Goal: Task Accomplishment & Management: Manage account settings

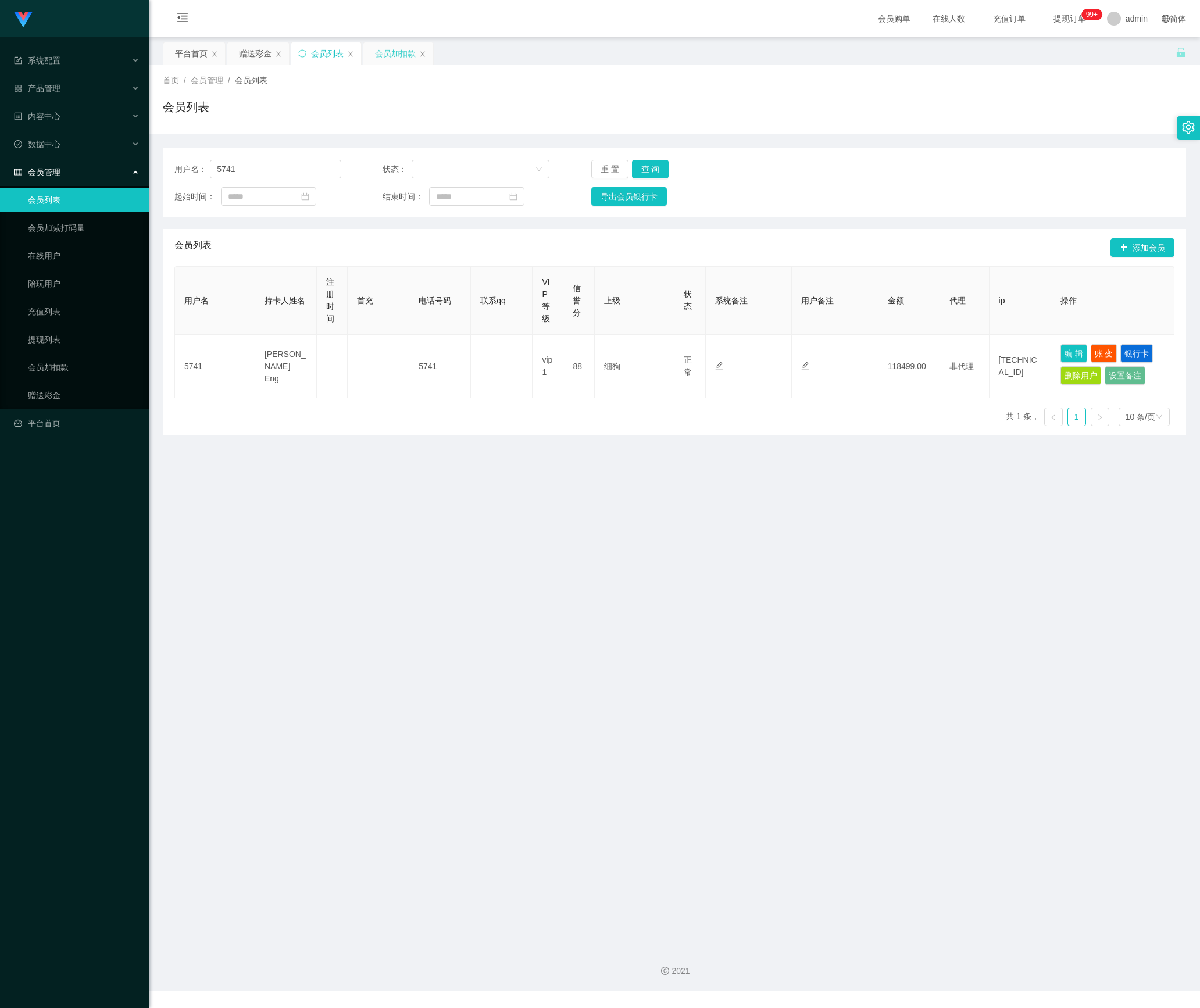
click at [389, 56] on div "会员加扣款" at bounding box center [395, 54] width 40 height 22
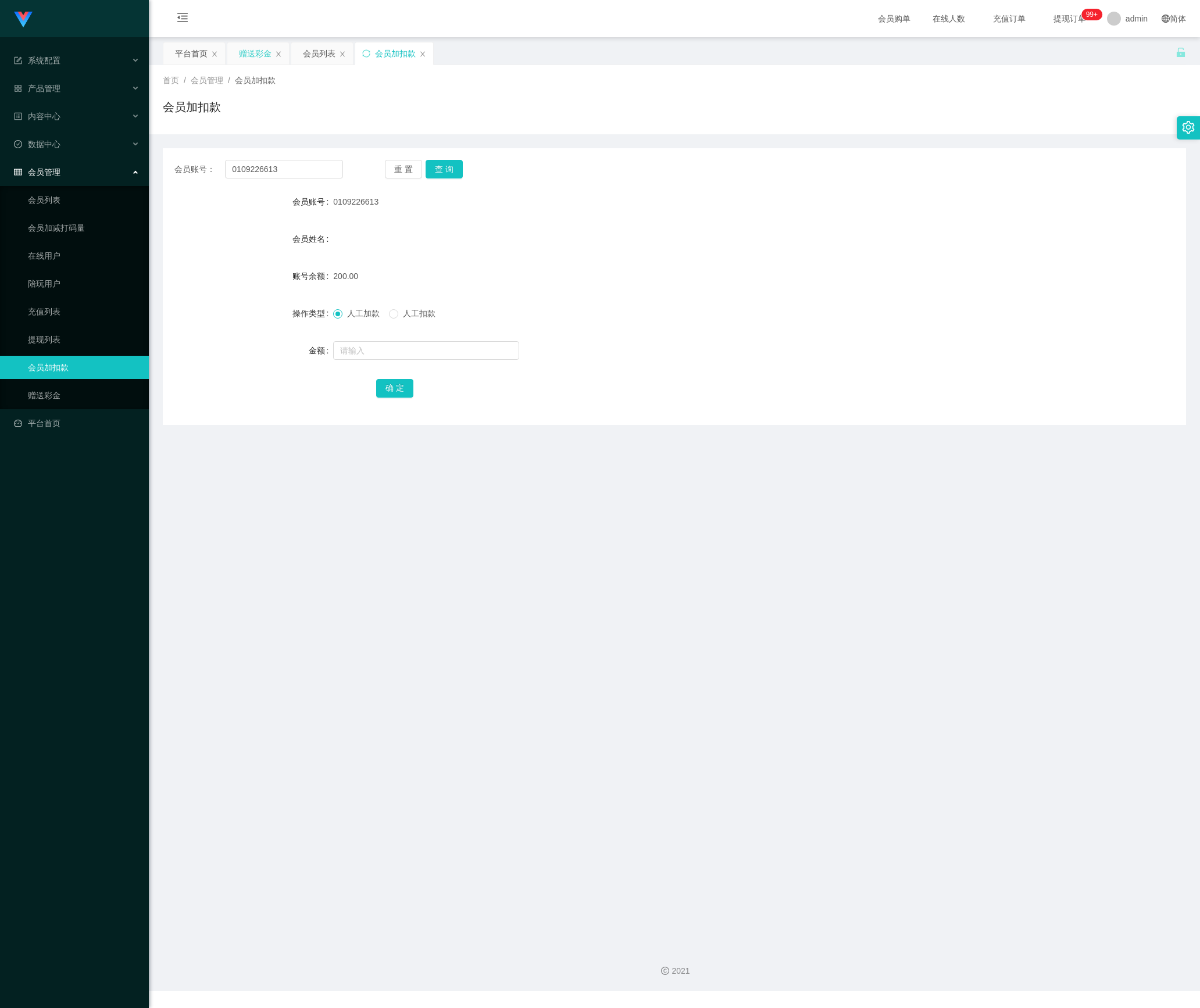
click at [248, 56] on div "赠送彩金" at bounding box center [255, 54] width 33 height 22
drag, startPoint x: 284, startPoint y: 171, endPoint x: 196, endPoint y: 180, distance: 88.5
click at [190, 177] on div "会员账号： 5741" at bounding box center [258, 170] width 169 height 18
paste input "chrisjdchu"
type input "chrisjdchu"
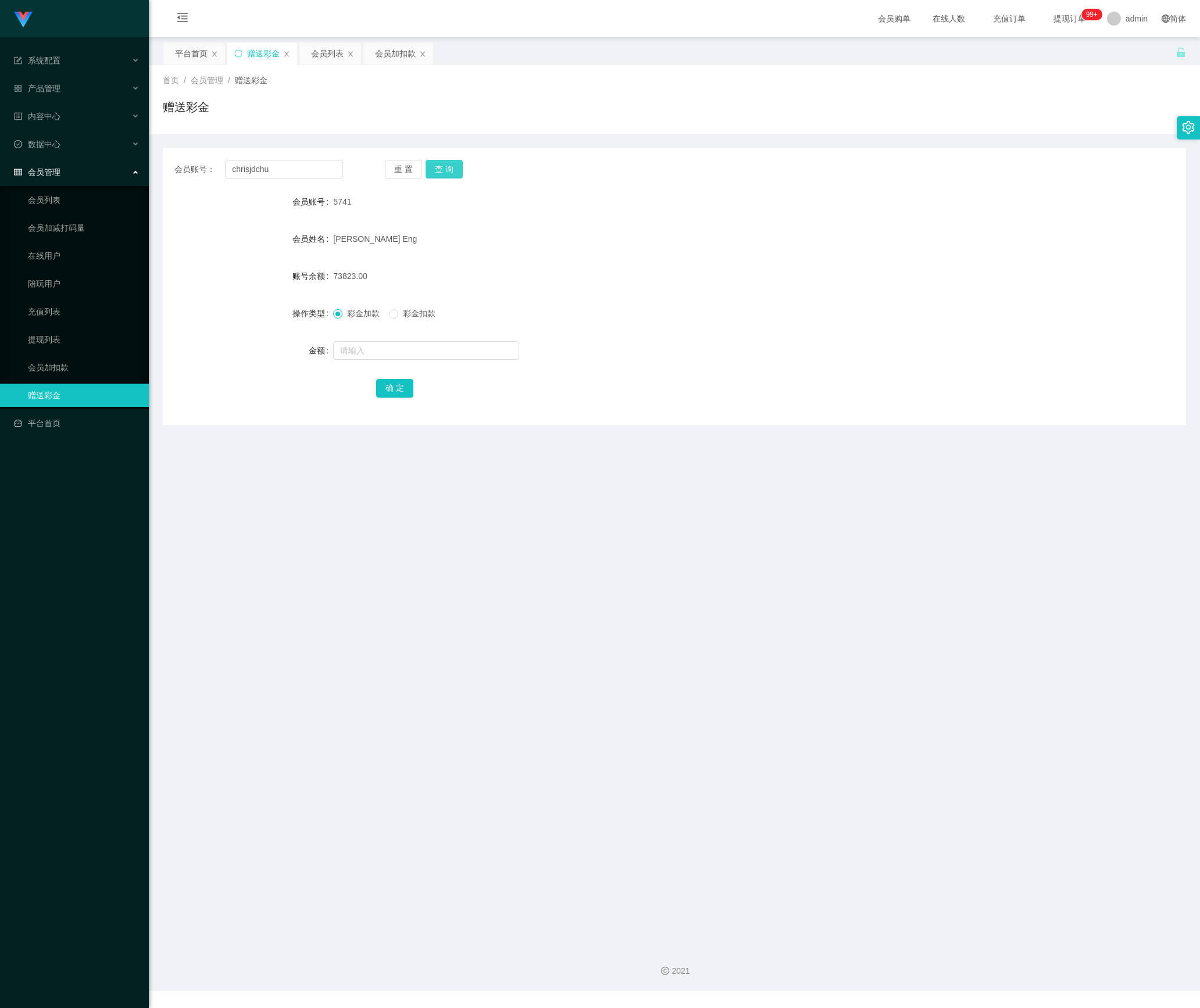
click at [440, 171] on button "查 询" at bounding box center [444, 170] width 37 height 18
click at [374, 358] on input "text" at bounding box center [426, 351] width 186 height 18
type input "10000"
click at [379, 381] on button "确 定" at bounding box center [394, 389] width 37 height 18
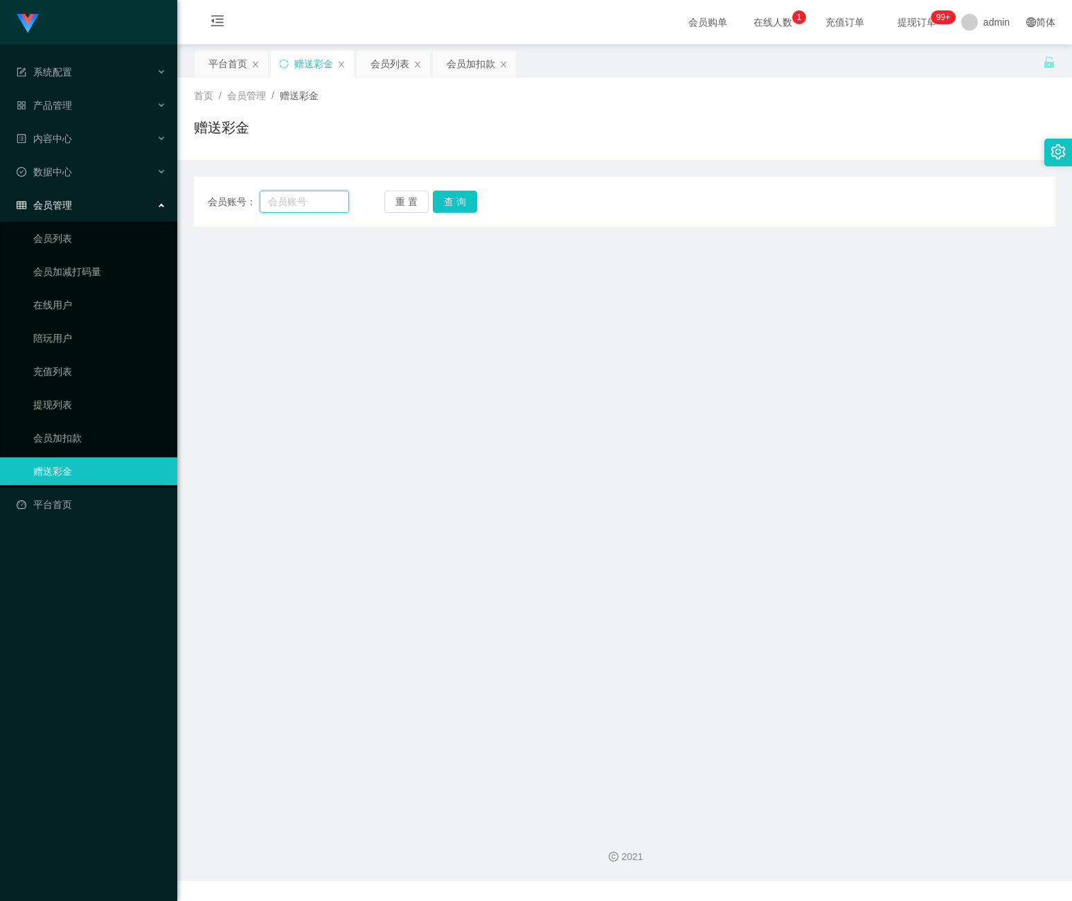
click at [295, 197] on input "text" at bounding box center [304, 202] width 89 height 22
paste input "chrisjdchu"
type input "chrisjdchu"
drag, startPoint x: 458, startPoint y: 197, endPoint x: 458, endPoint y: 206, distance: 8.3
click at [458, 197] on button "查 询" at bounding box center [455, 202] width 44 height 22
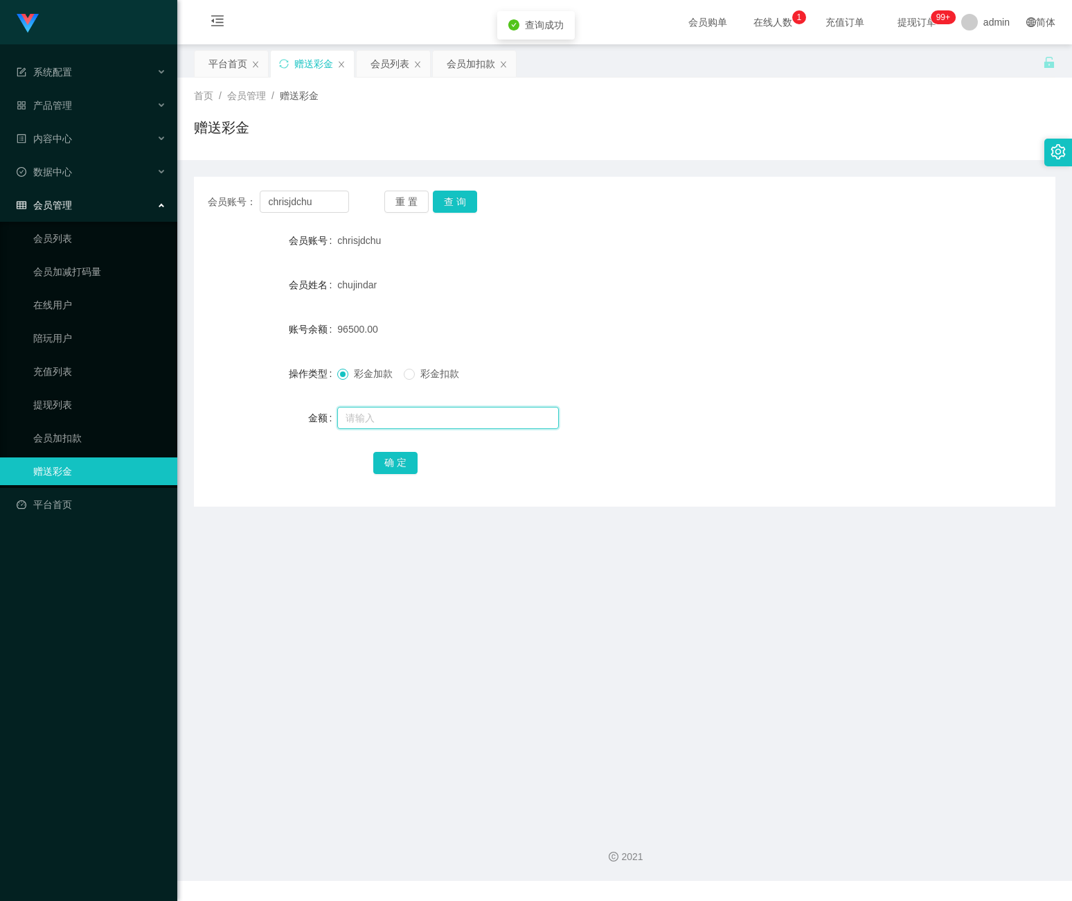
click at [389, 427] on input "text" at bounding box center [448, 418] width 222 height 22
type input "10000"
click at [393, 454] on button "确 定" at bounding box center [395, 463] width 44 height 22
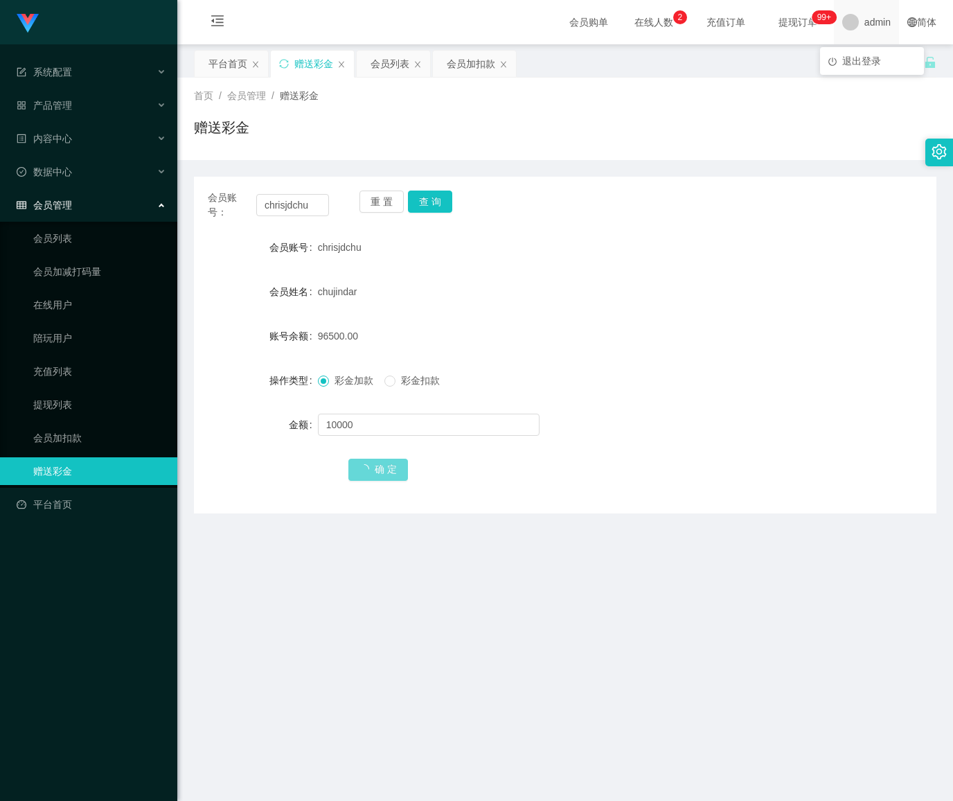
click at [865, 23] on span "admin" at bounding box center [878, 22] width 26 height 44
click at [860, 65] on span "退出登录" at bounding box center [861, 60] width 39 height 11
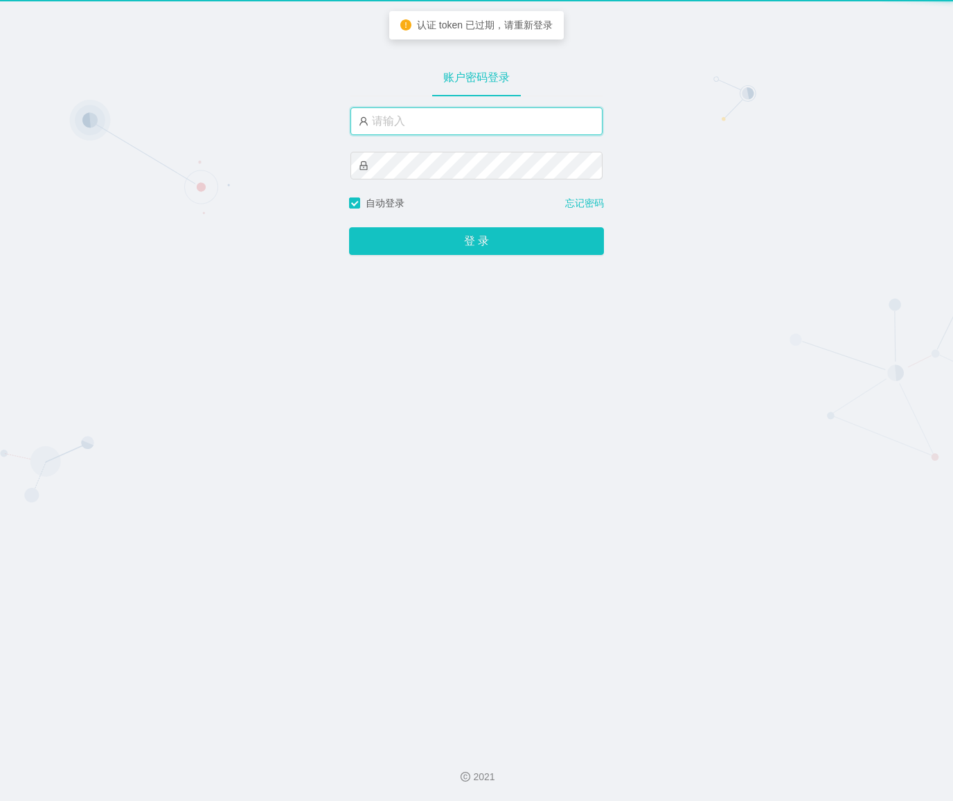
type input "admin"
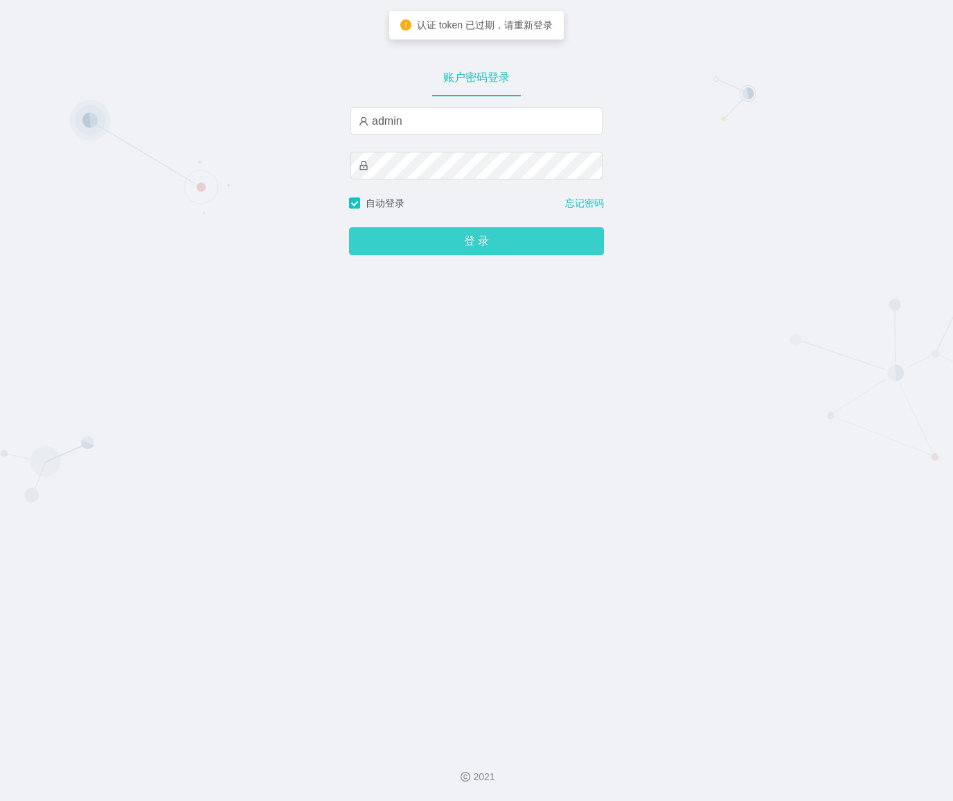
click at [405, 236] on button "登 录" at bounding box center [476, 241] width 255 height 28
click at [493, 249] on button "登 录" at bounding box center [476, 241] width 255 height 28
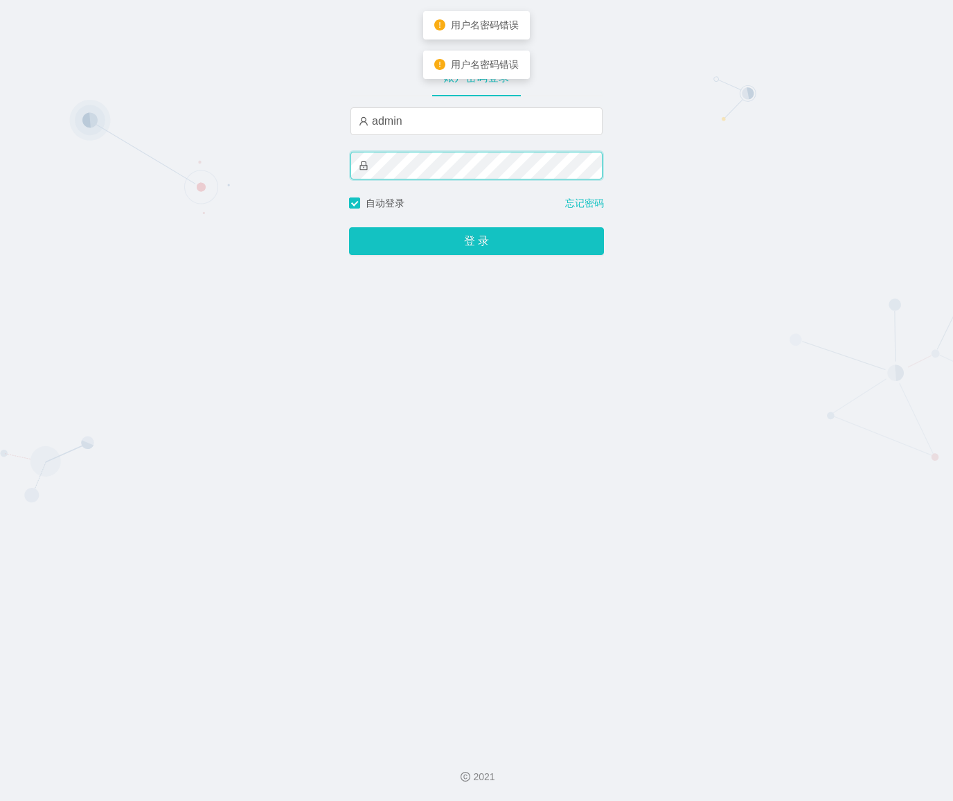
click at [333, 159] on div "账户密码登录 admin 自动登录 忘记密码 登 录" at bounding box center [476, 368] width 953 height 736
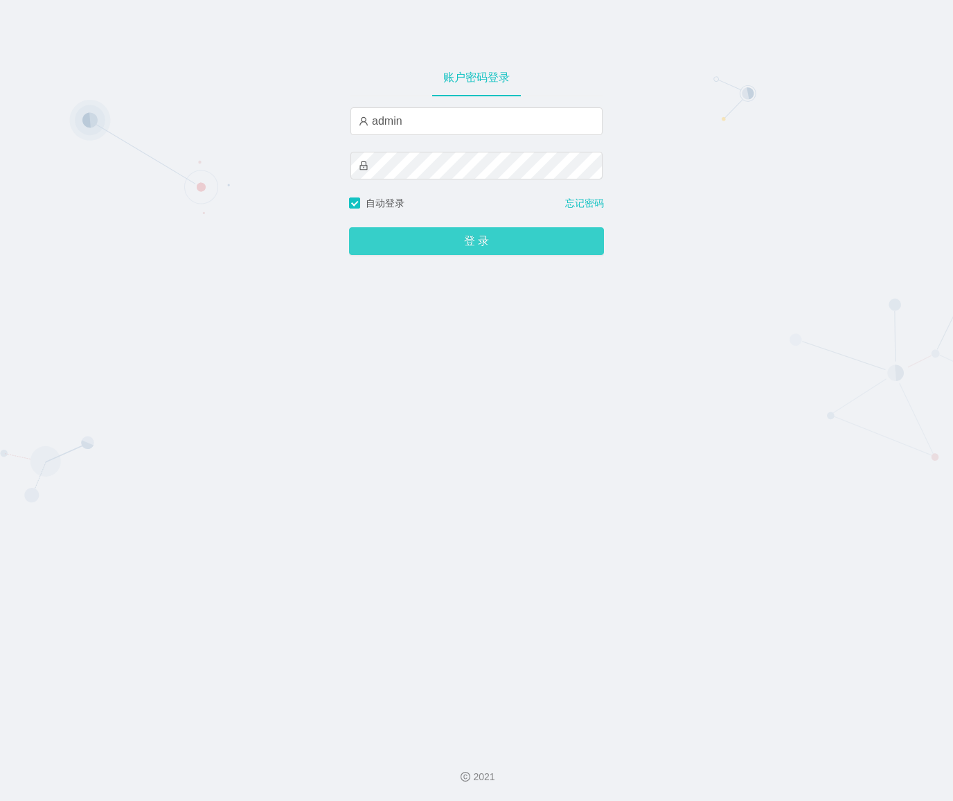
click at [367, 250] on button "登 录" at bounding box center [476, 241] width 255 height 28
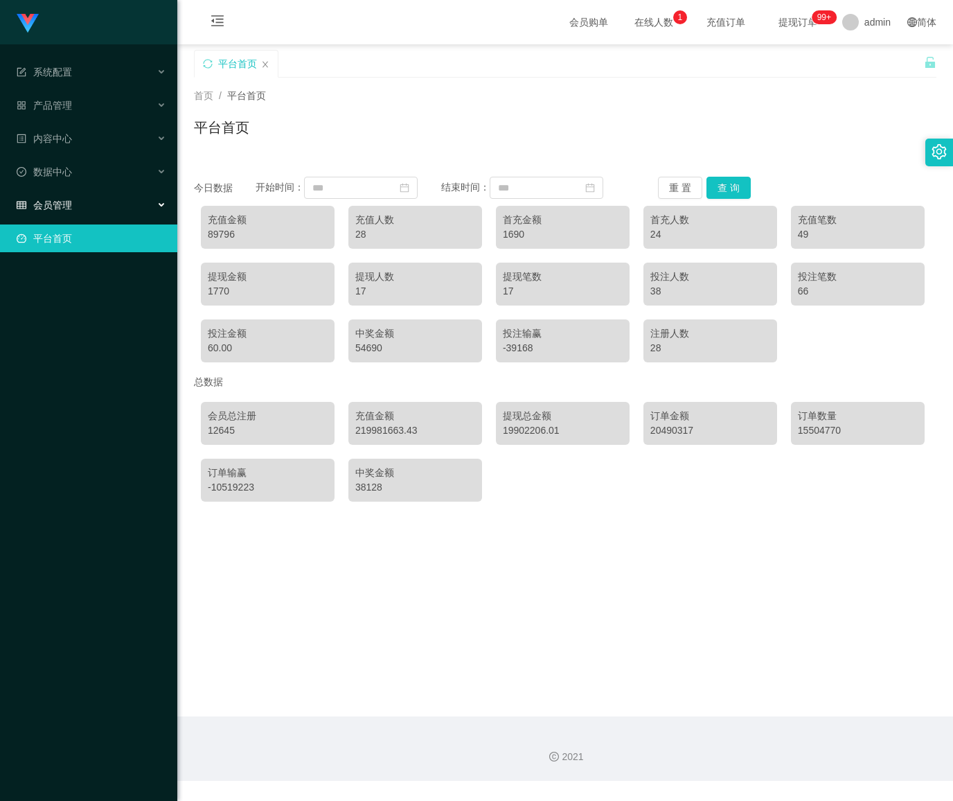
click at [130, 197] on div "会员管理" at bounding box center [88, 205] width 177 height 28
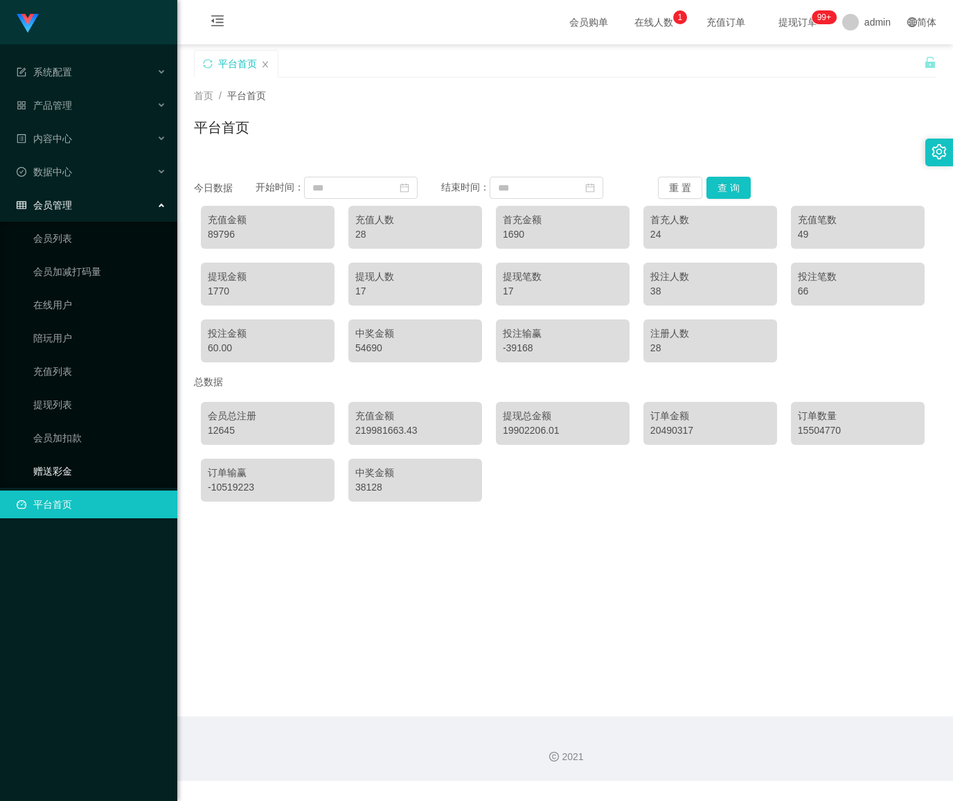
click at [69, 457] on link "赠送彩金" at bounding box center [99, 471] width 133 height 28
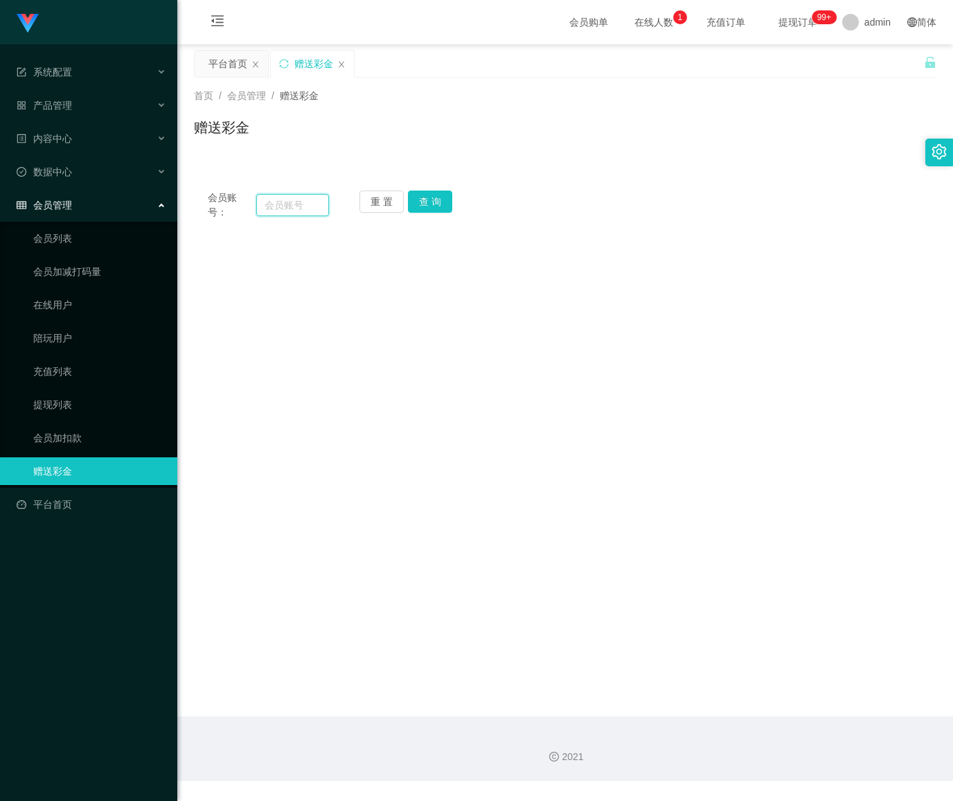
click at [277, 201] on input "text" at bounding box center [292, 205] width 73 height 22
paste input "chrisjdchu"
type input "chrisjdchu"
click at [450, 198] on button "查 询" at bounding box center [430, 202] width 44 height 22
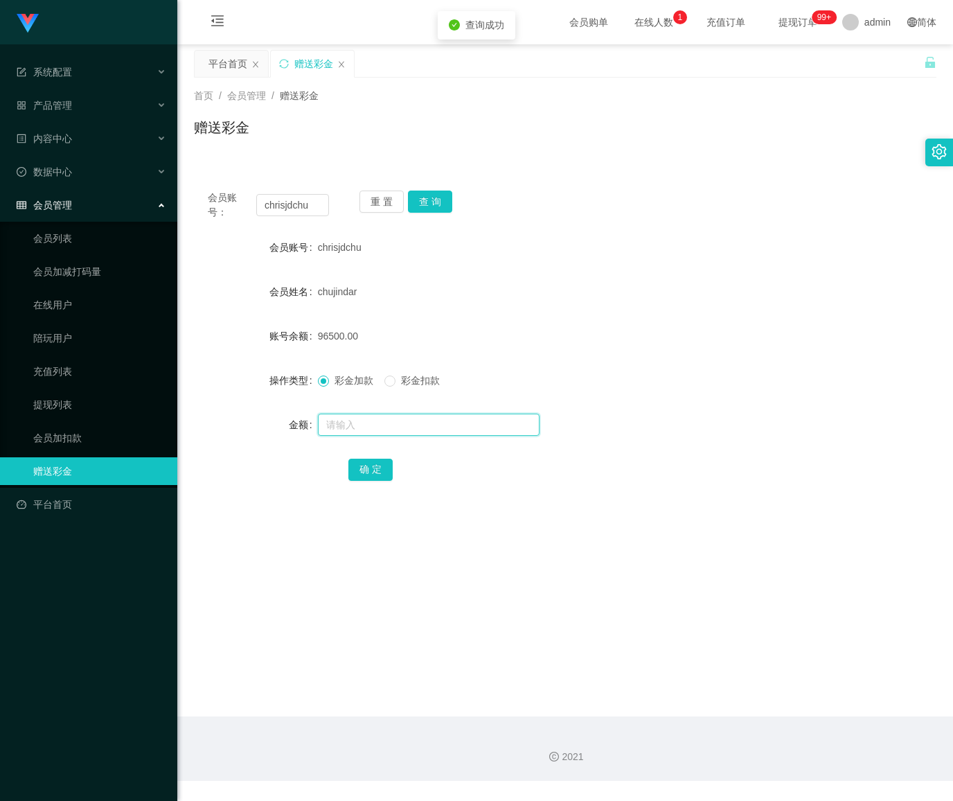
click at [364, 422] on input "text" at bounding box center [429, 425] width 222 height 22
type input "10000"
click at [378, 467] on button "确 定" at bounding box center [370, 470] width 44 height 22
drag, startPoint x: 320, startPoint y: 208, endPoint x: 161, endPoint y: 208, distance: 159.3
click at [161, 208] on section "系统配置 产品管理 内容中心 数据中心 会员管理 会员列表 会员加减打码量 在线用户 陪玩用户 充值列表 提现列表 会员加扣款 赠送彩金 平台首页 保存配置 …" at bounding box center [476, 390] width 953 height 781
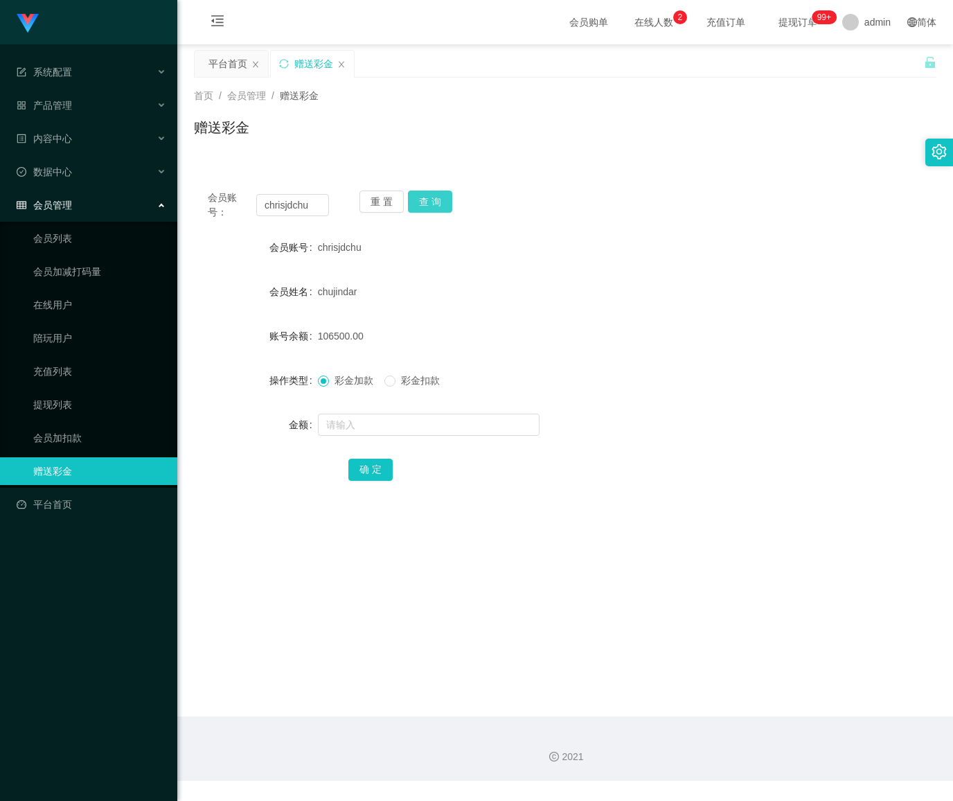
drag, startPoint x: 441, startPoint y: 206, endPoint x: 423, endPoint y: 236, distance: 35.4
click at [441, 206] on button "查 询" at bounding box center [430, 202] width 44 height 22
click at [339, 430] on input "text" at bounding box center [429, 425] width 222 height 22
click at [418, 425] on input "30" at bounding box center [429, 425] width 222 height 22
type input "30000"
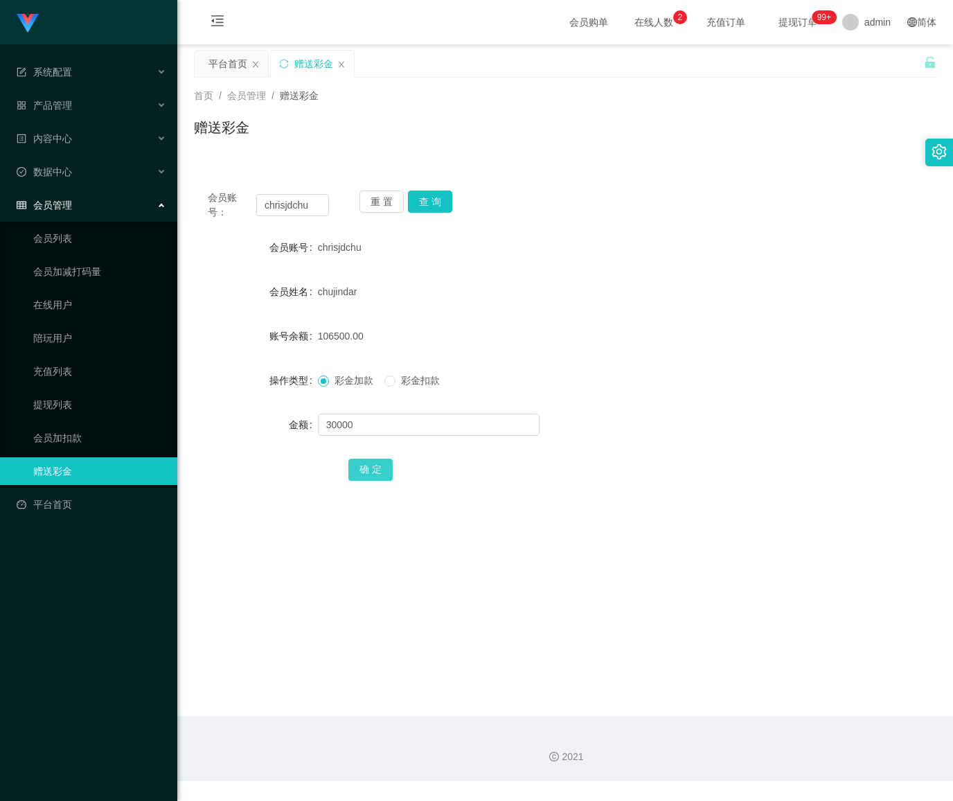
click at [374, 471] on button "确 定" at bounding box center [370, 470] width 44 height 22
click at [378, 198] on button "重 置" at bounding box center [382, 202] width 44 height 22
drag, startPoint x: 283, startPoint y: 209, endPoint x: 313, endPoint y: 209, distance: 29.8
click at [284, 209] on input "text" at bounding box center [292, 205] width 73 height 22
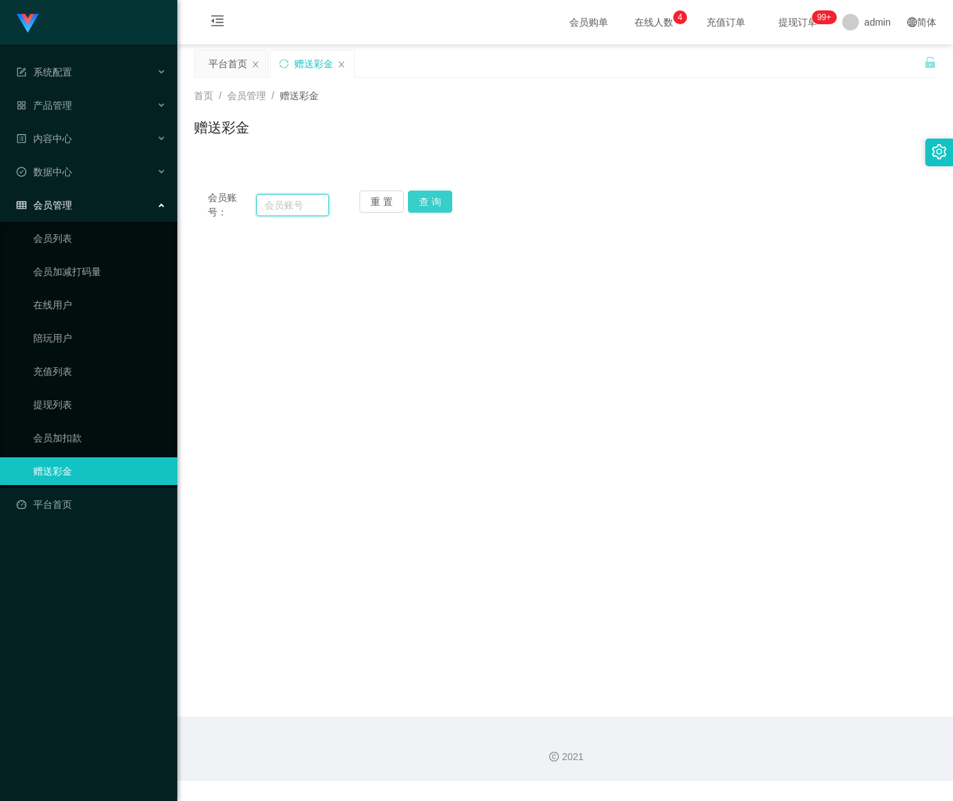
paste input "chrisjdchu"
type input "chrisjdchu"
click at [428, 208] on button "查 询" at bounding box center [430, 202] width 44 height 22
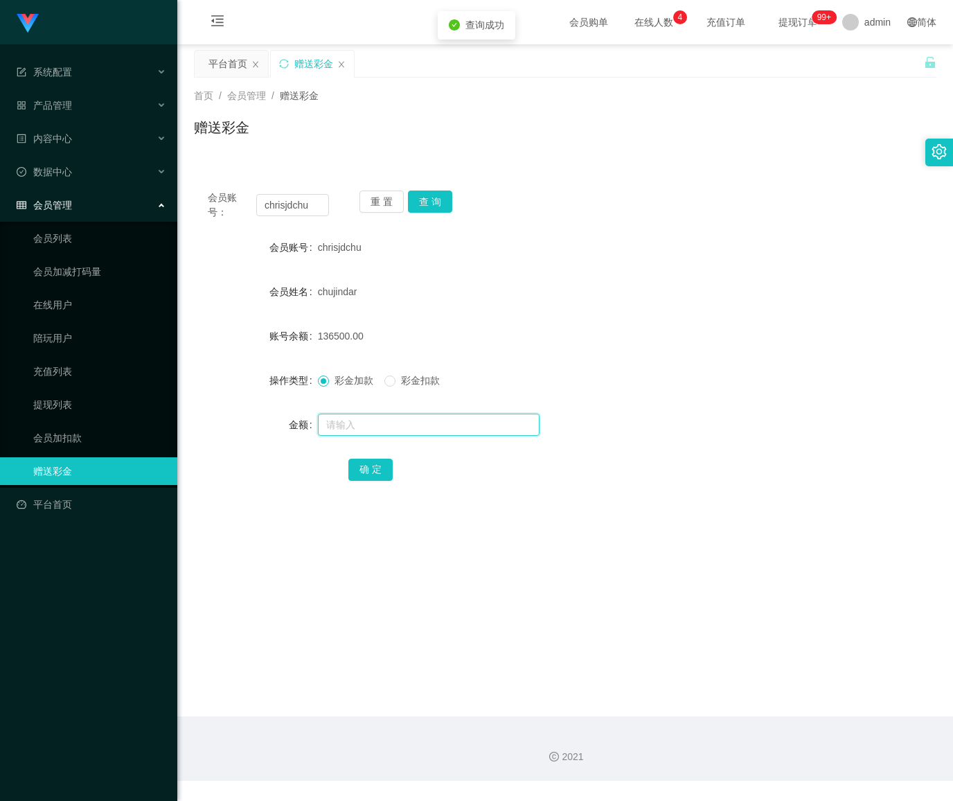
click at [371, 423] on input "text" at bounding box center [429, 425] width 222 height 22
type input "25000"
click at [375, 469] on button "确 定" at bounding box center [370, 470] width 44 height 22
click at [865, 22] on span "admin" at bounding box center [878, 22] width 26 height 44
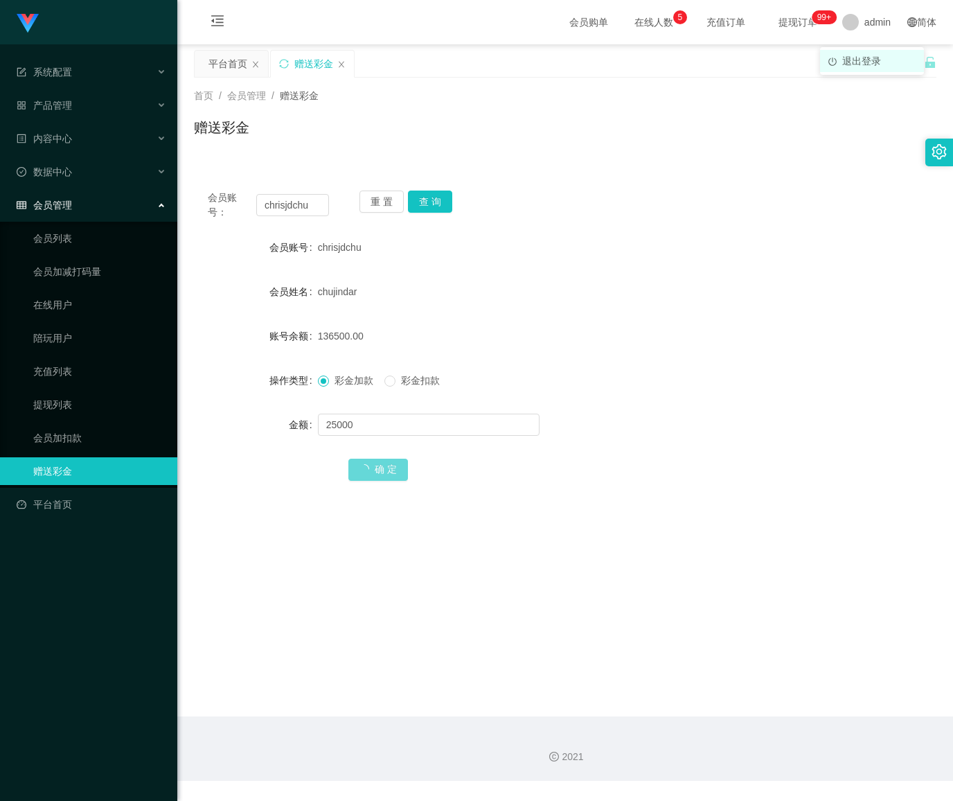
click at [868, 56] on span "退出登录" at bounding box center [861, 60] width 39 height 11
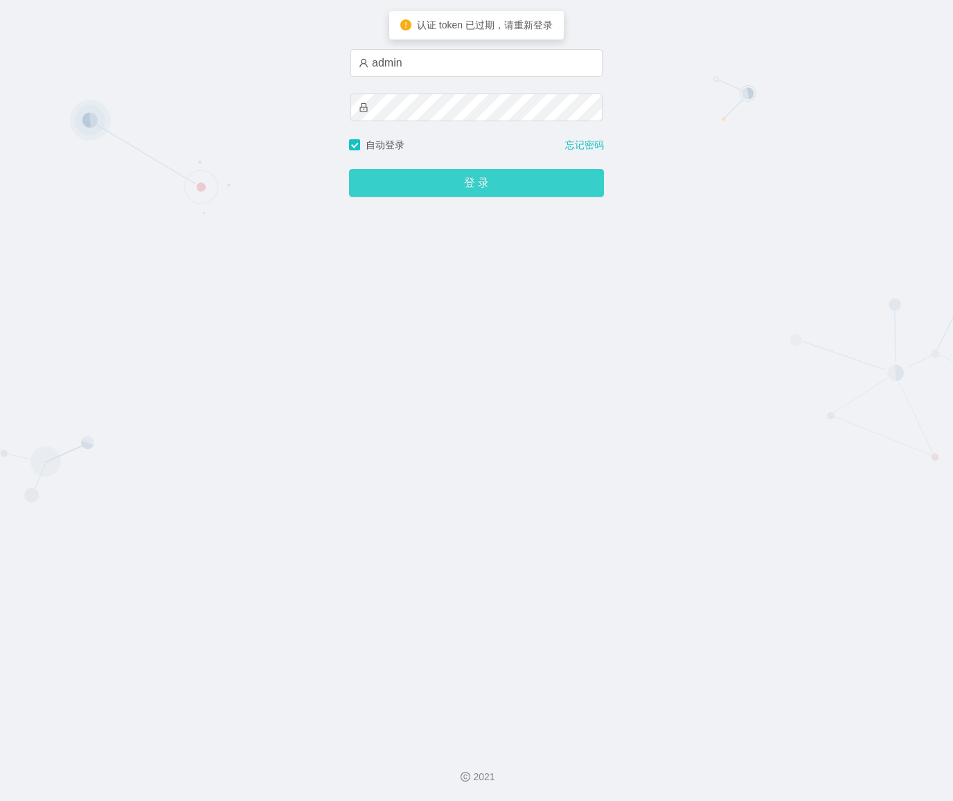
click at [430, 177] on button "登 录" at bounding box center [476, 183] width 255 height 28
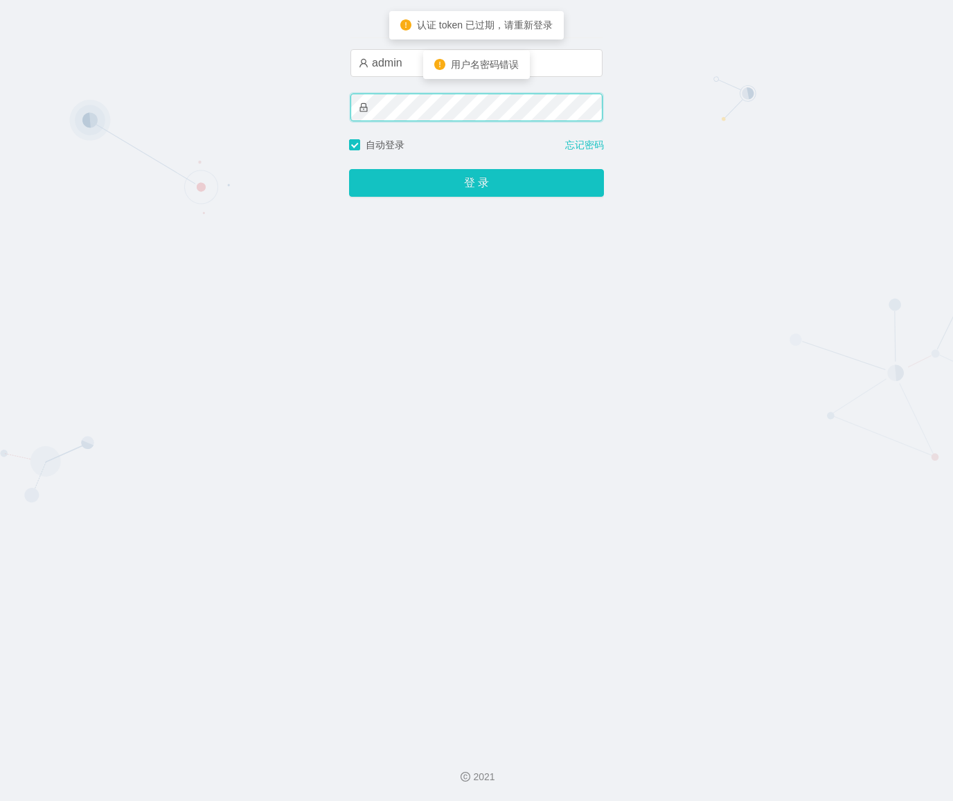
click at [238, 108] on div "账户密码登录 admin 自动登录 忘记密码 登 录" at bounding box center [476, 368] width 953 height 736
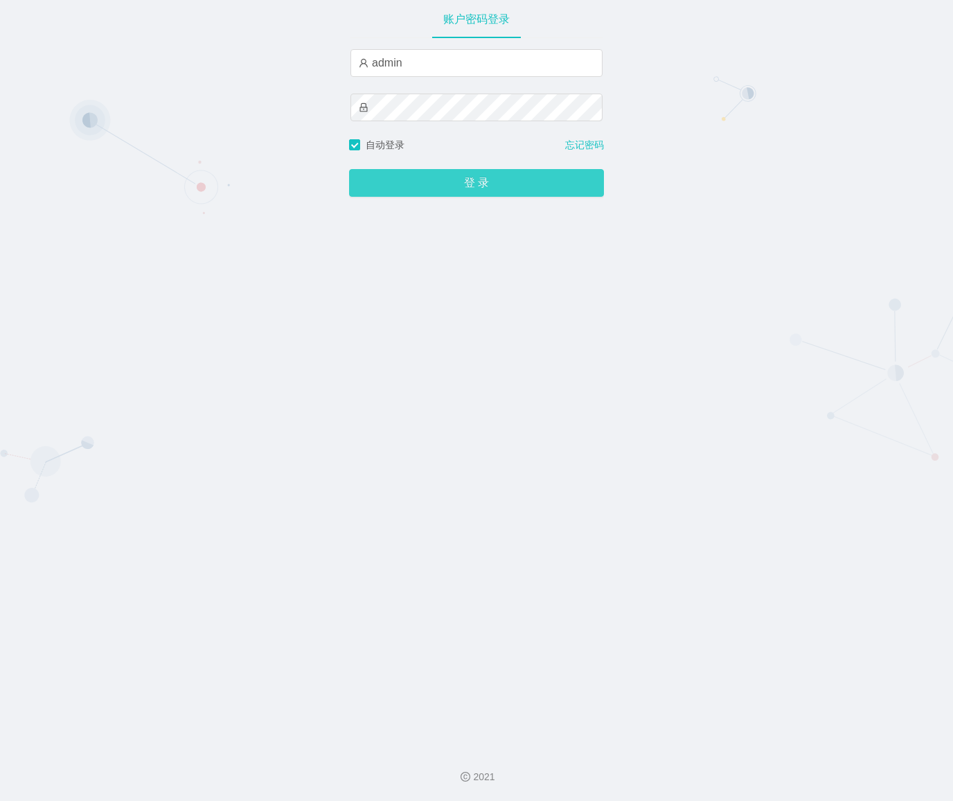
click at [402, 191] on button "登 录" at bounding box center [476, 183] width 255 height 28
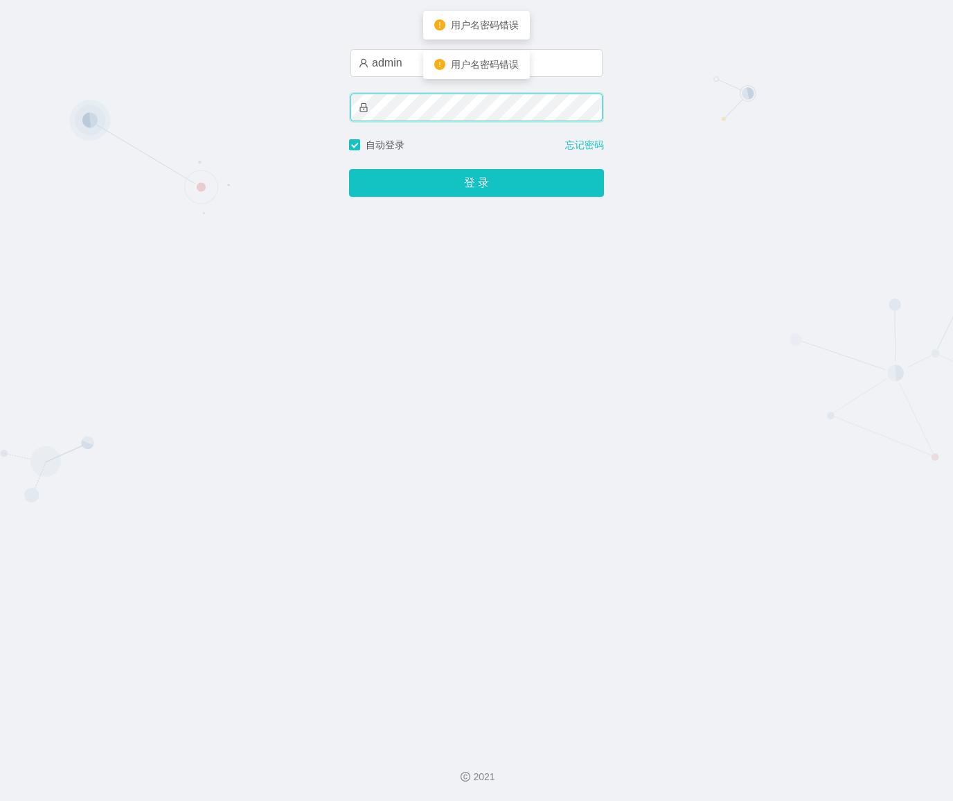
click at [249, 114] on div "账户密码登录 admin 自动登录 忘记密码 登 录" at bounding box center [476, 368] width 953 height 736
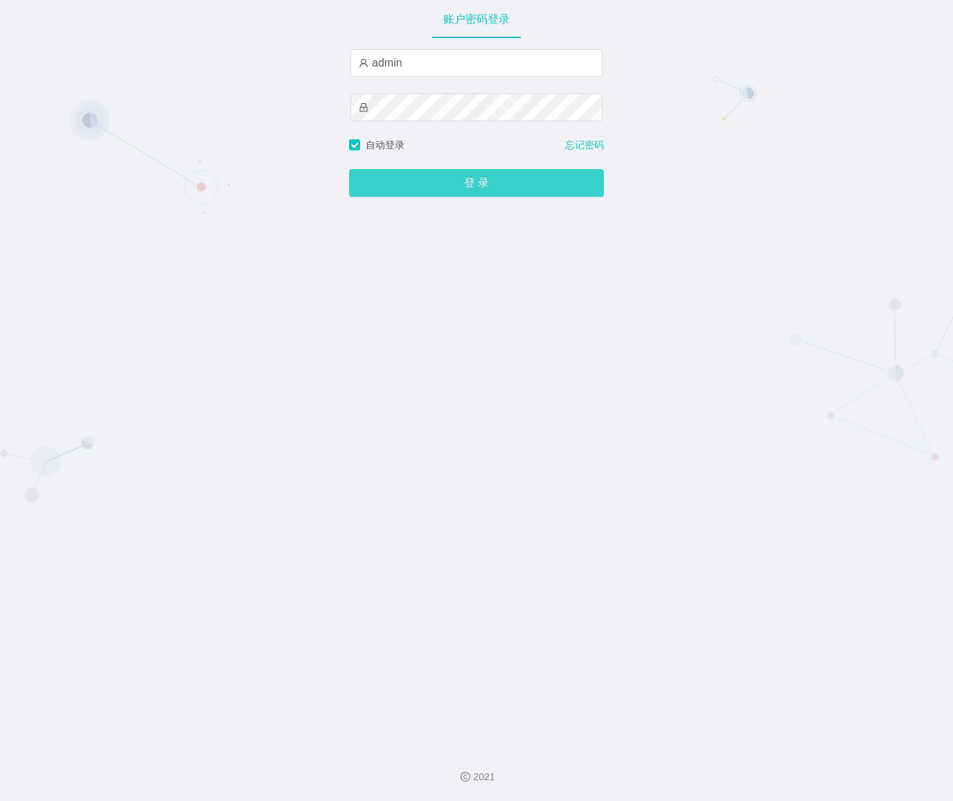
click at [408, 177] on button "登 录" at bounding box center [476, 183] width 255 height 28
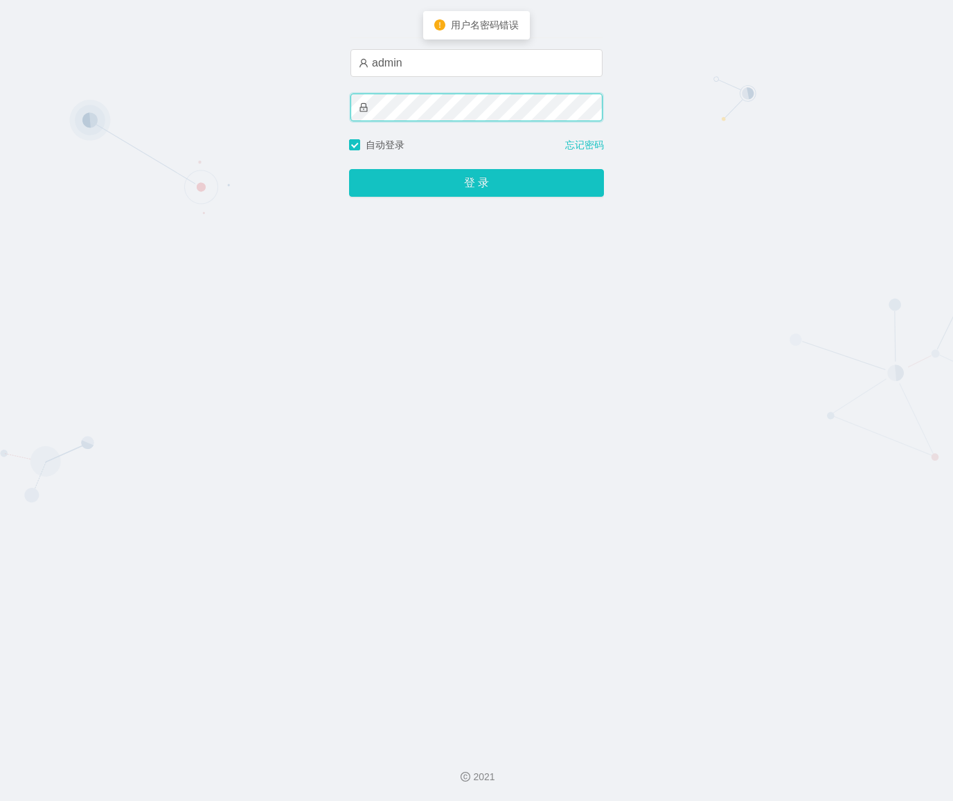
click at [226, 112] on div "账户密码登录 admin 自动登录 忘记密码 登 录" at bounding box center [476, 368] width 953 height 736
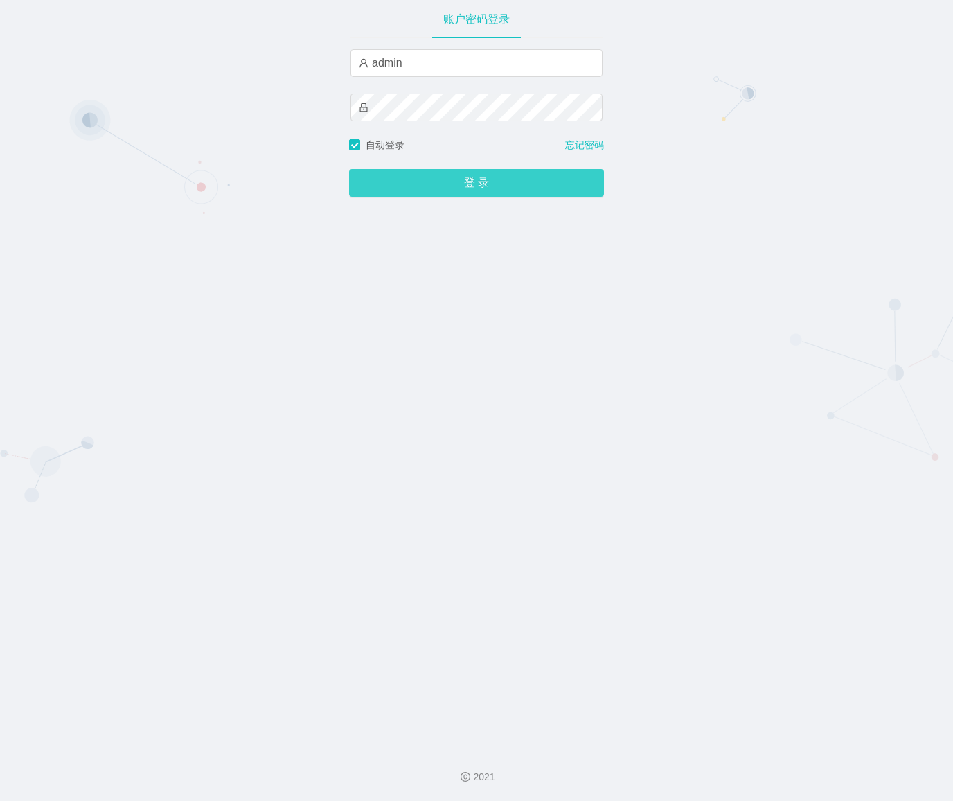
click at [400, 180] on button "登 录" at bounding box center [476, 183] width 255 height 28
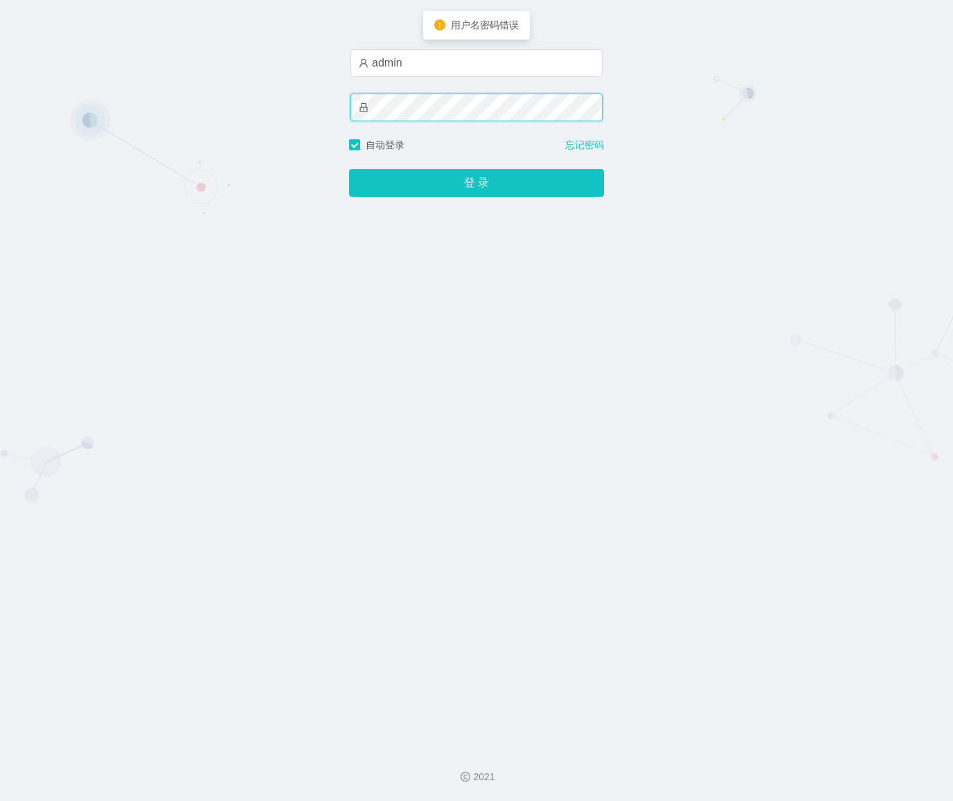
click at [292, 112] on div "账户密码登录 admin 自动登录 忘记密码 登 录" at bounding box center [476, 368] width 953 height 736
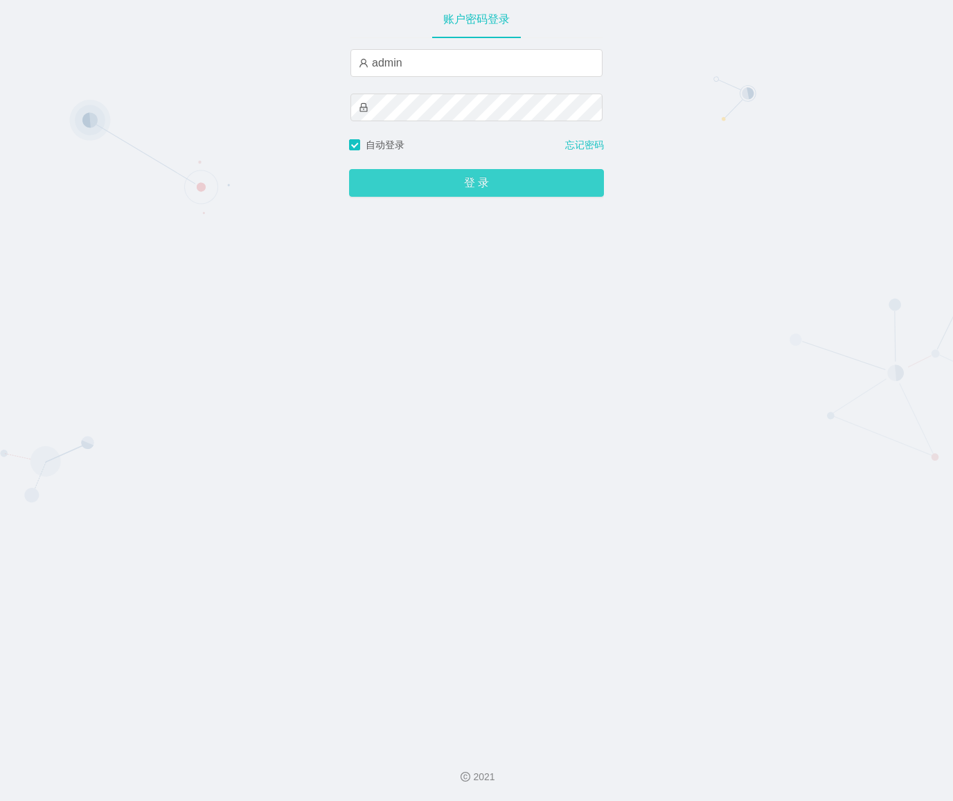
click at [396, 183] on button "登 录" at bounding box center [476, 183] width 255 height 28
click at [409, 175] on button "登 录" at bounding box center [476, 183] width 255 height 28
click at [400, 188] on button "登 录" at bounding box center [476, 183] width 255 height 28
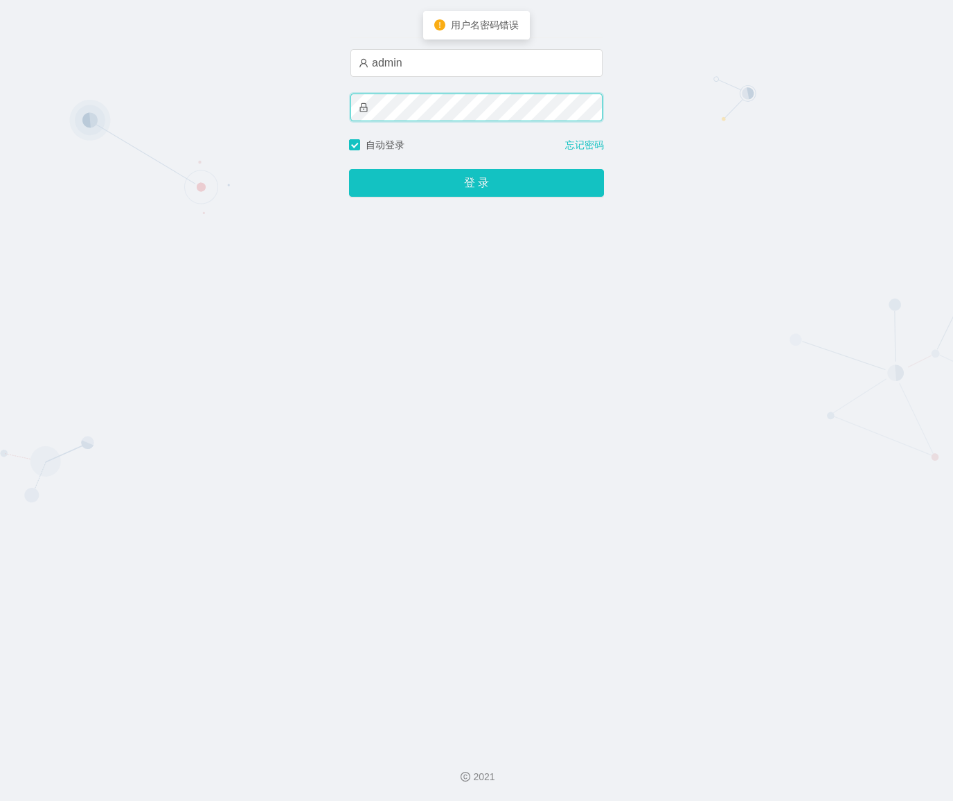
click at [150, 112] on div "账户密码登录 admin 自动登录 忘记密码 登 录" at bounding box center [476, 368] width 953 height 736
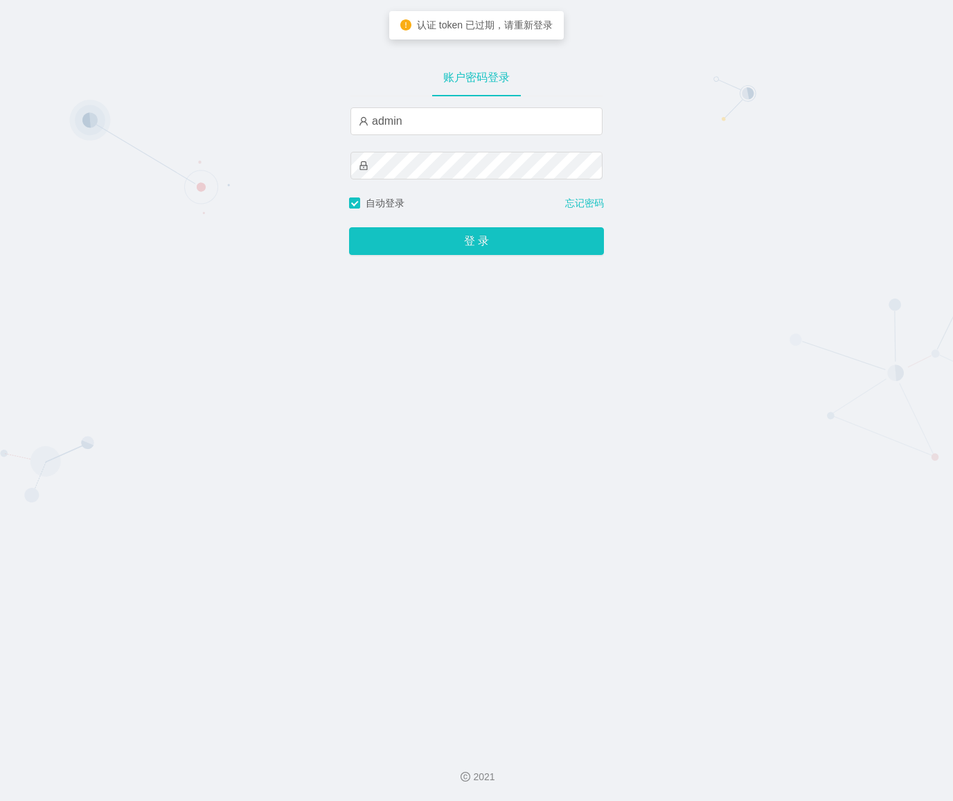
click at [428, 241] on button "登 录" at bounding box center [476, 241] width 255 height 28
click at [430, 240] on button "登 录" at bounding box center [476, 241] width 255 height 28
click at [575, 201] on link "忘记密码" at bounding box center [584, 203] width 39 height 15
click at [588, 206] on link "忘记密码" at bounding box center [584, 203] width 39 height 15
click at [469, 241] on button "登 录" at bounding box center [476, 241] width 255 height 28
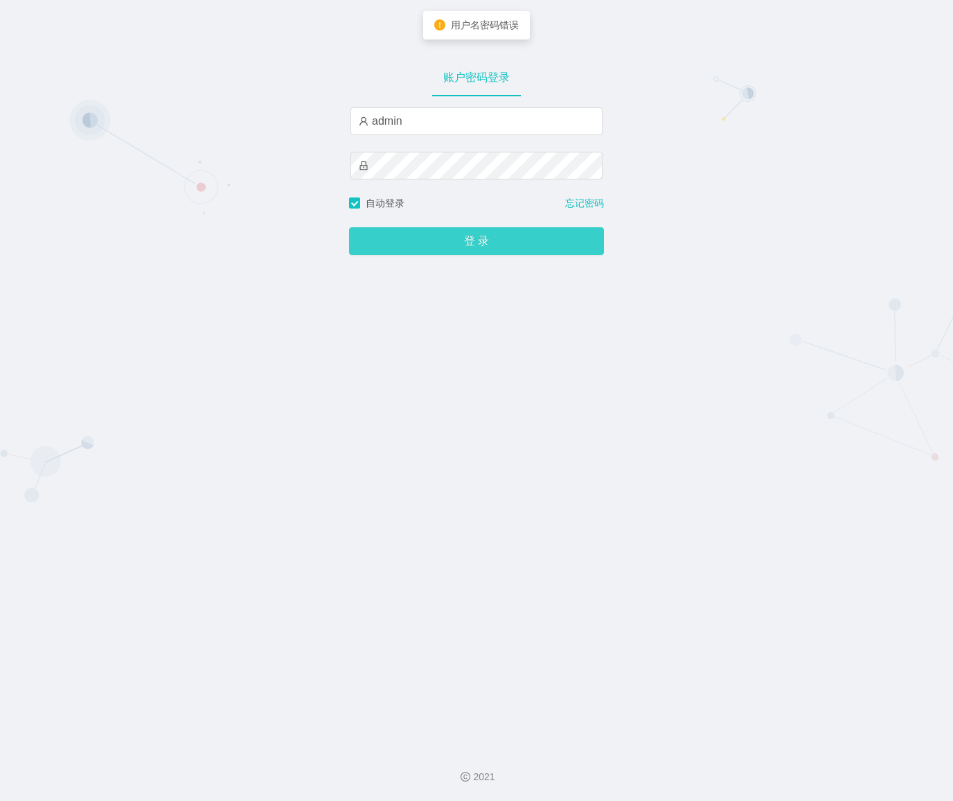
click at [469, 241] on button "登 录" at bounding box center [476, 241] width 255 height 28
click at [447, 241] on button "登 录" at bounding box center [476, 241] width 255 height 28
click at [446, 242] on button "登 录" at bounding box center [476, 241] width 255 height 28
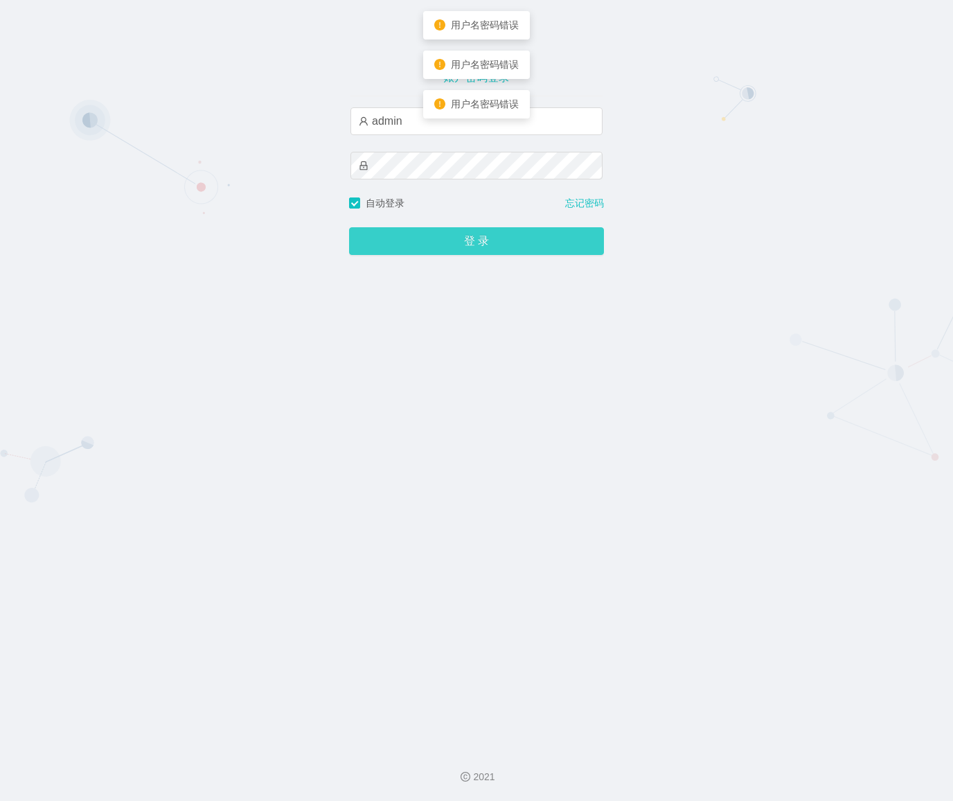
click at [428, 231] on button "登 录" at bounding box center [476, 241] width 255 height 28
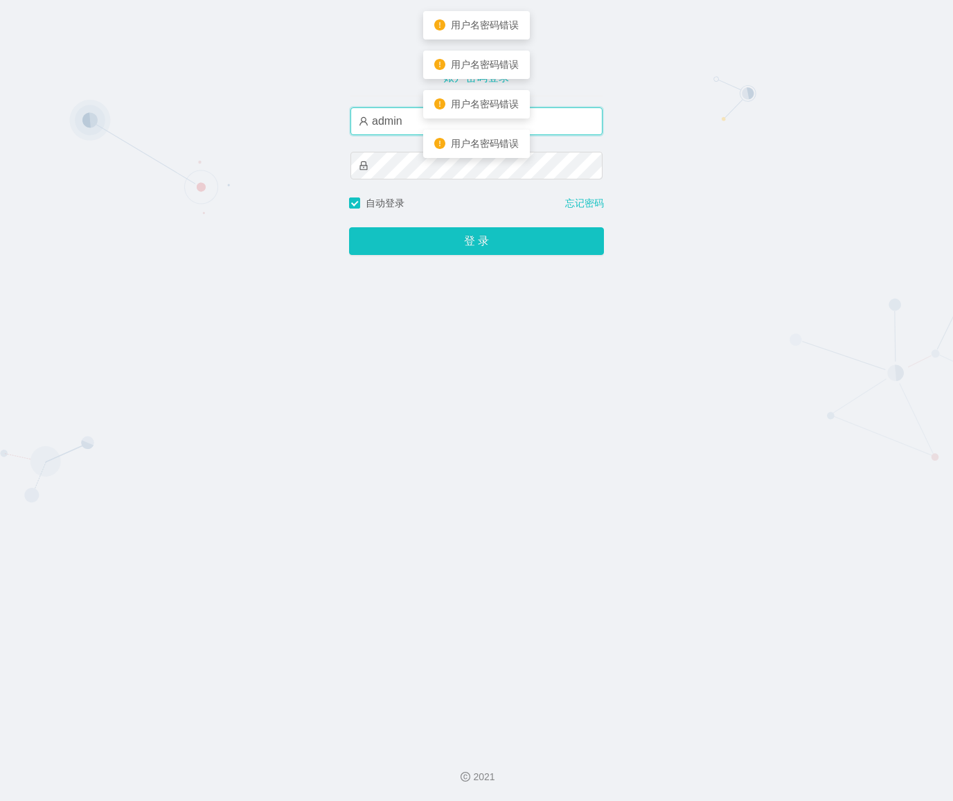
click at [408, 125] on input "admin" at bounding box center [477, 121] width 252 height 28
click at [410, 123] on input "admin" at bounding box center [477, 121] width 252 height 28
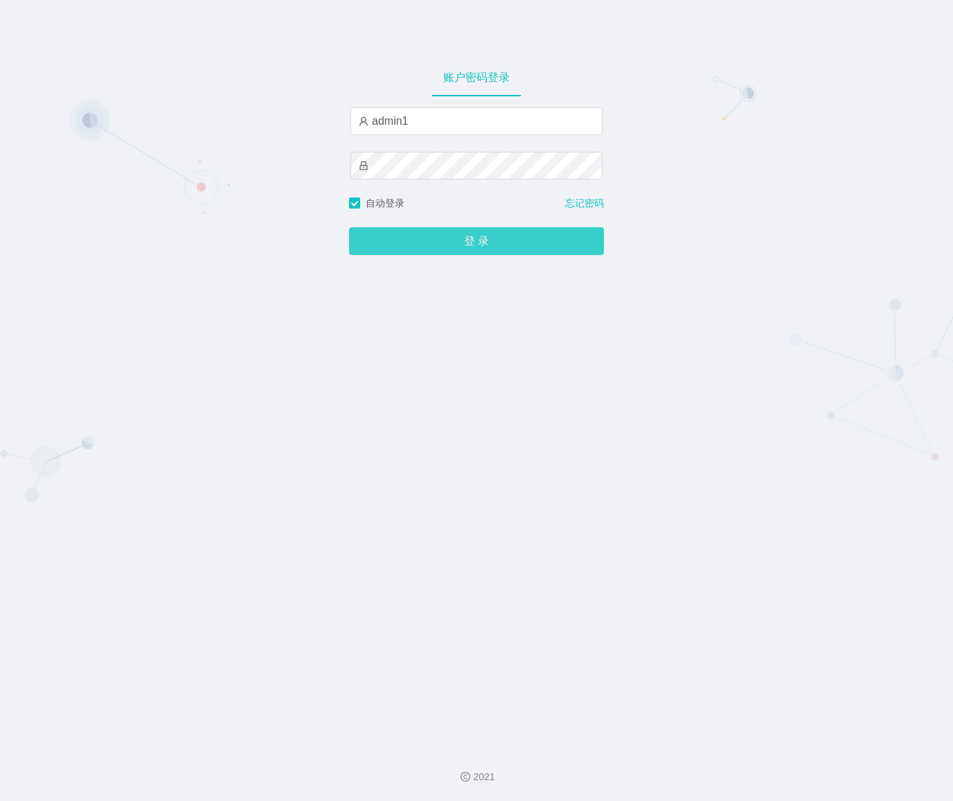
click at [425, 242] on button "登 录" at bounding box center [476, 241] width 255 height 28
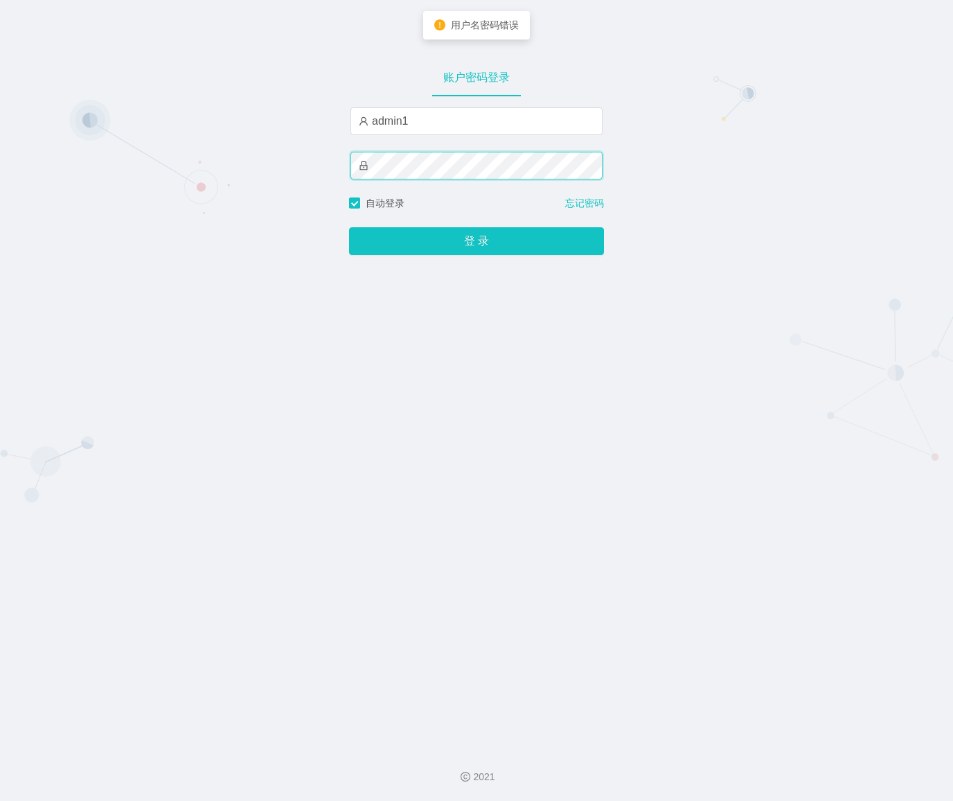
click at [234, 169] on div "账户密码登录 admin1 自动登录 忘记密码 登 录" at bounding box center [476, 368] width 953 height 736
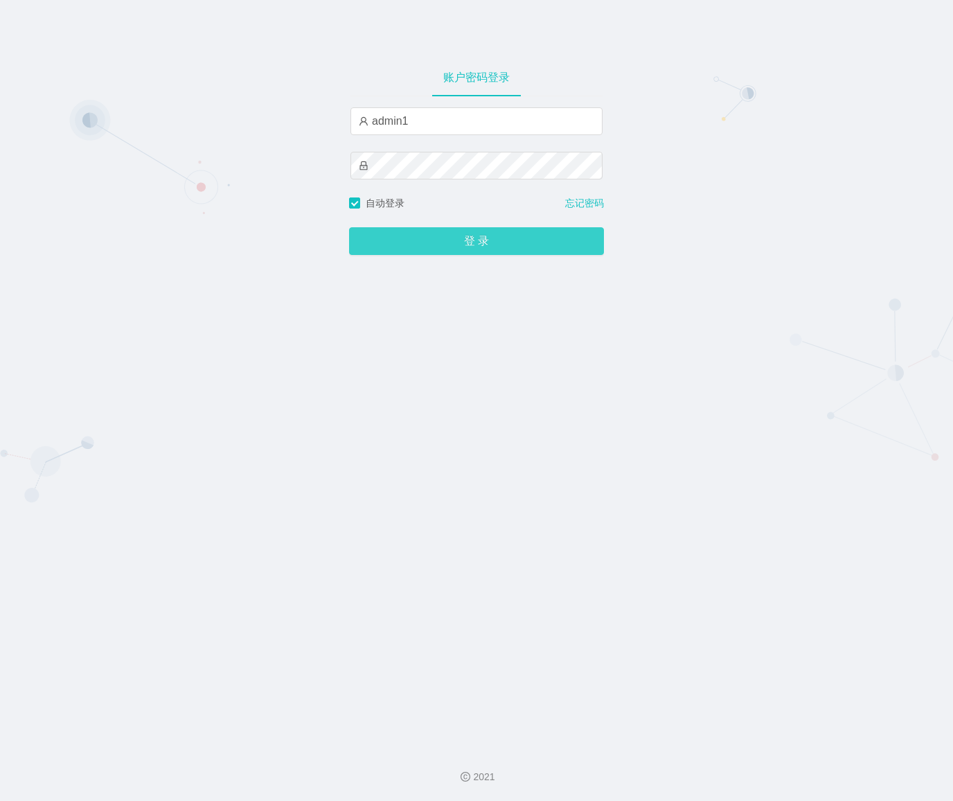
click at [400, 240] on button "登 录" at bounding box center [476, 241] width 255 height 28
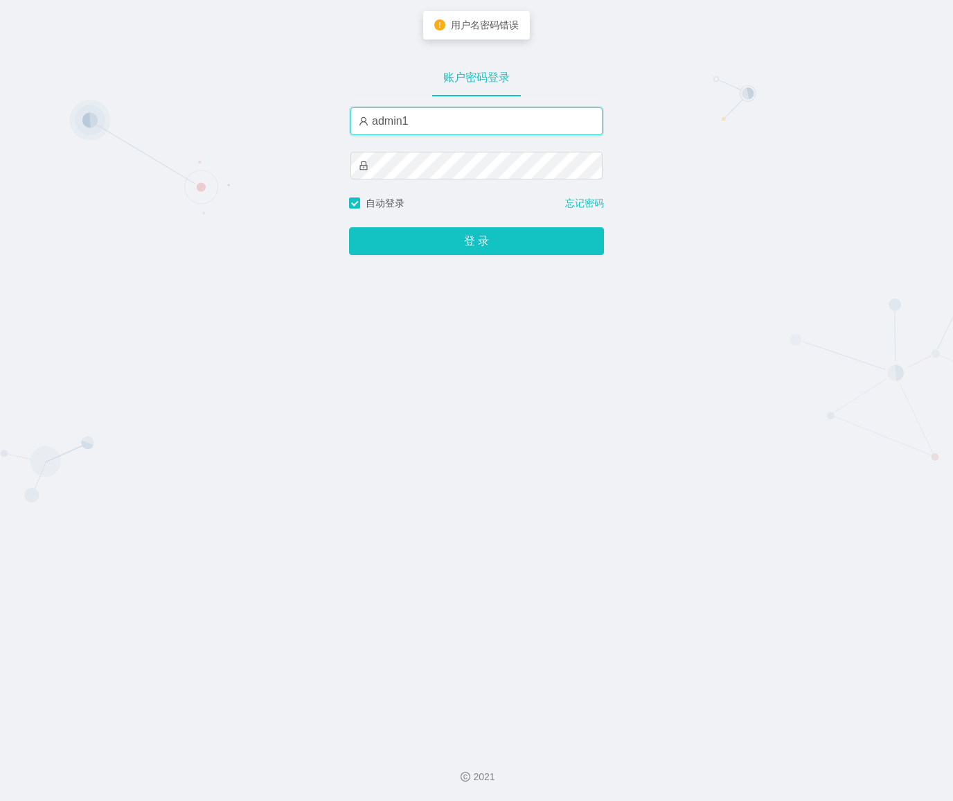
click at [439, 130] on input "admin1" at bounding box center [477, 121] width 252 height 28
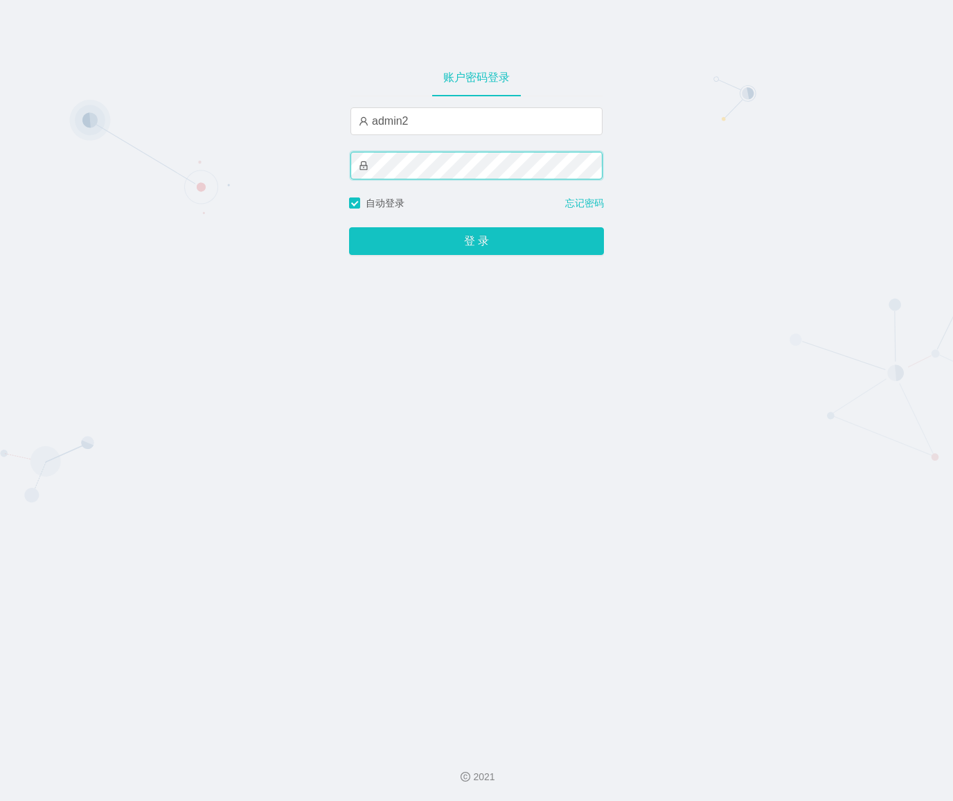
click at [310, 173] on div "账户密码登录 admin2 自动登录 忘记密码 登 录" at bounding box center [476, 368] width 953 height 736
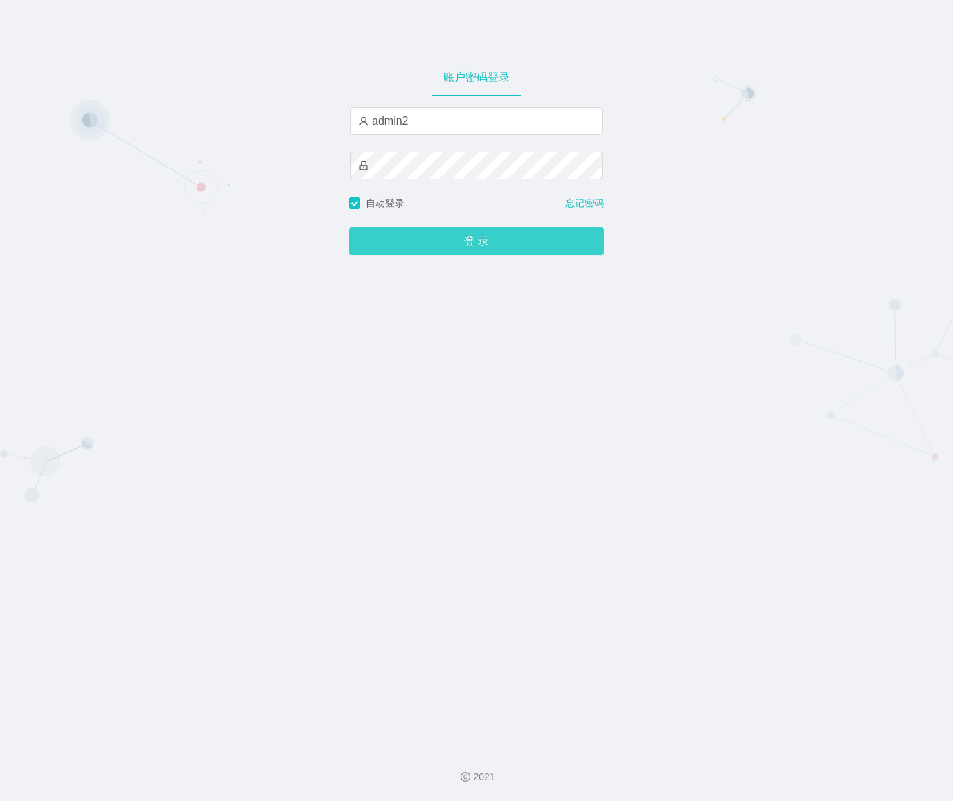
click at [400, 236] on button "登 录" at bounding box center [476, 241] width 255 height 28
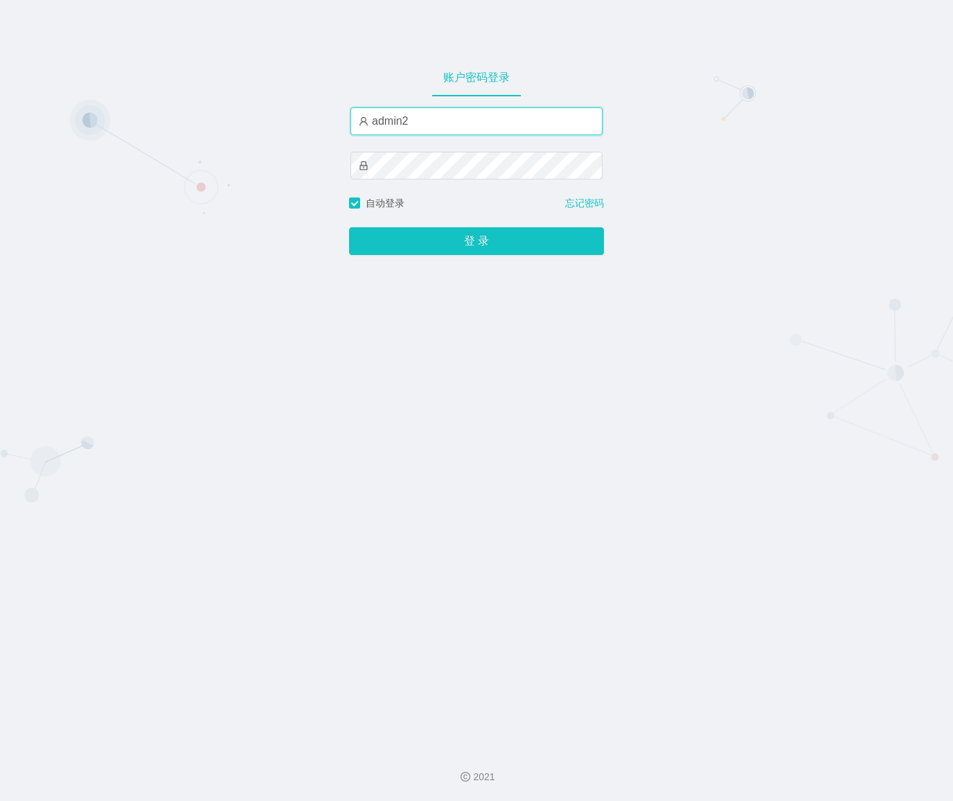
click at [436, 127] on input "admin2" at bounding box center [477, 121] width 252 height 28
type input "admin"
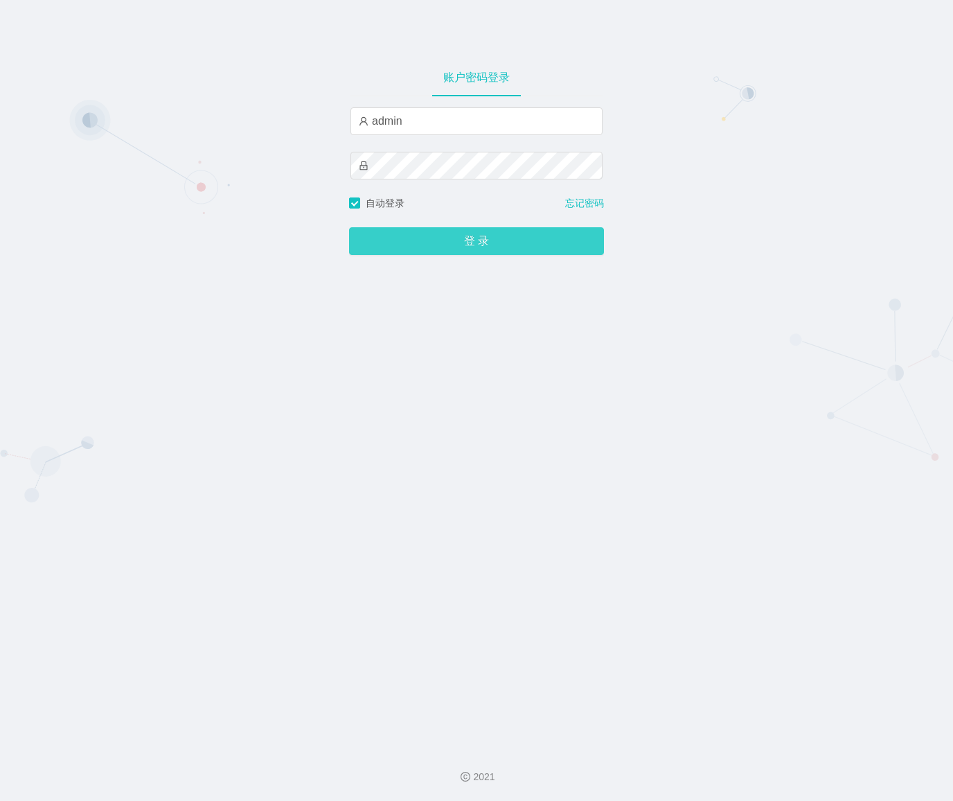
click at [388, 237] on button "登 录" at bounding box center [476, 241] width 255 height 28
click at [381, 241] on button "登 录" at bounding box center [476, 241] width 255 height 28
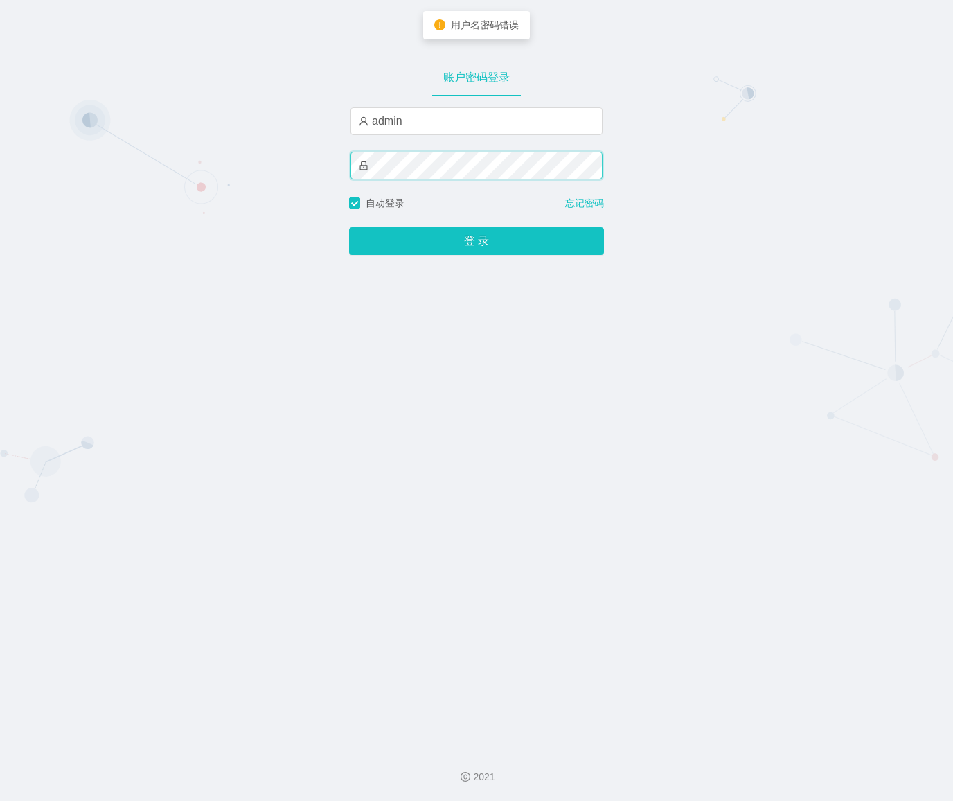
click at [213, 167] on div "账户密码登录 admin 自动登录 忘记密码 登 录" at bounding box center [476, 368] width 953 height 736
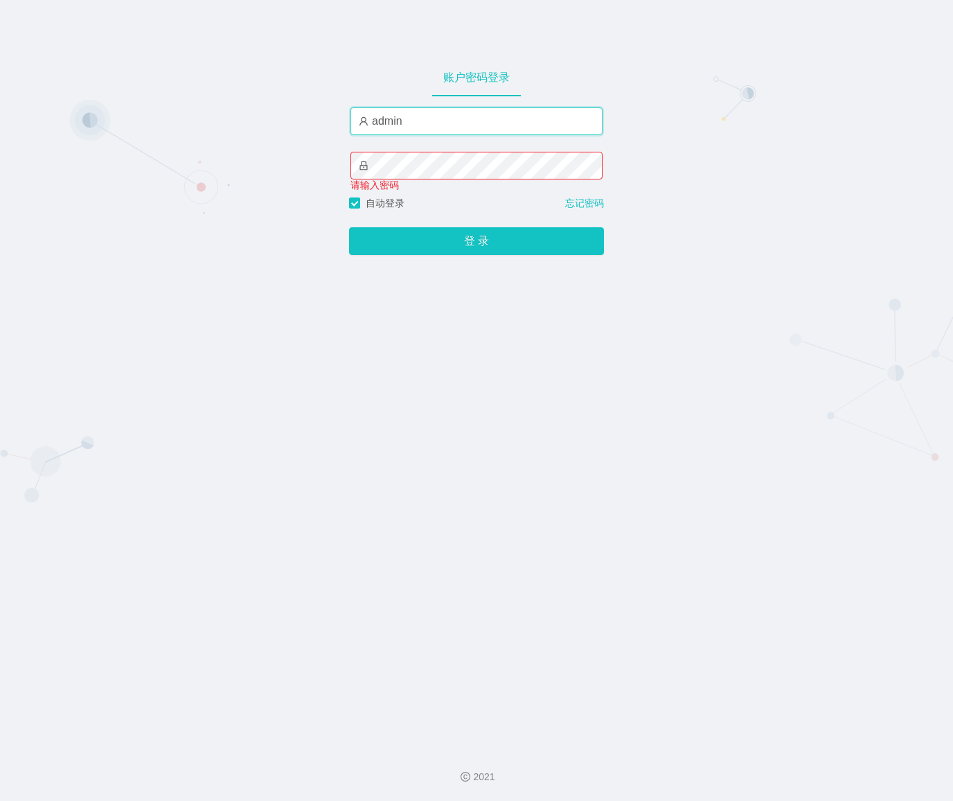
drag, startPoint x: 414, startPoint y: 118, endPoint x: 206, endPoint y: 103, distance: 209.1
click at [206, 103] on div "账户密码登录 admin 请输入密码 自动登录 忘记密码 登 录" at bounding box center [476, 368] width 953 height 736
click at [418, 118] on input "text" at bounding box center [477, 121] width 252 height 28
drag, startPoint x: 434, startPoint y: 117, endPoint x: 433, endPoint y: 125, distance: 7.7
click at [434, 117] on input "text" at bounding box center [477, 121] width 252 height 28
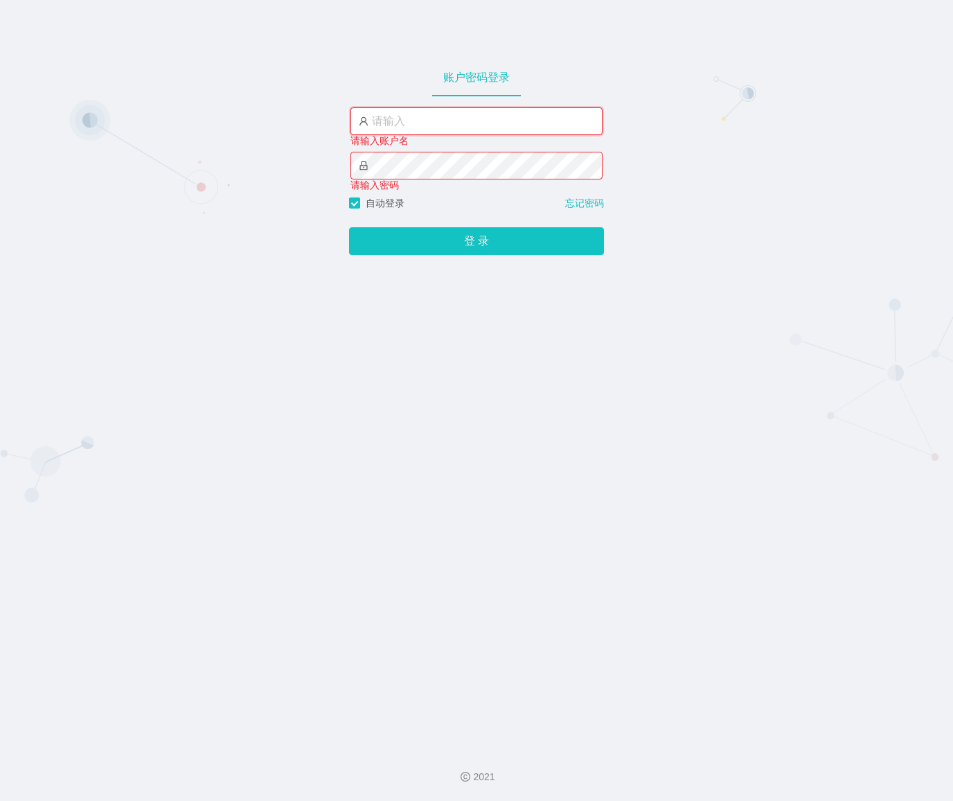
paste input "admin"
type input "admin"
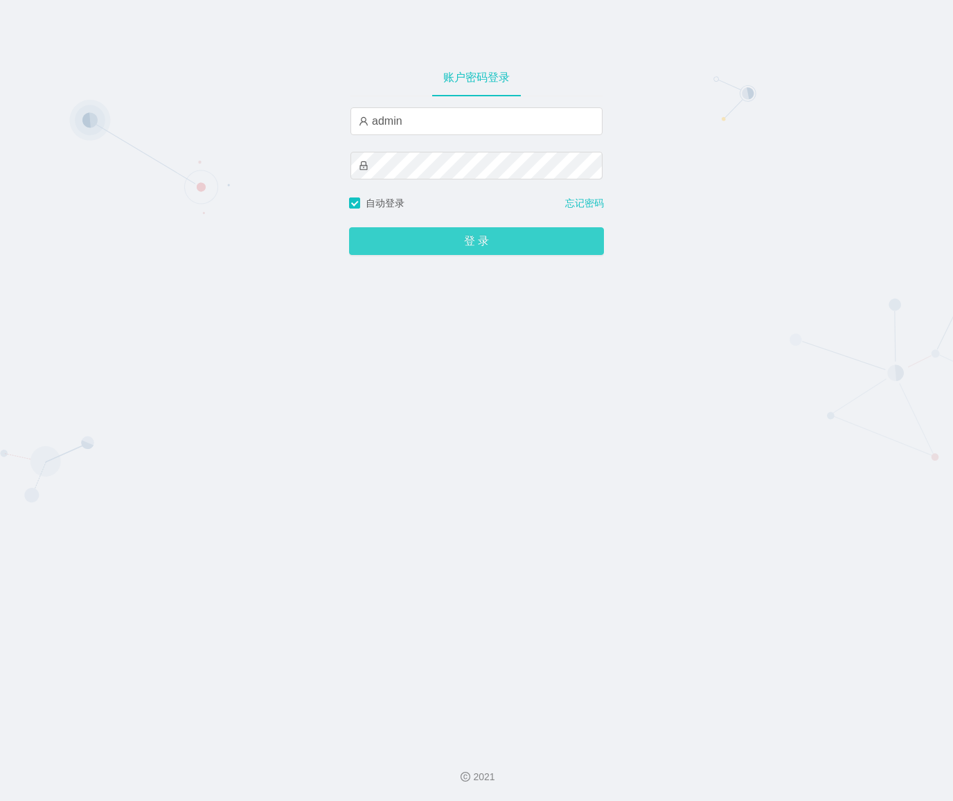
click at [389, 242] on button "登 录" at bounding box center [476, 241] width 255 height 28
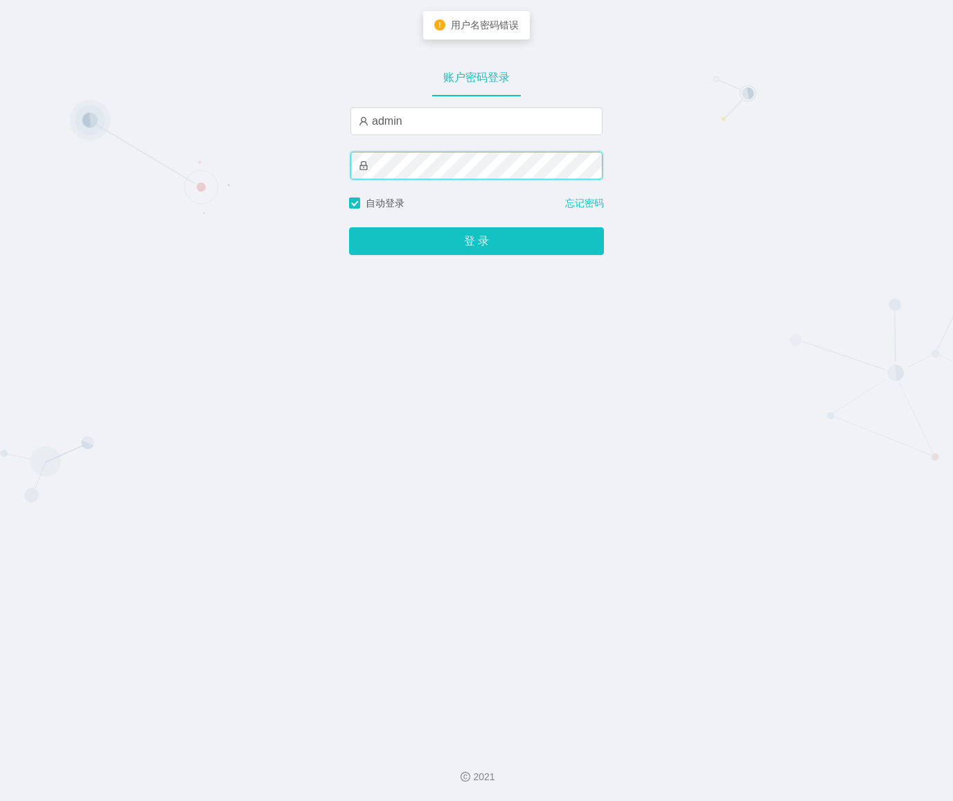
click at [233, 161] on div "账户密码登录 admin 自动登录 忘记密码 登 录" at bounding box center [476, 368] width 953 height 736
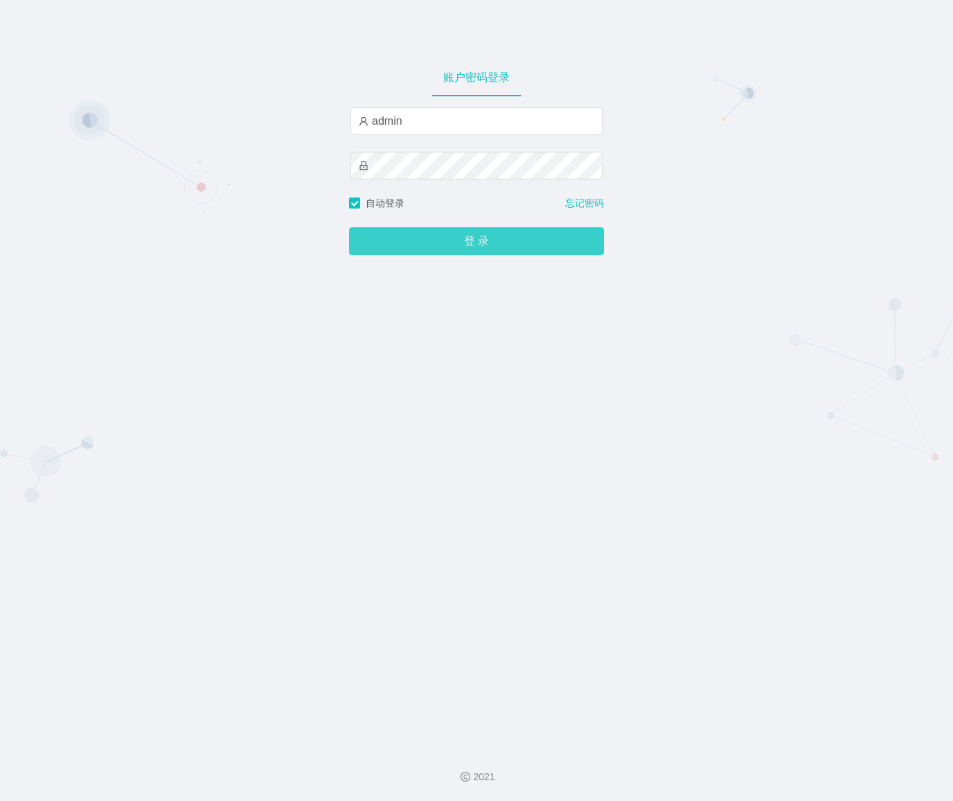
click at [398, 242] on button "登 录" at bounding box center [476, 241] width 255 height 28
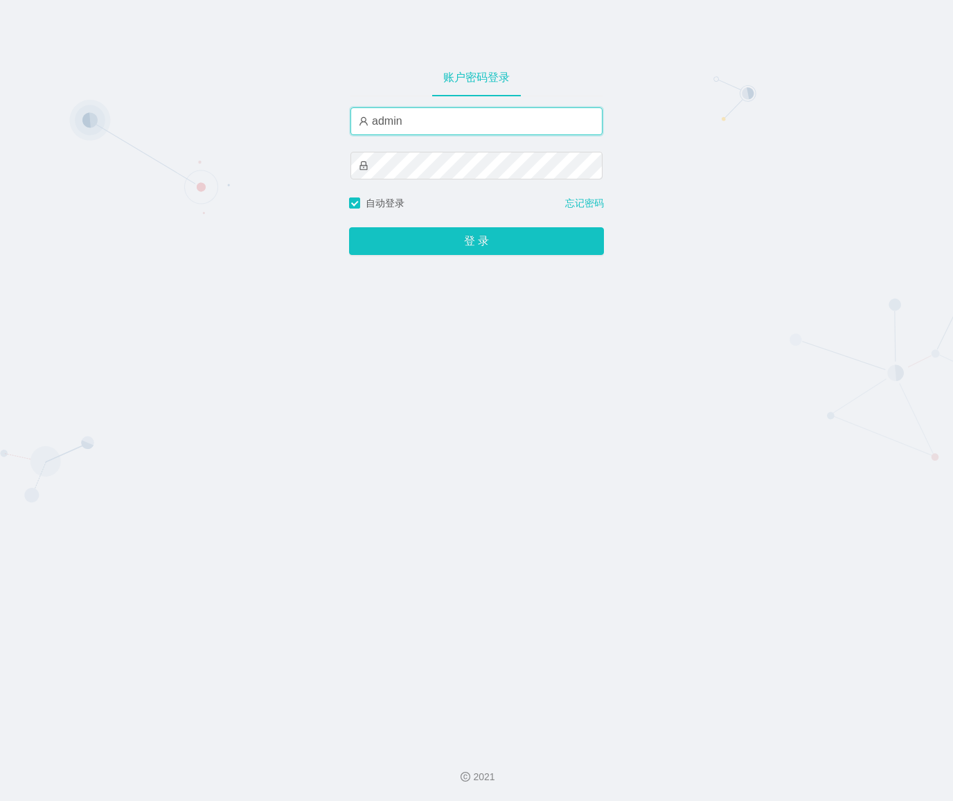
drag, startPoint x: 427, startPoint y: 123, endPoint x: 272, endPoint y: 126, distance: 155.2
click at [272, 126] on div "账户密码登录 admin 自动登录 忘记密码 登 录" at bounding box center [476, 368] width 953 height 736
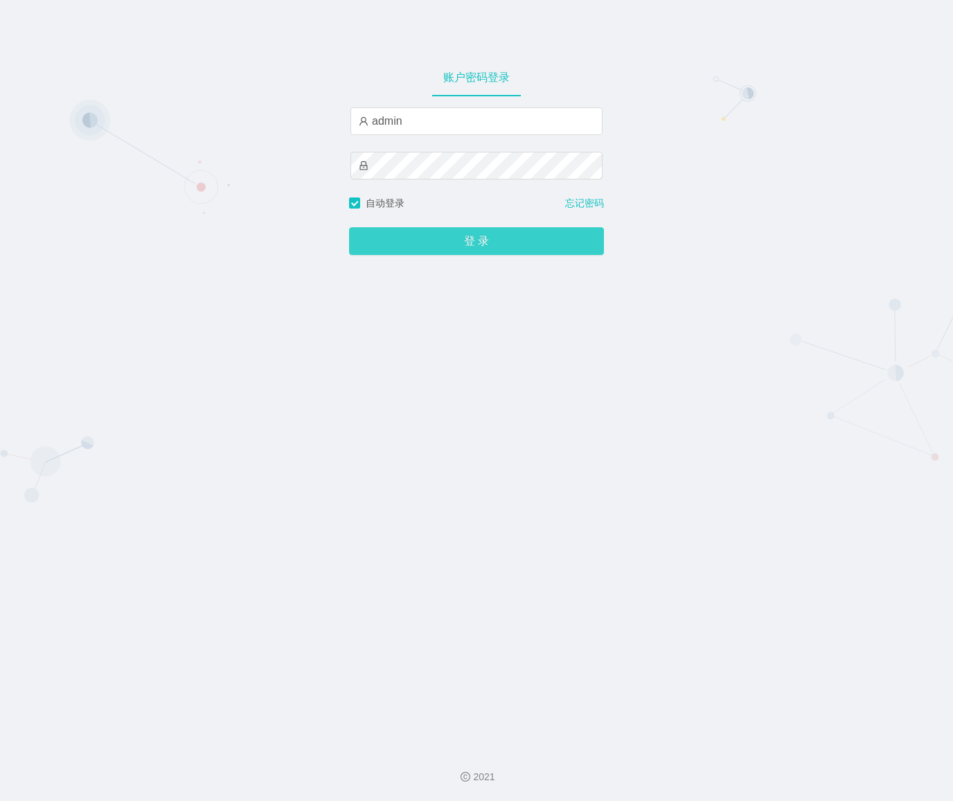
click at [403, 250] on button "登 录" at bounding box center [476, 241] width 255 height 28
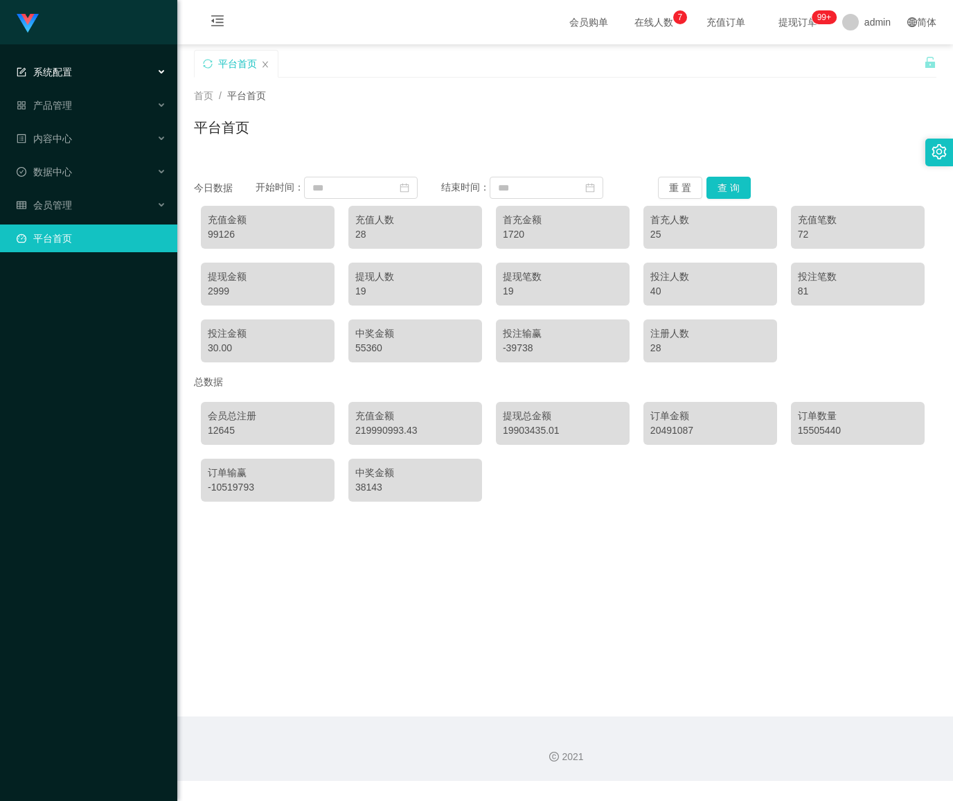
click at [84, 75] on div "系统配置" at bounding box center [88, 72] width 177 height 28
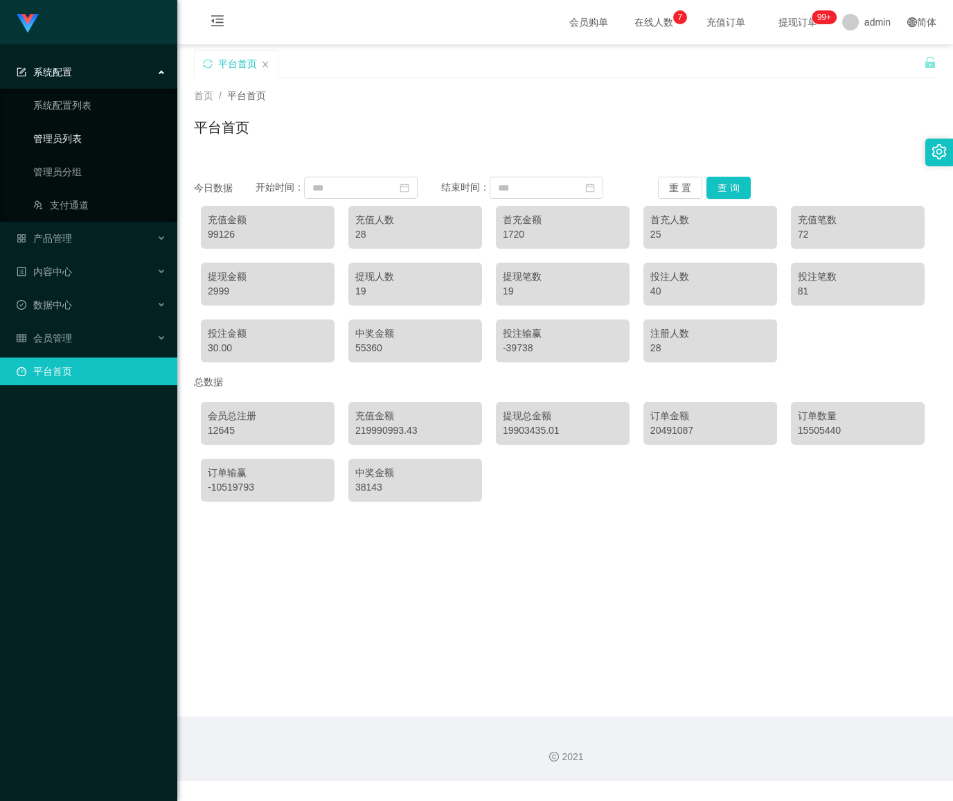
click at [67, 145] on link "管理员列表" at bounding box center [99, 139] width 133 height 28
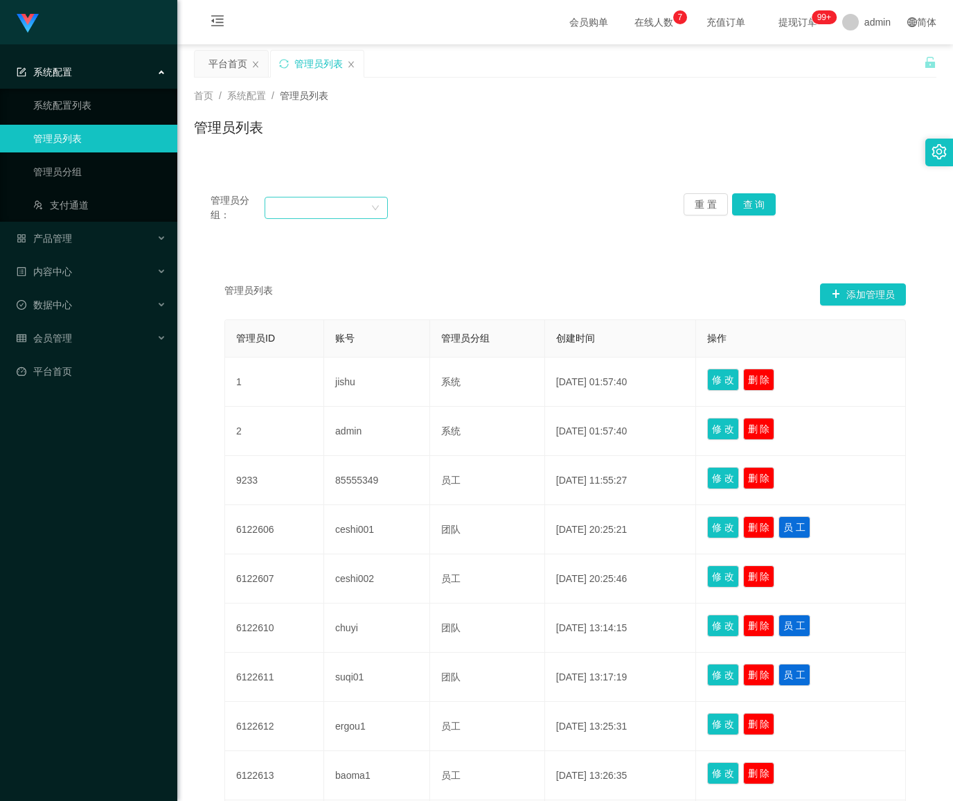
click at [297, 206] on div at bounding box center [322, 207] width 98 height 21
click at [322, 382] on li "系统" at bounding box center [324, 382] width 121 height 22
click at [743, 201] on button "查 询" at bounding box center [754, 204] width 44 height 22
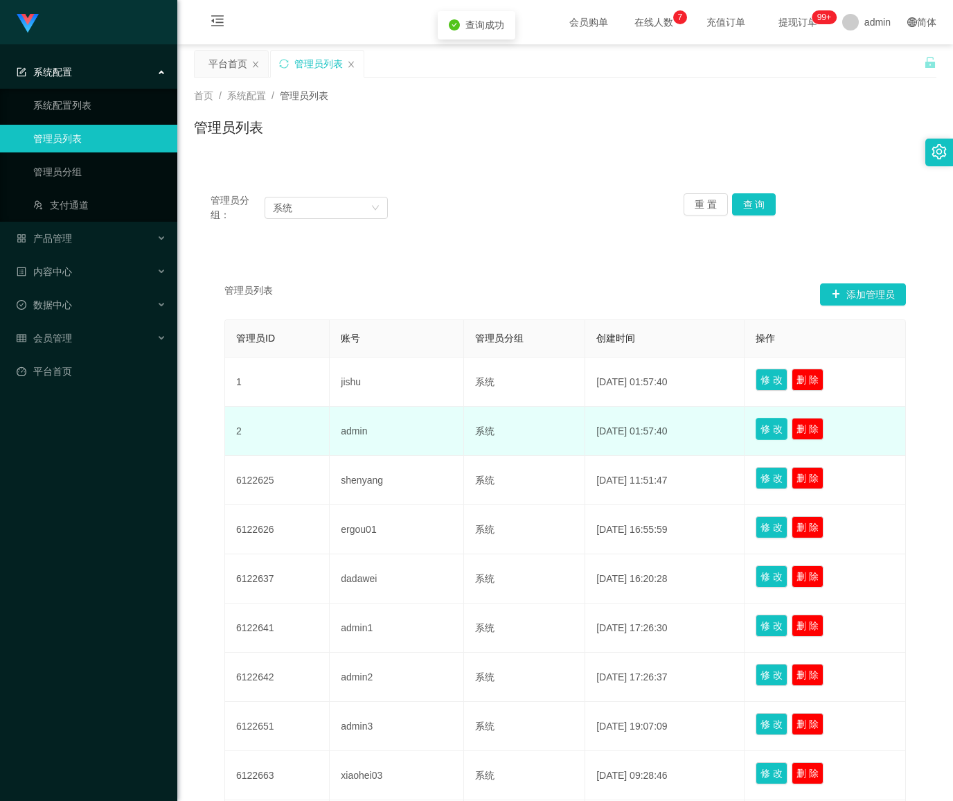
click at [774, 428] on button "修 改" at bounding box center [772, 429] width 32 height 22
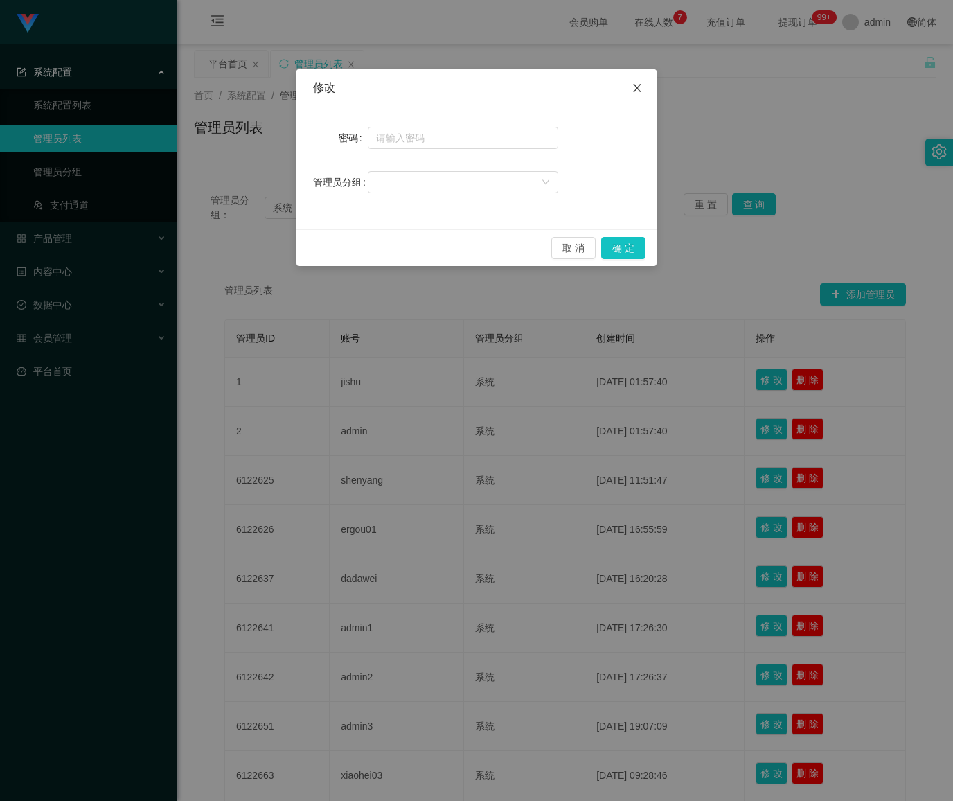
click at [643, 82] on span "Close" at bounding box center [637, 88] width 39 height 39
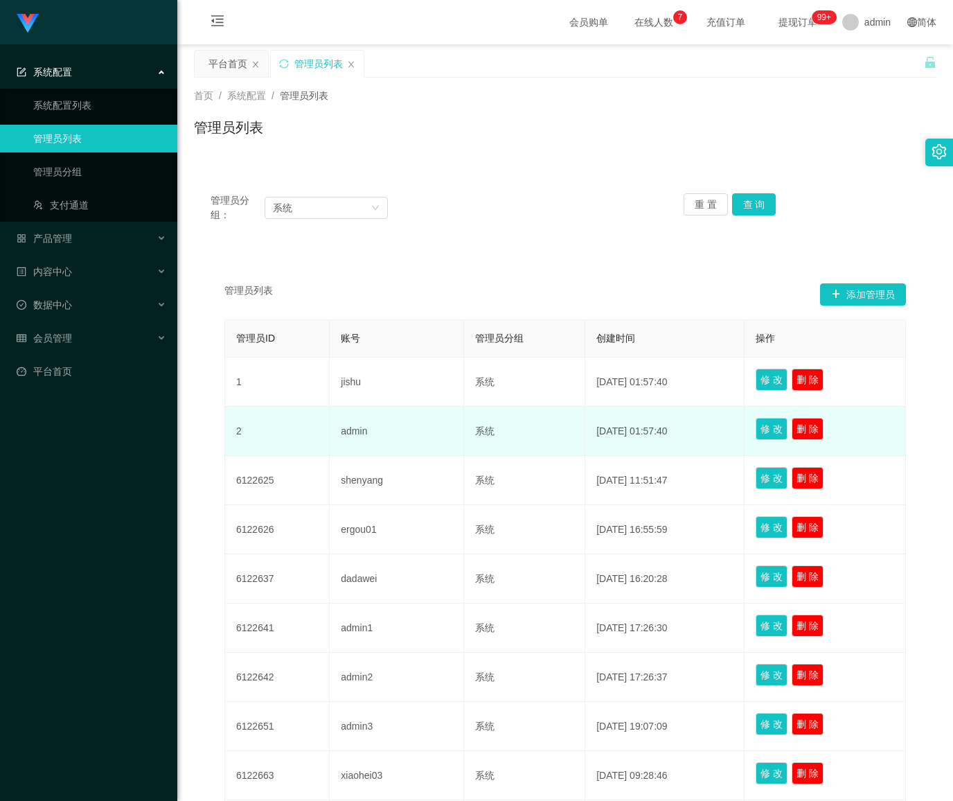
click at [395, 432] on td "admin" at bounding box center [397, 431] width 134 height 49
click at [387, 434] on td "admin" at bounding box center [397, 431] width 134 height 49
click at [766, 427] on button "修 改" at bounding box center [772, 429] width 32 height 22
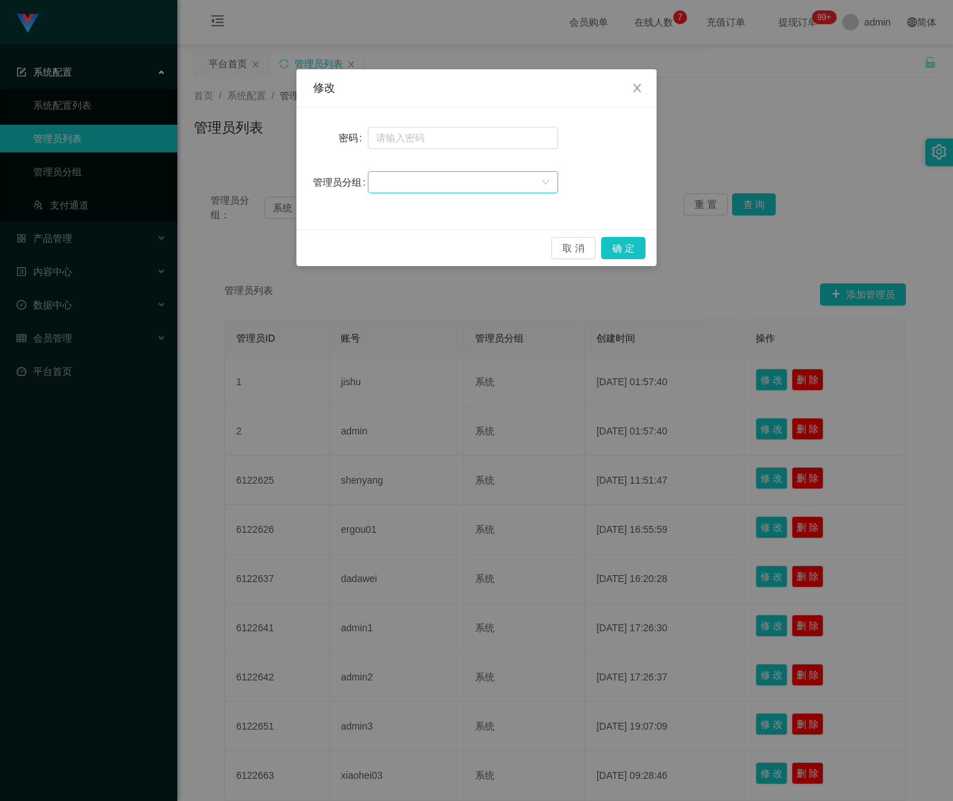
click at [450, 186] on div at bounding box center [458, 182] width 165 height 21
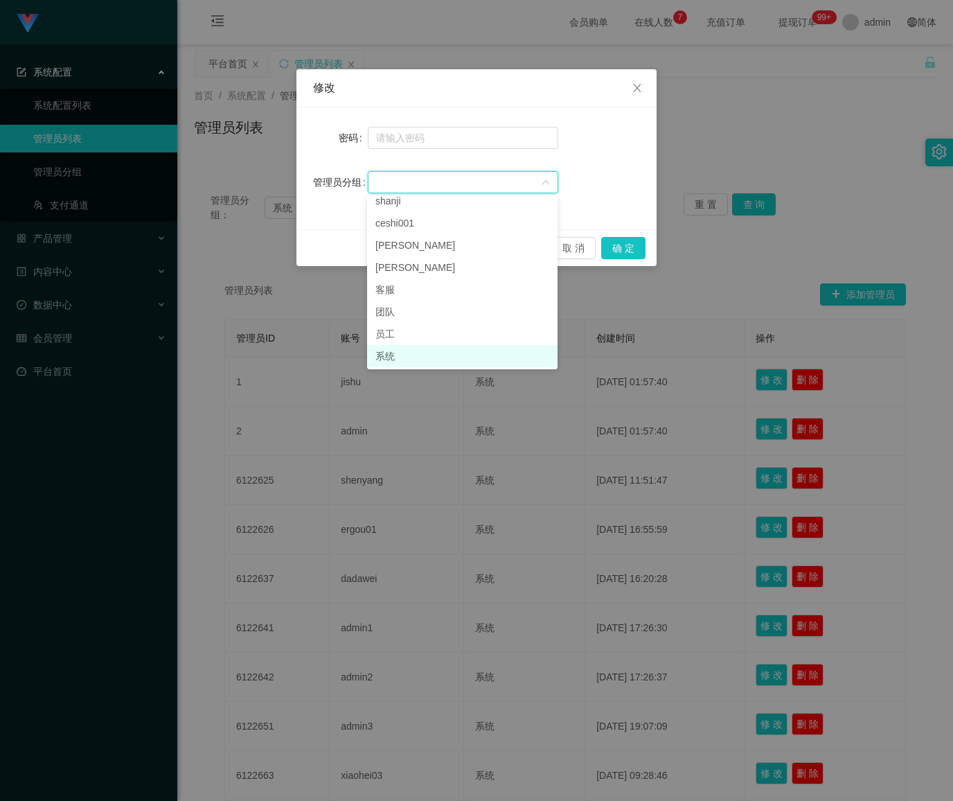
click at [424, 352] on li "系统" at bounding box center [462, 356] width 191 height 22
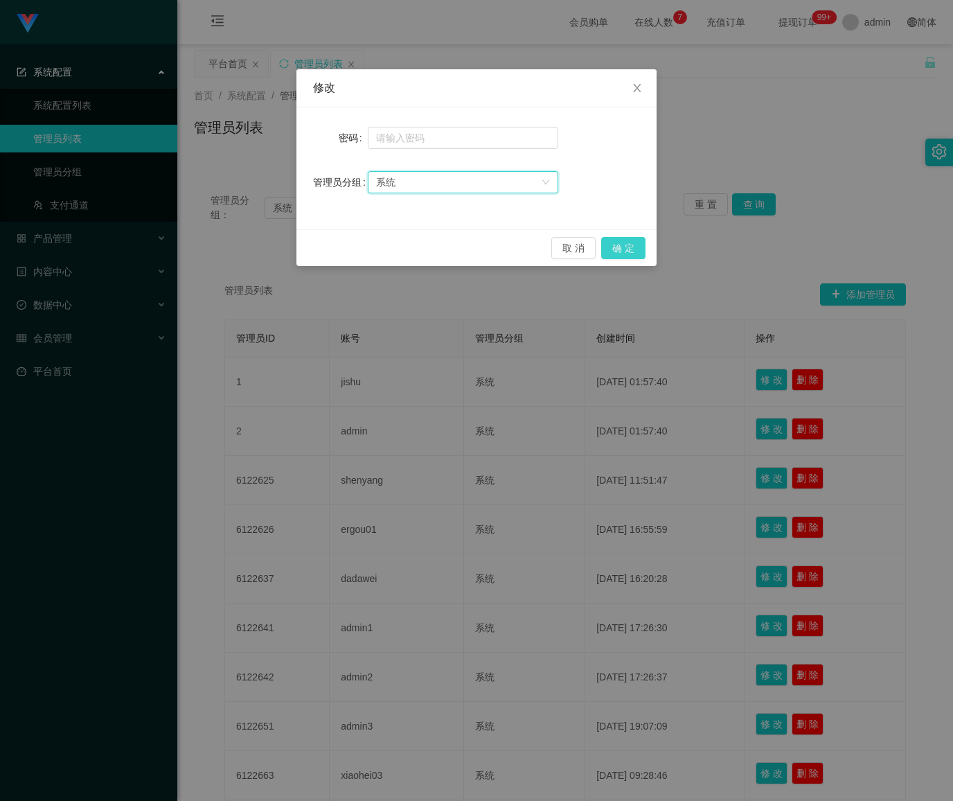
click at [625, 245] on button "确 定" at bounding box center [623, 248] width 44 height 22
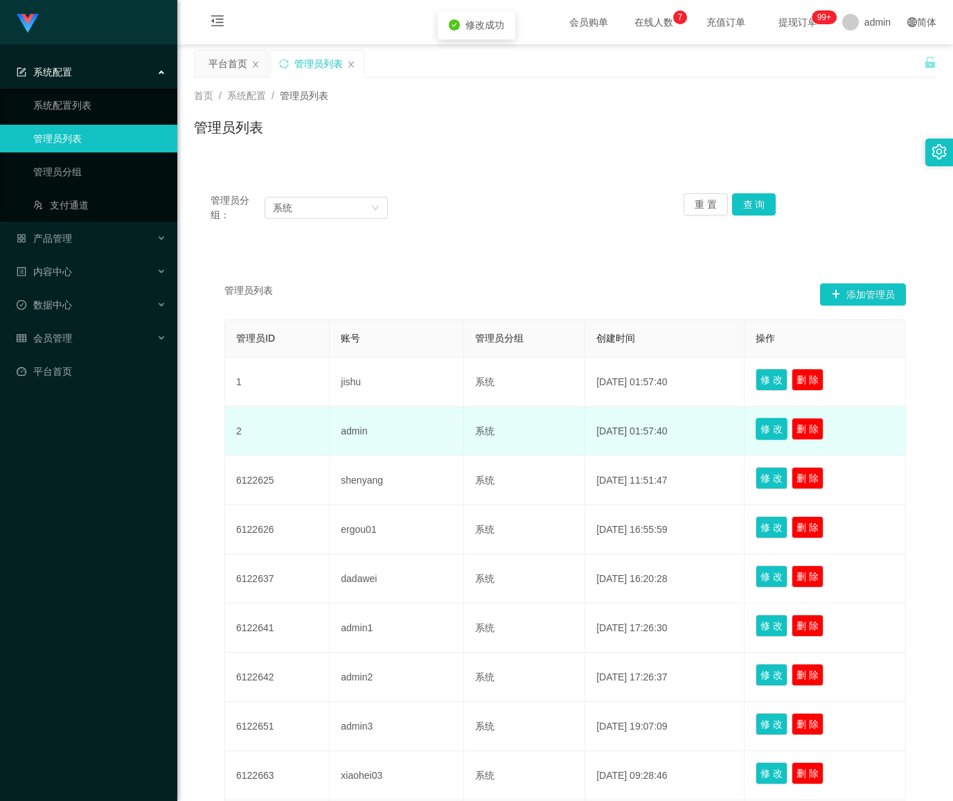
click at [765, 428] on button "修 改" at bounding box center [772, 429] width 32 height 22
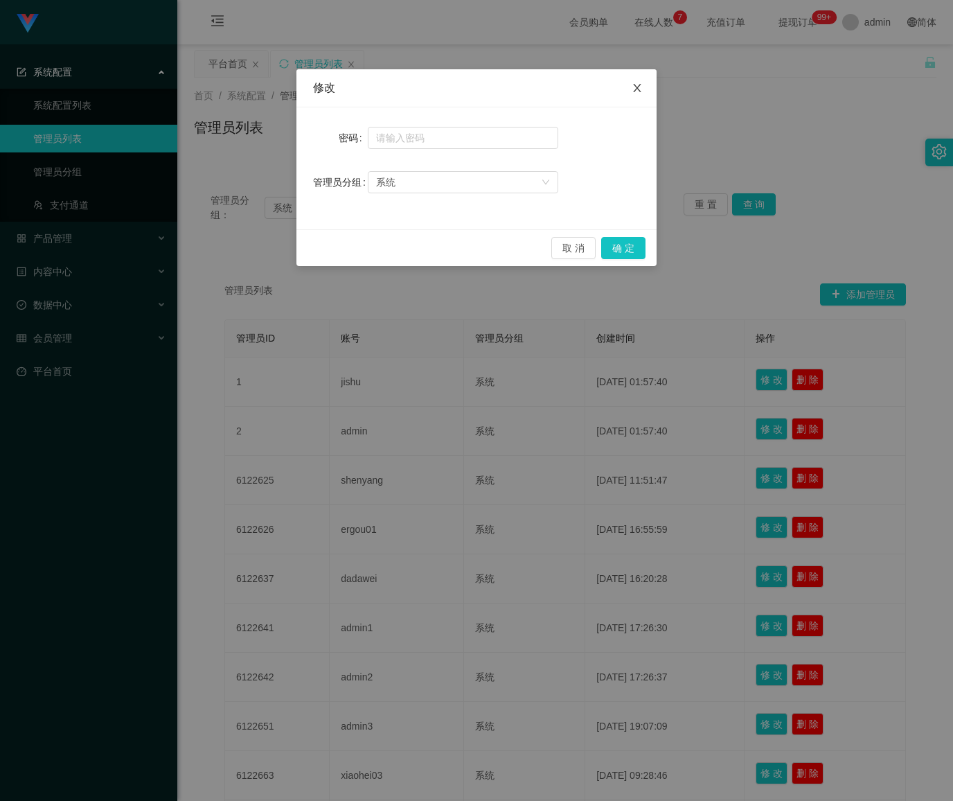
click at [630, 89] on span "Close" at bounding box center [637, 88] width 39 height 39
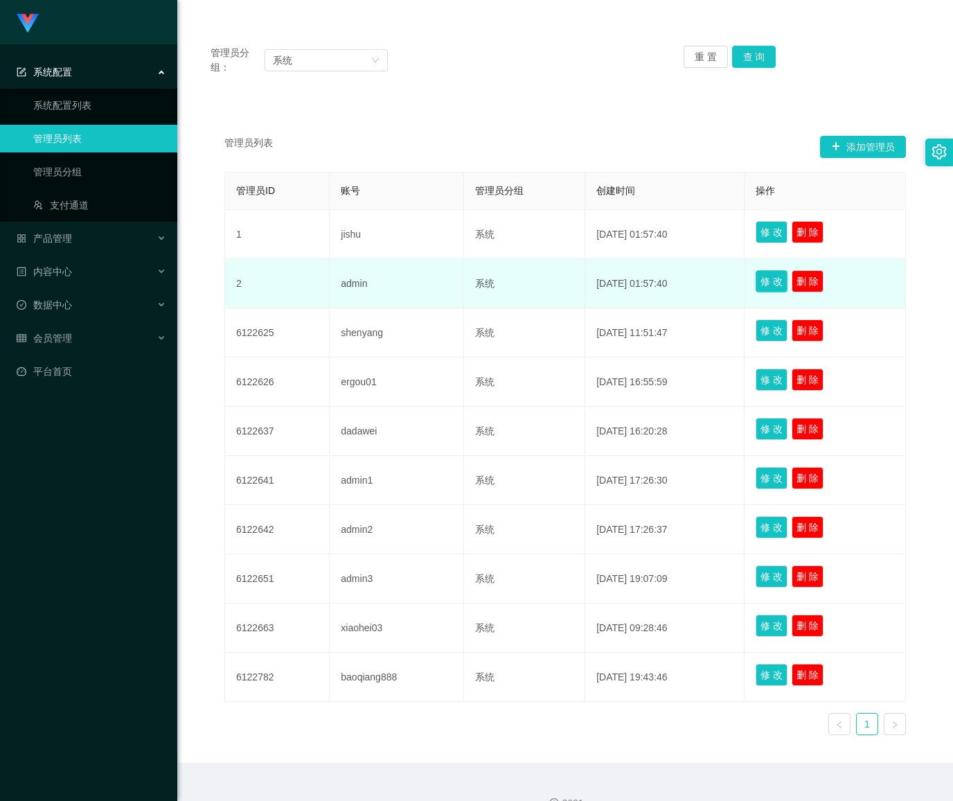
scroll to position [177, 0]
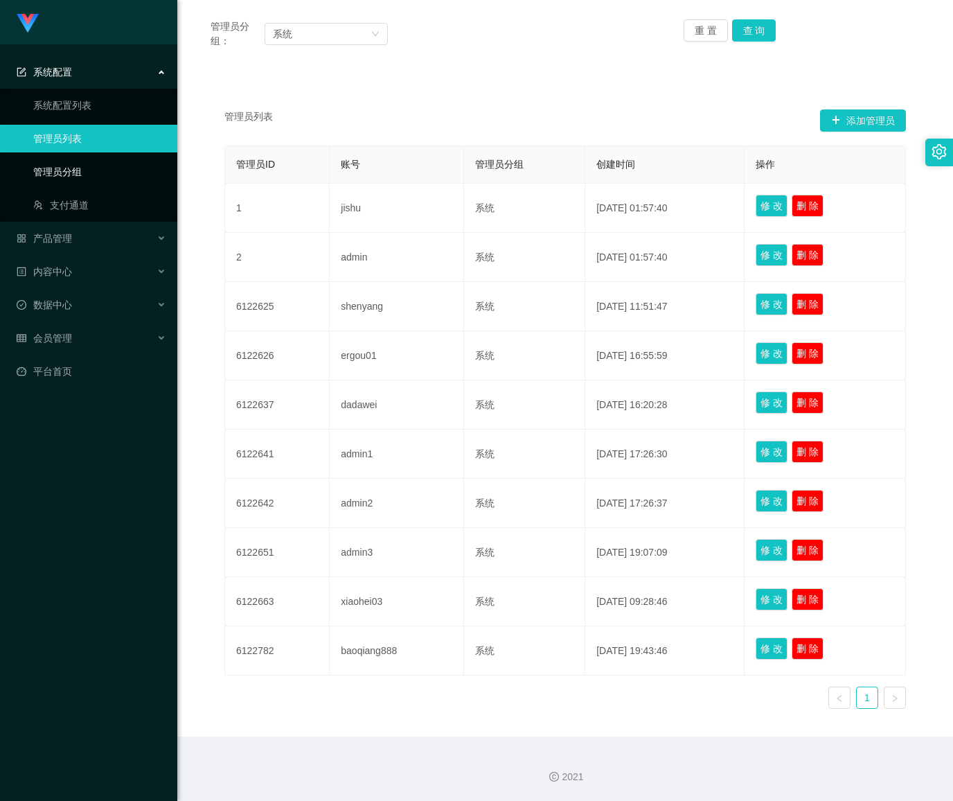
click at [75, 172] on link "管理员分组" at bounding box center [99, 172] width 133 height 28
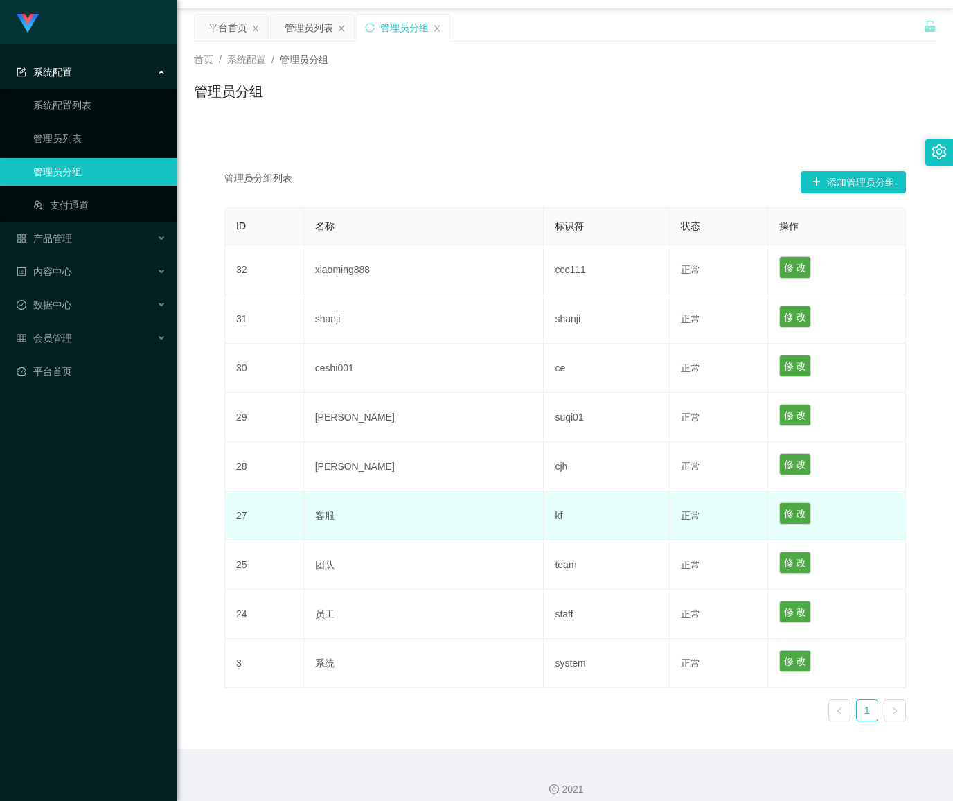
scroll to position [51, 0]
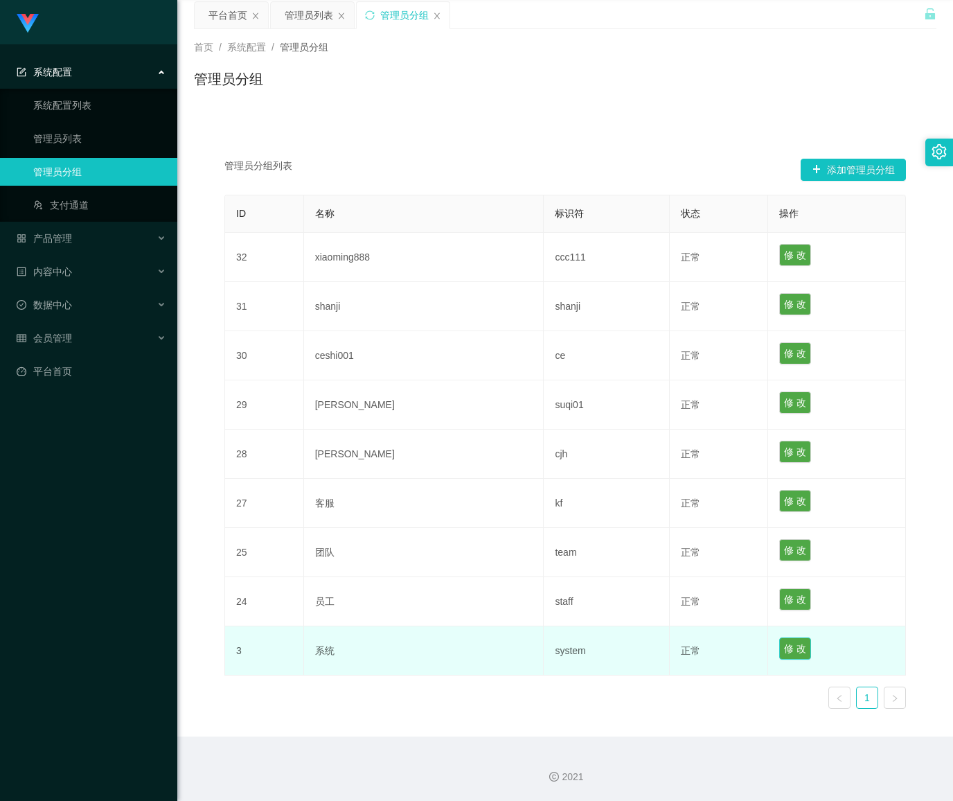
click at [779, 653] on button "修 改" at bounding box center [795, 648] width 32 height 22
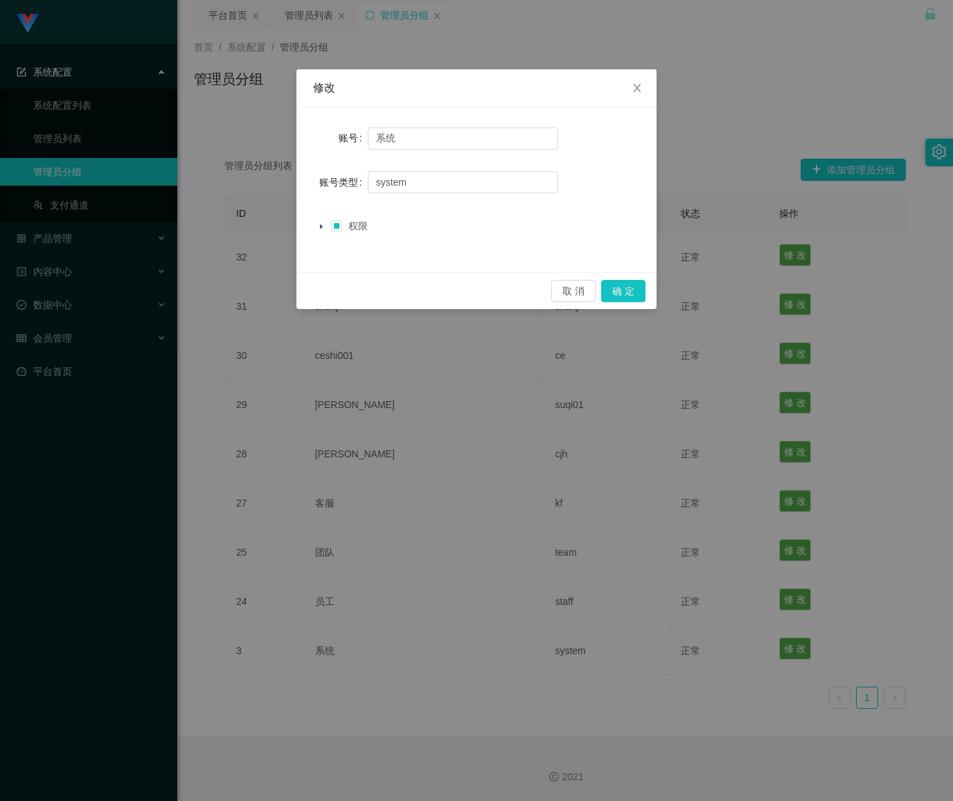
click at [320, 225] on icon "图标: caret-down" at bounding box center [321, 226] width 3 height 5
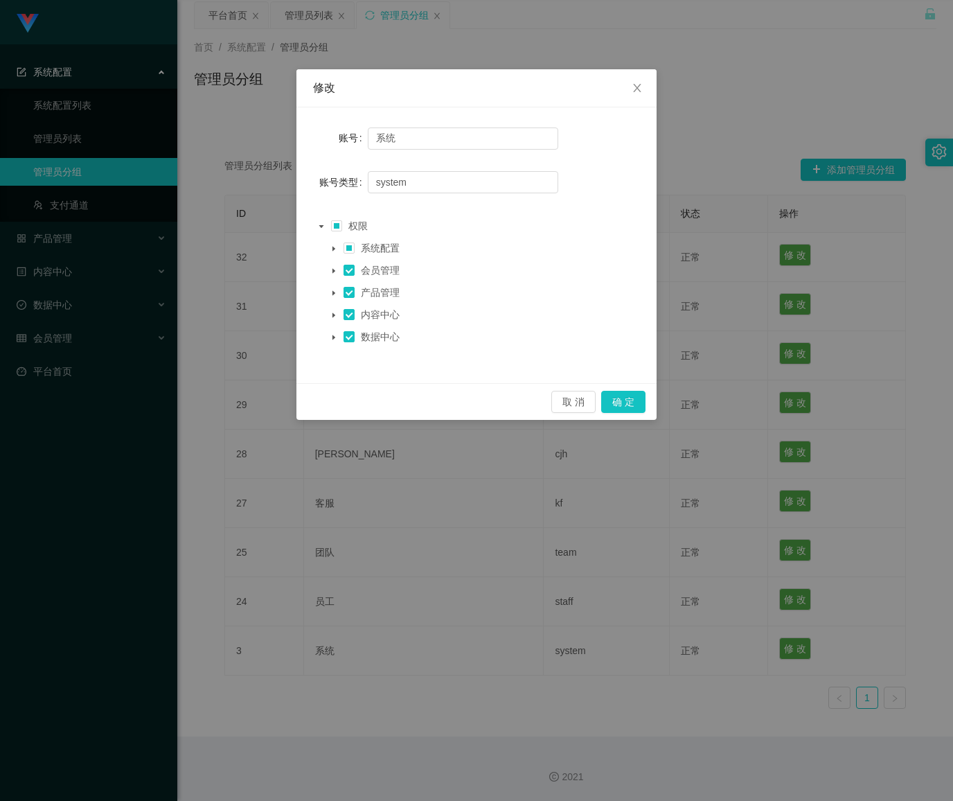
click at [333, 248] on icon "图标: caret-down" at bounding box center [334, 248] width 3 height 5
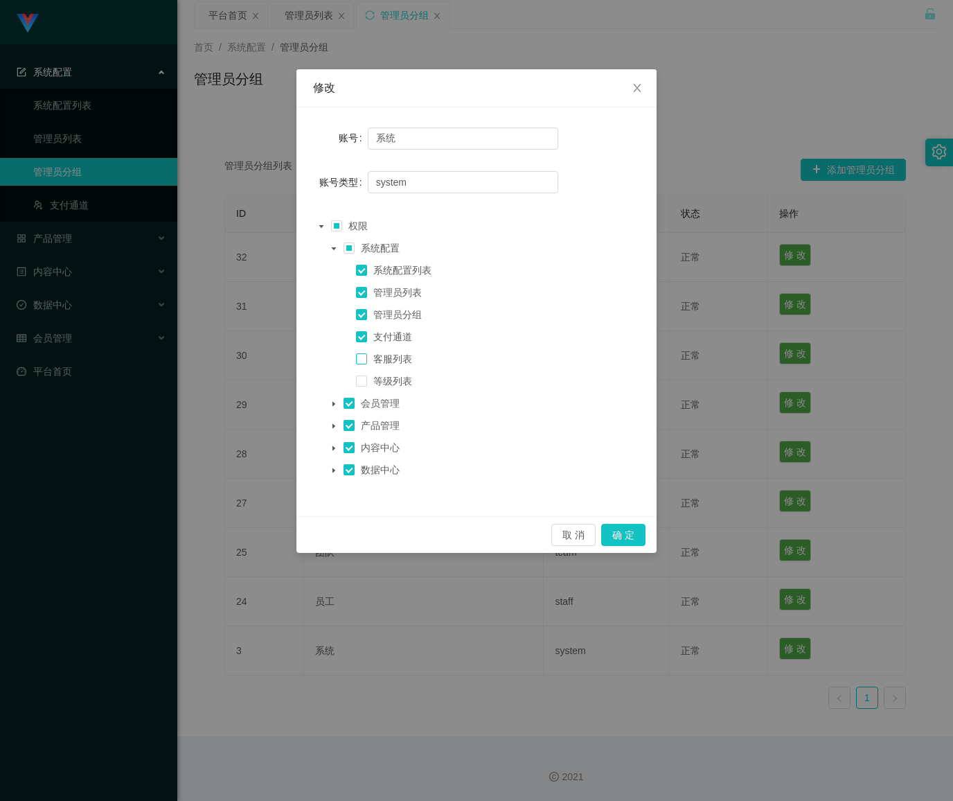
drag, startPoint x: 359, startPoint y: 358, endPoint x: 363, endPoint y: 371, distance: 13.8
click at [359, 357] on span at bounding box center [361, 358] width 11 height 11
click at [364, 381] on span at bounding box center [361, 380] width 11 height 11
click at [331, 405] on icon "图标: caret-down" at bounding box center [333, 403] width 7 height 7
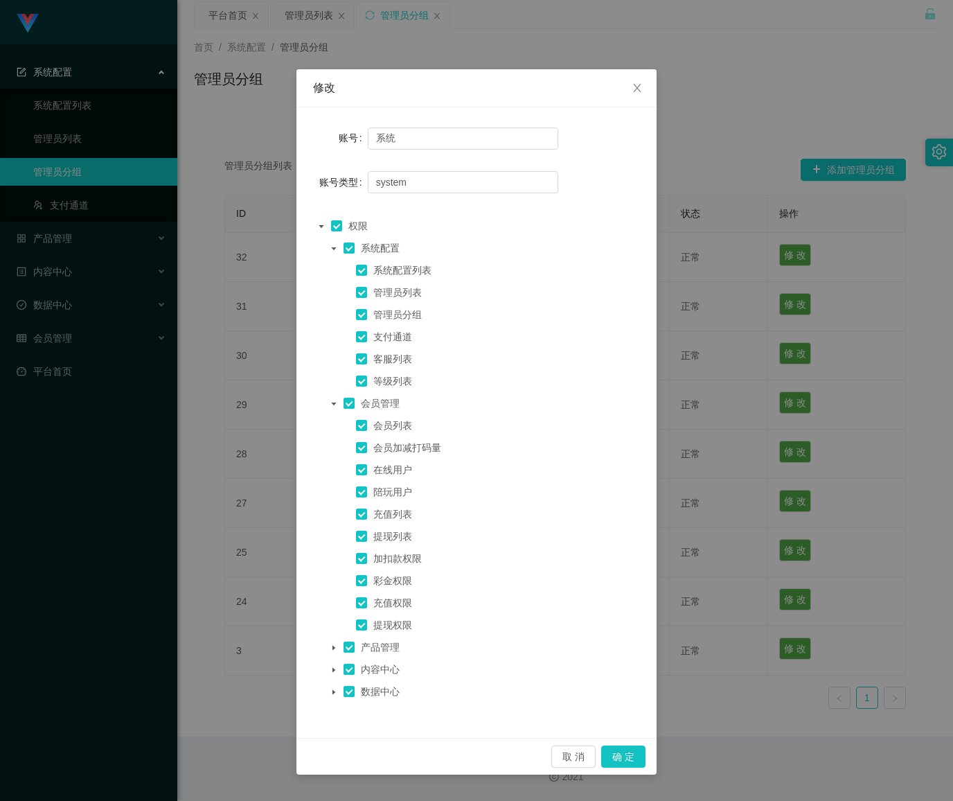
click at [331, 648] on icon "图标: caret-down" at bounding box center [333, 647] width 7 height 7
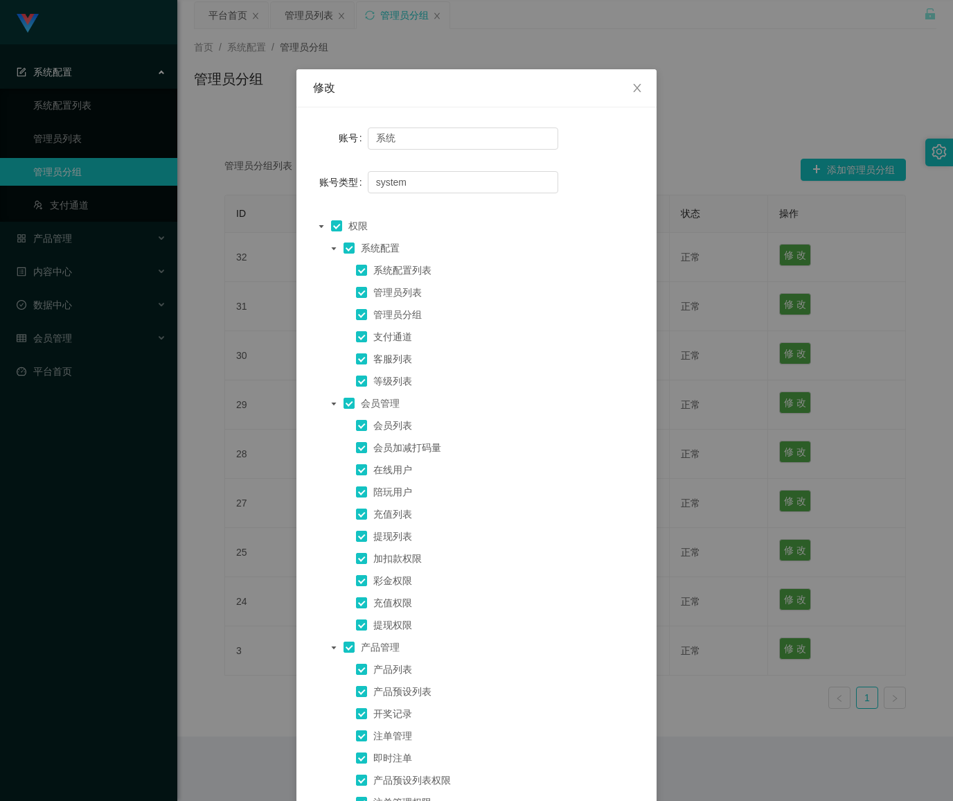
scroll to position [145, 0]
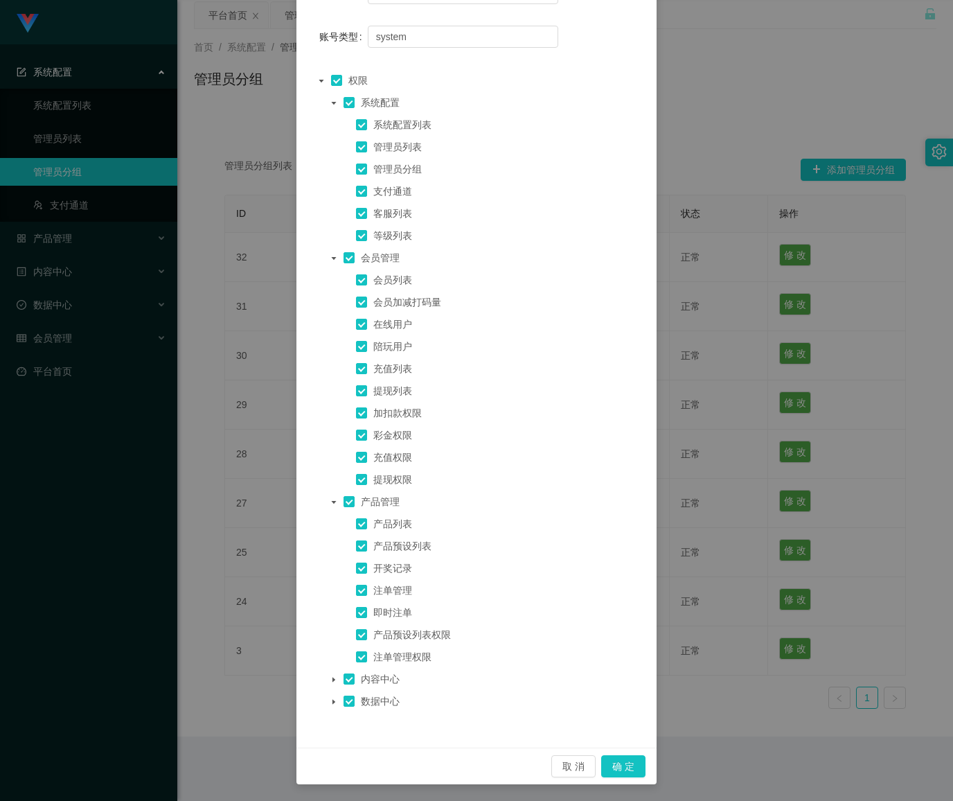
drag, startPoint x: 325, startPoint y: 682, endPoint x: 333, endPoint y: 676, distance: 9.4
click at [330, 682] on icon "图标: caret-down" at bounding box center [333, 679] width 7 height 7
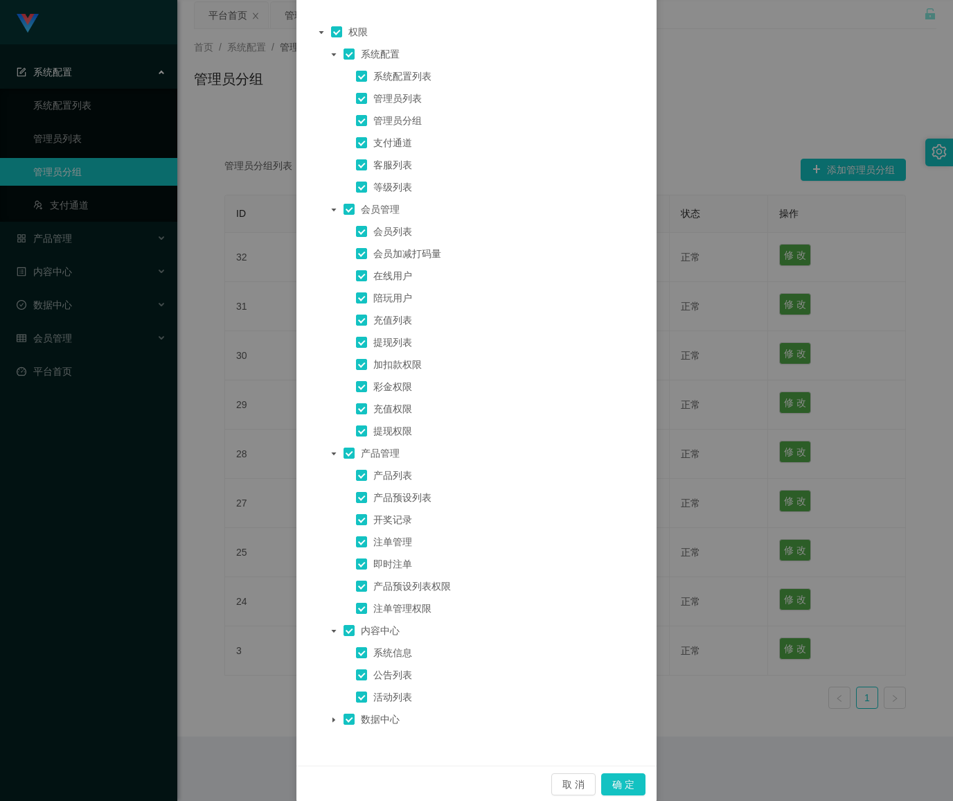
scroll to position [212, 0]
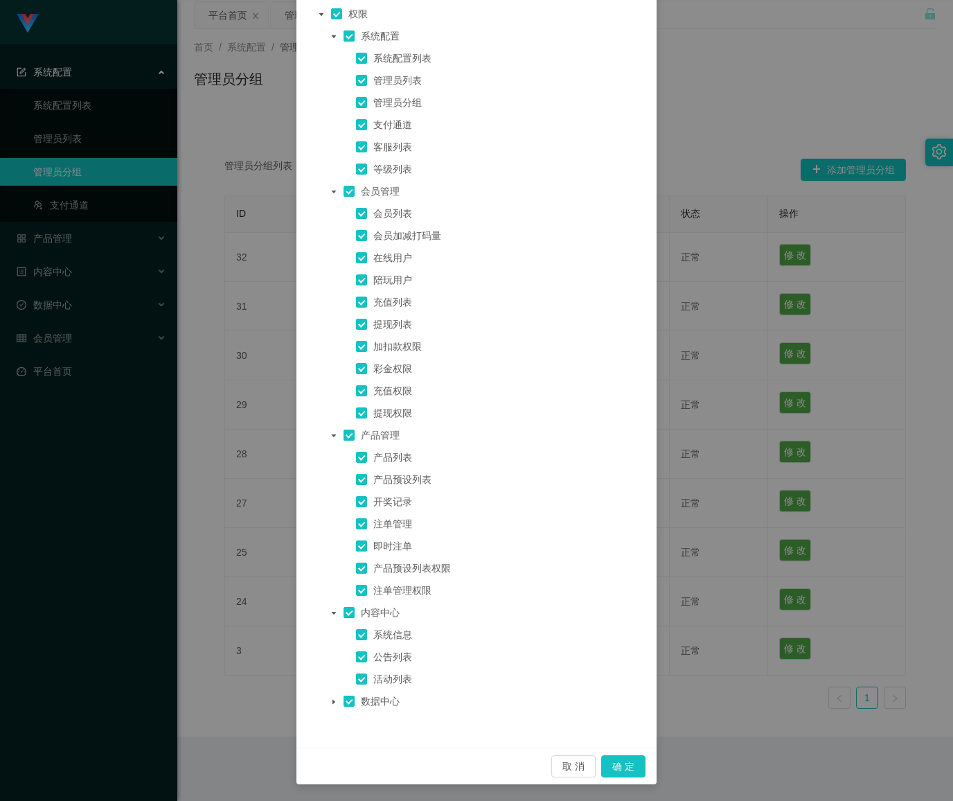
click at [330, 704] on icon "图标: caret-down" at bounding box center [333, 701] width 7 height 7
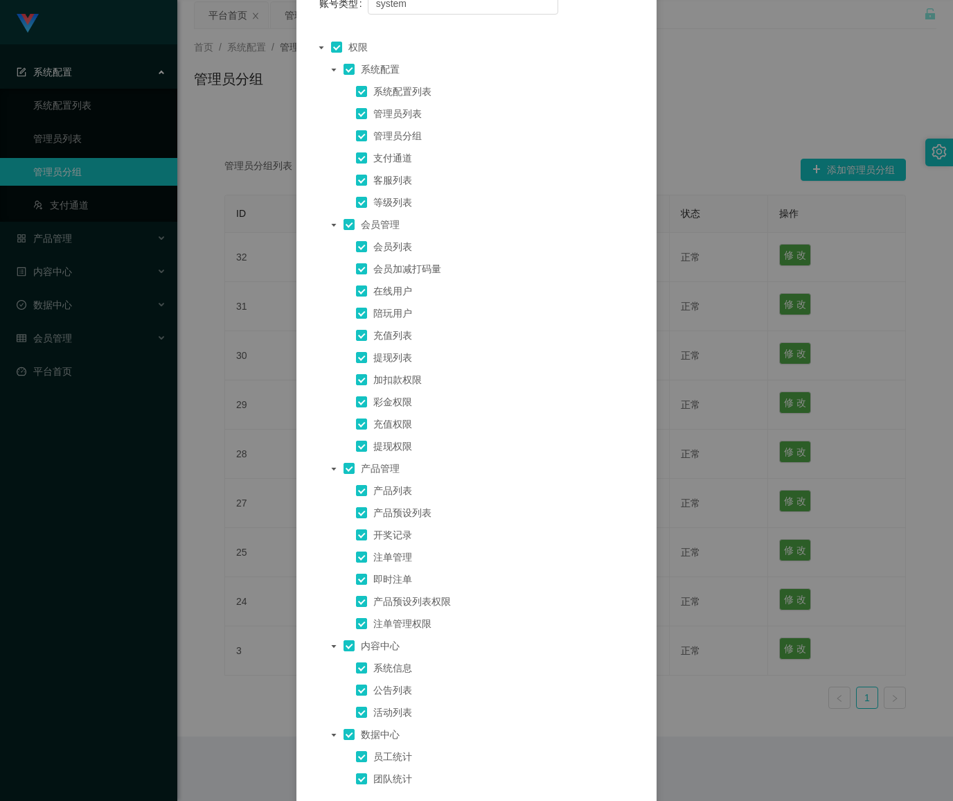
scroll to position [0, 0]
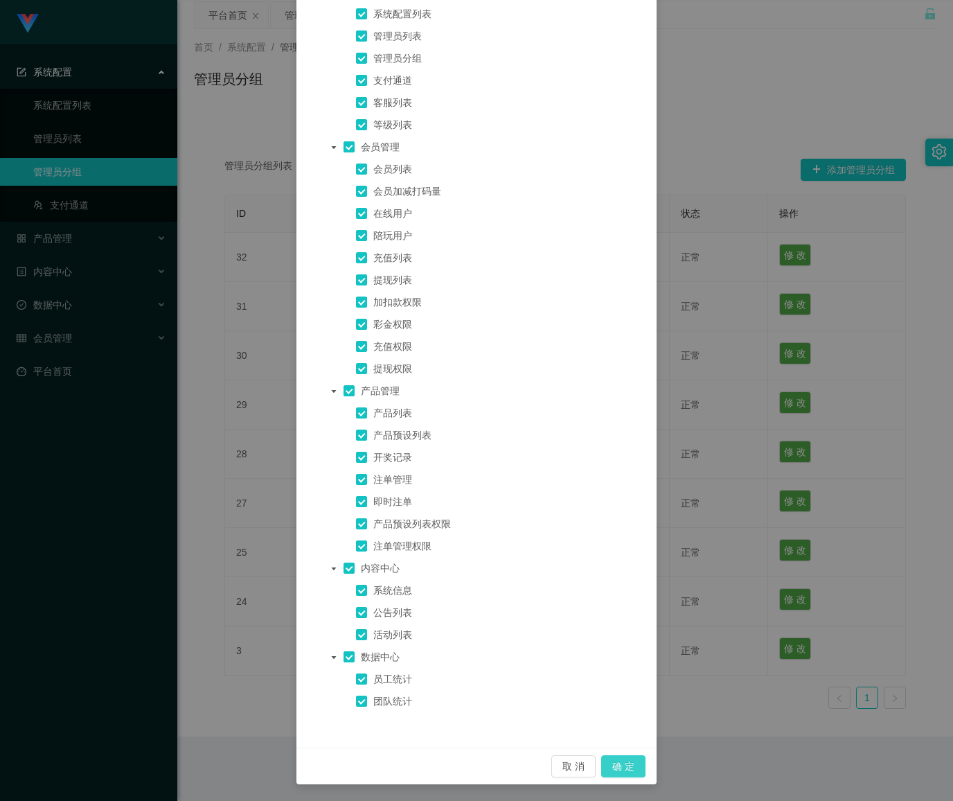
click at [605, 773] on button "确 定" at bounding box center [623, 766] width 44 height 22
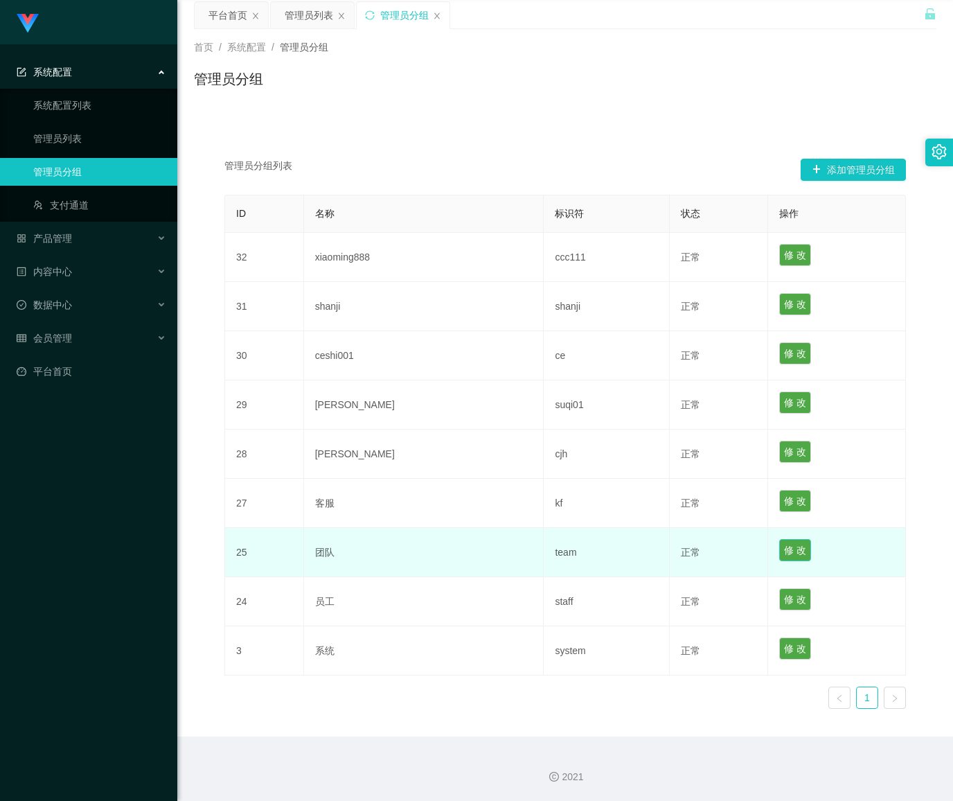
click at [779, 551] on button "修 改" at bounding box center [795, 550] width 32 height 22
type input "团队"
type input "team"
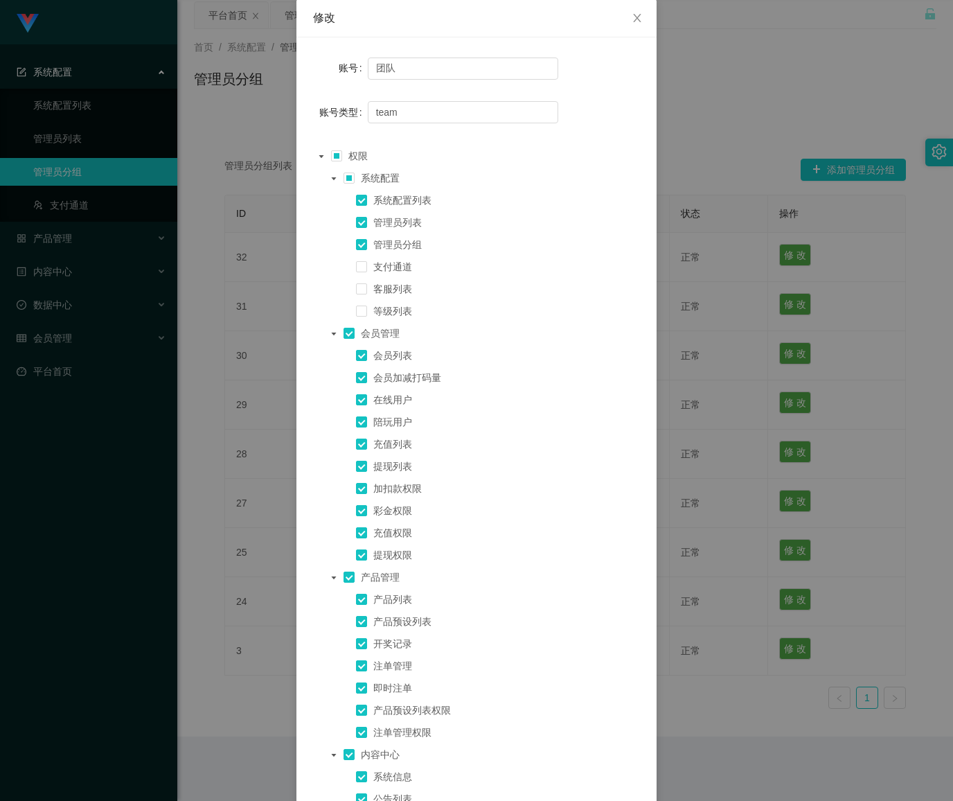
scroll to position [0, 0]
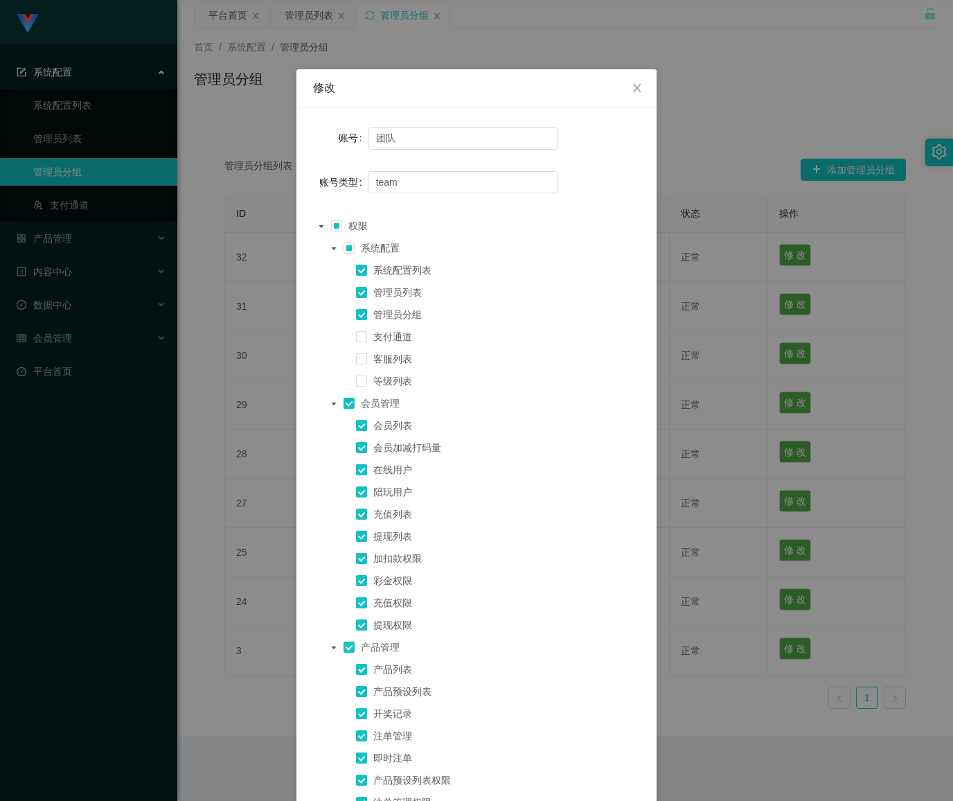
click at [866, 425] on div "修改 账号 团队 账号类型 team 权限 系统配置 系统配置列表 管理员列表 管理员分组 支付通道 客服列表 等级列表 会员管理 会员列表 会员加减打码量 …" at bounding box center [476, 400] width 953 height 801
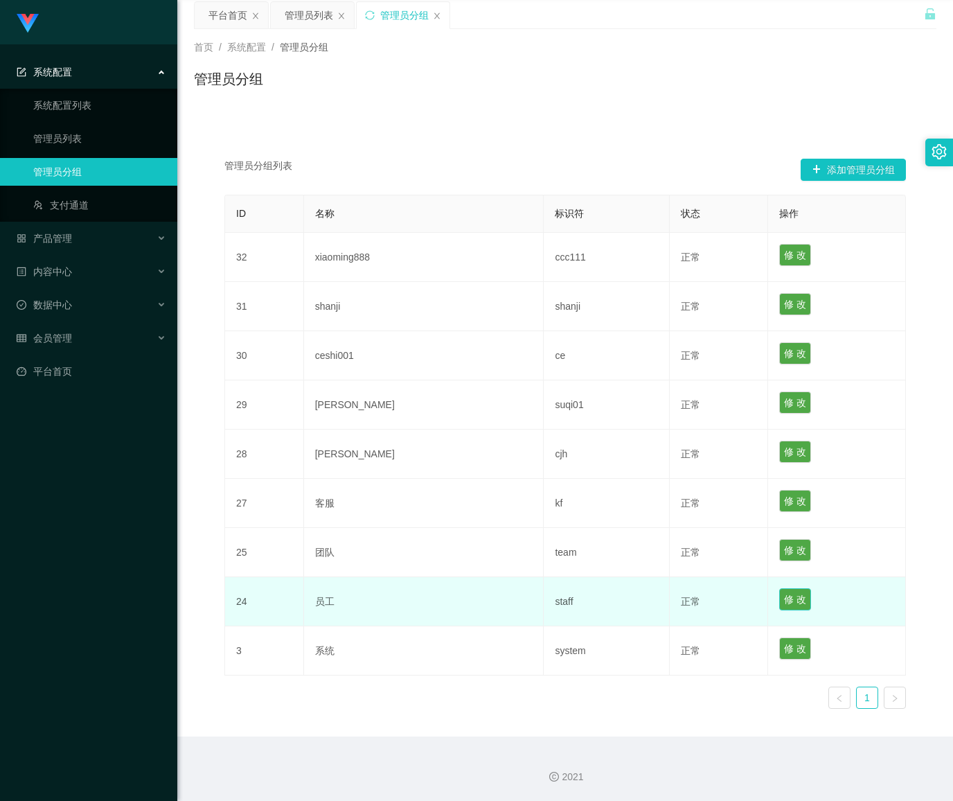
click at [779, 599] on button "修 改" at bounding box center [795, 599] width 32 height 22
type input "员工"
type input "staff"
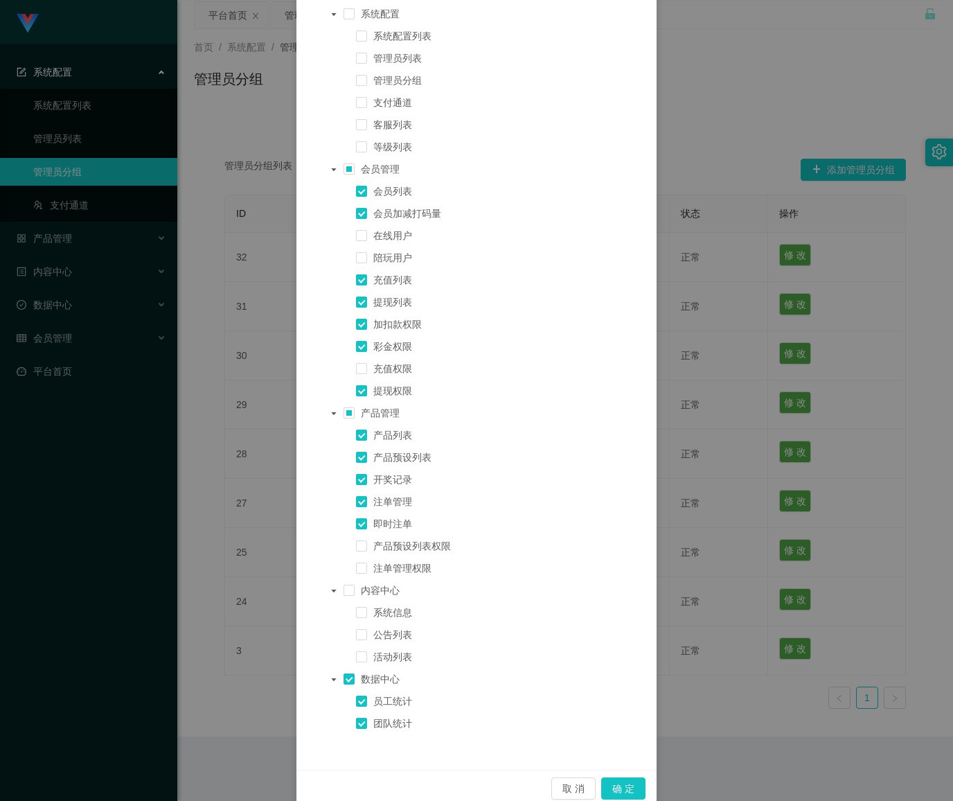
scroll to position [256, 0]
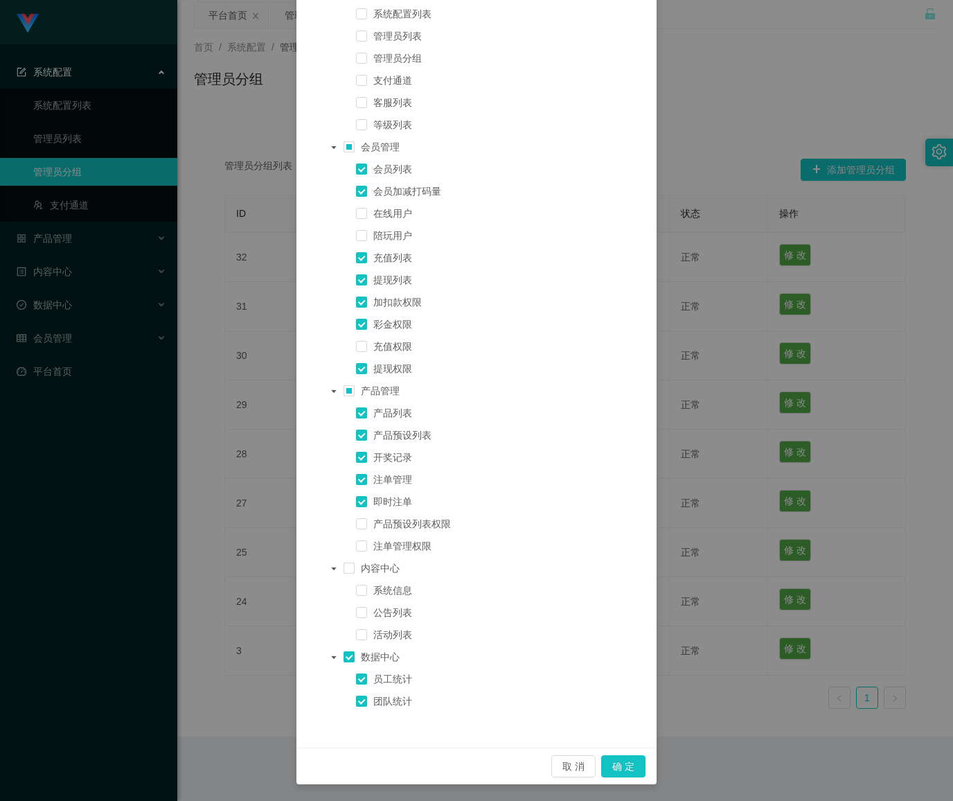
click at [876, 442] on div "修改 账号 员工 账号类型 staff 权限 系统配置 系统配置列表 管理员列表 管理员分组 支付通道 客服列表 等级列表 会员管理 会员列表 会员加减打码量…" at bounding box center [476, 400] width 953 height 801
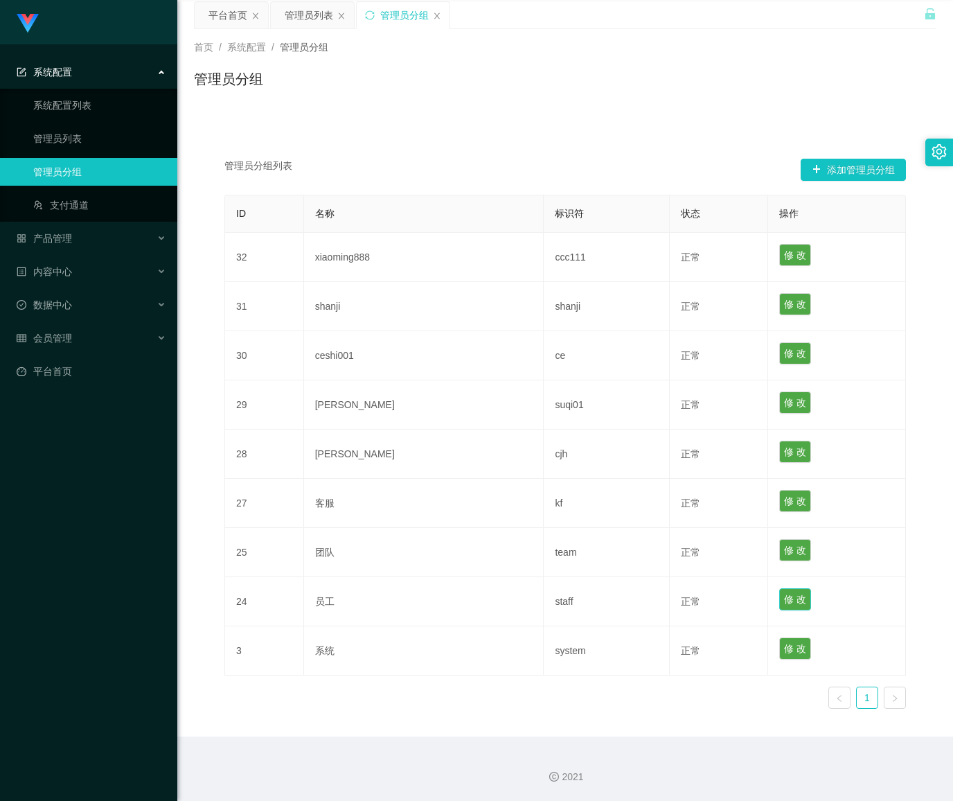
scroll to position [187, 0]
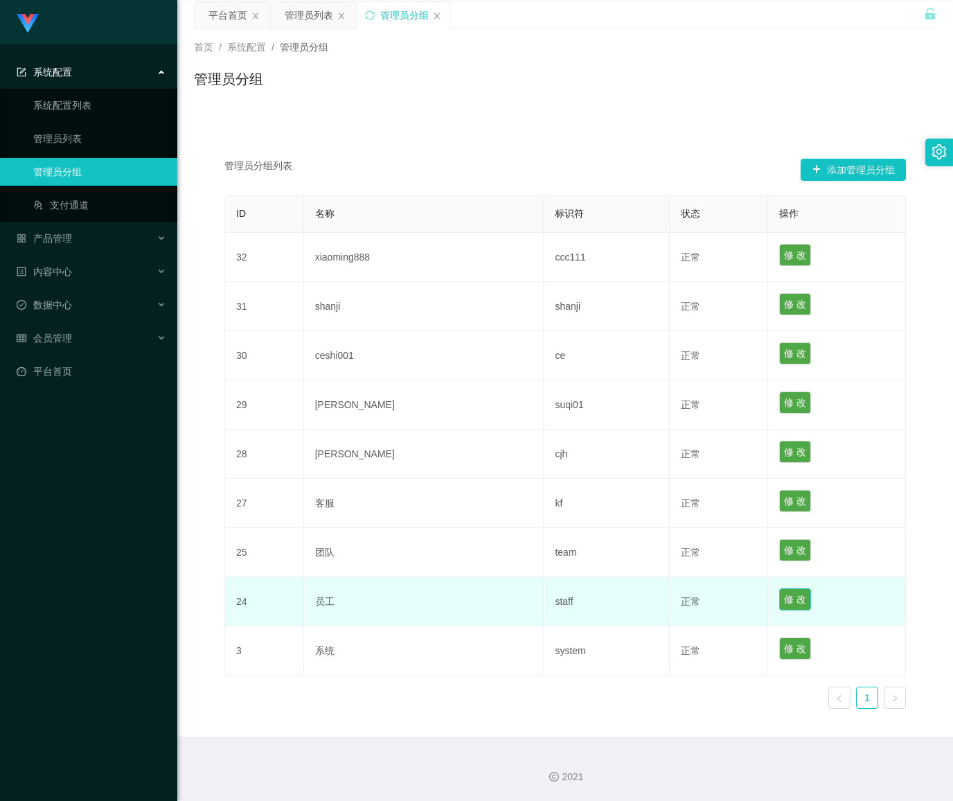
click at [779, 599] on button "修 改" at bounding box center [795, 599] width 32 height 22
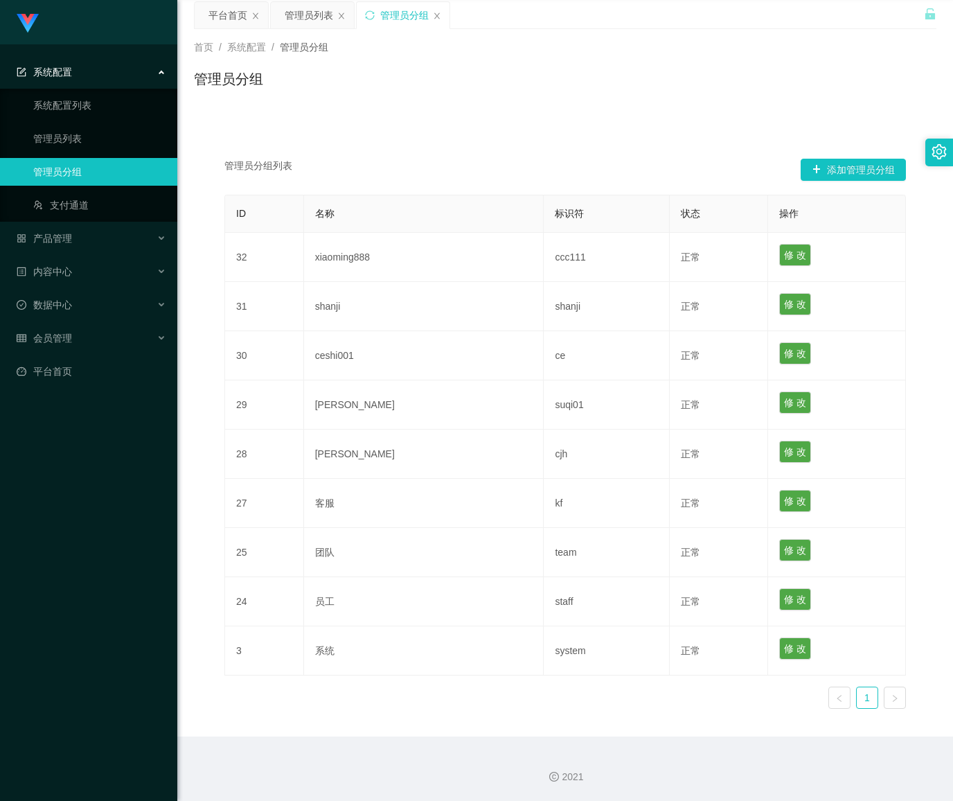
scroll to position [0, 0]
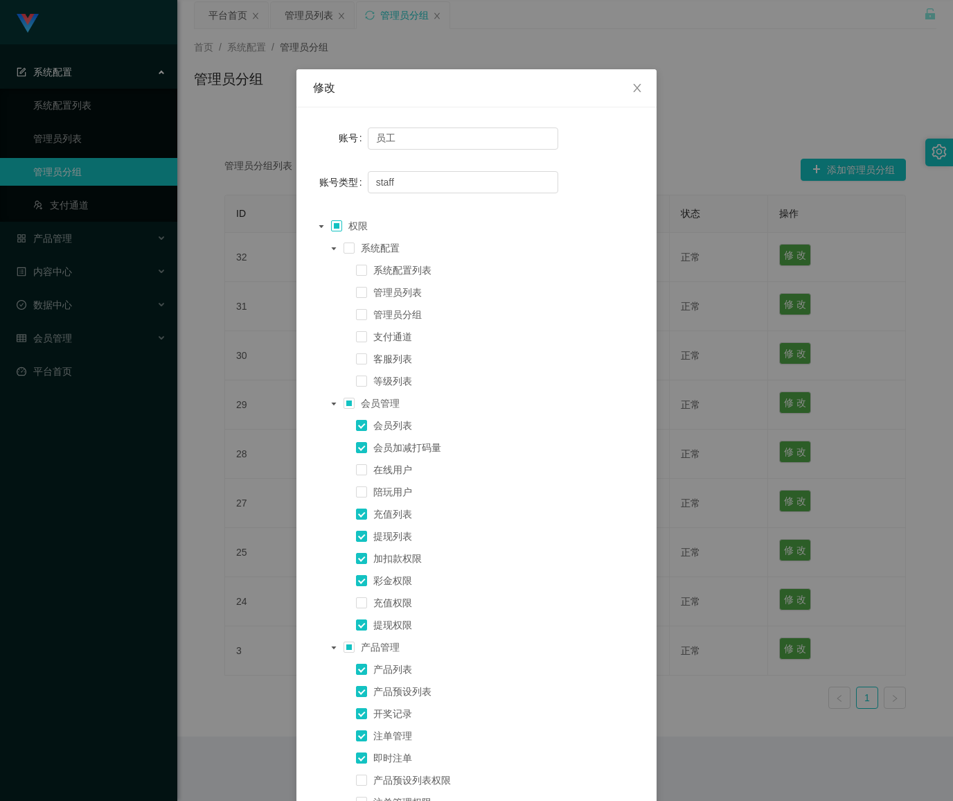
click at [331, 225] on span at bounding box center [336, 225] width 11 height 11
click at [331, 225] on span at bounding box center [336, 226] width 11 height 17
click at [318, 224] on icon "图标: caret-down" at bounding box center [321, 226] width 7 height 7
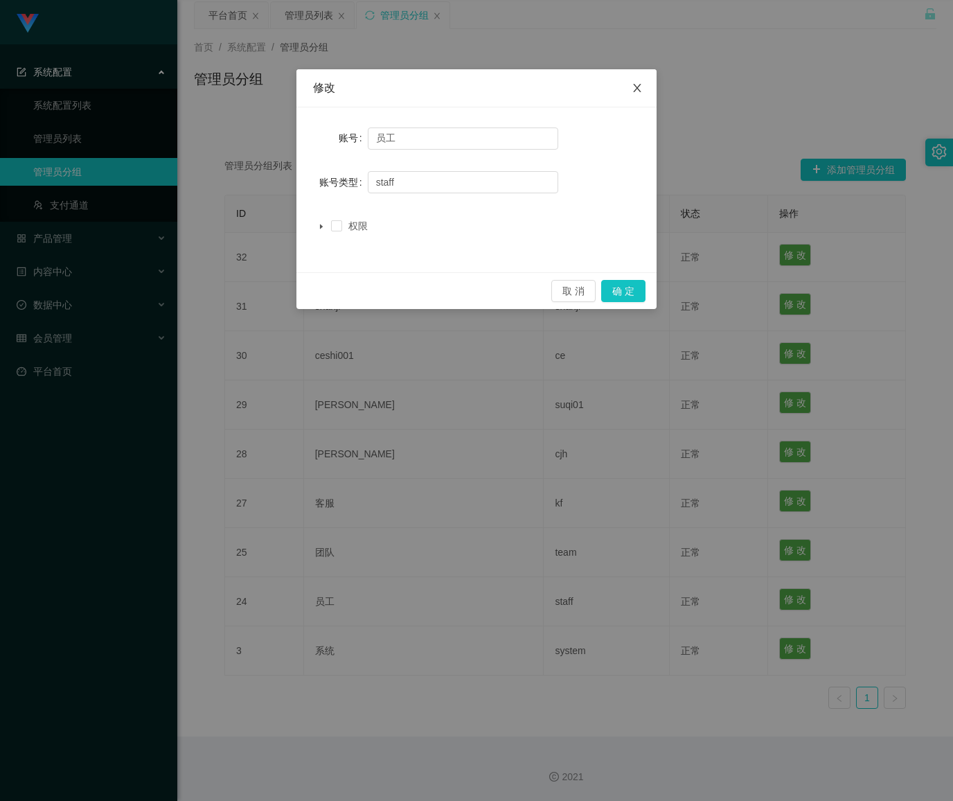
click at [633, 92] on icon "图标: close" at bounding box center [637, 87] width 11 height 11
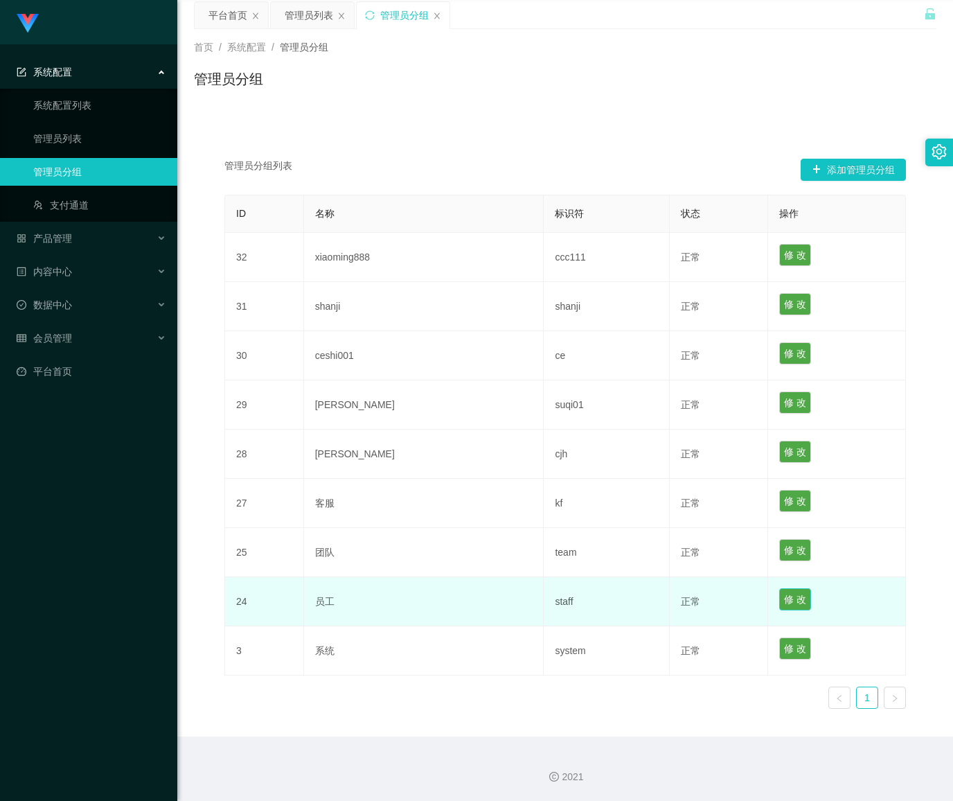
click at [779, 596] on button "修 改" at bounding box center [795, 599] width 32 height 22
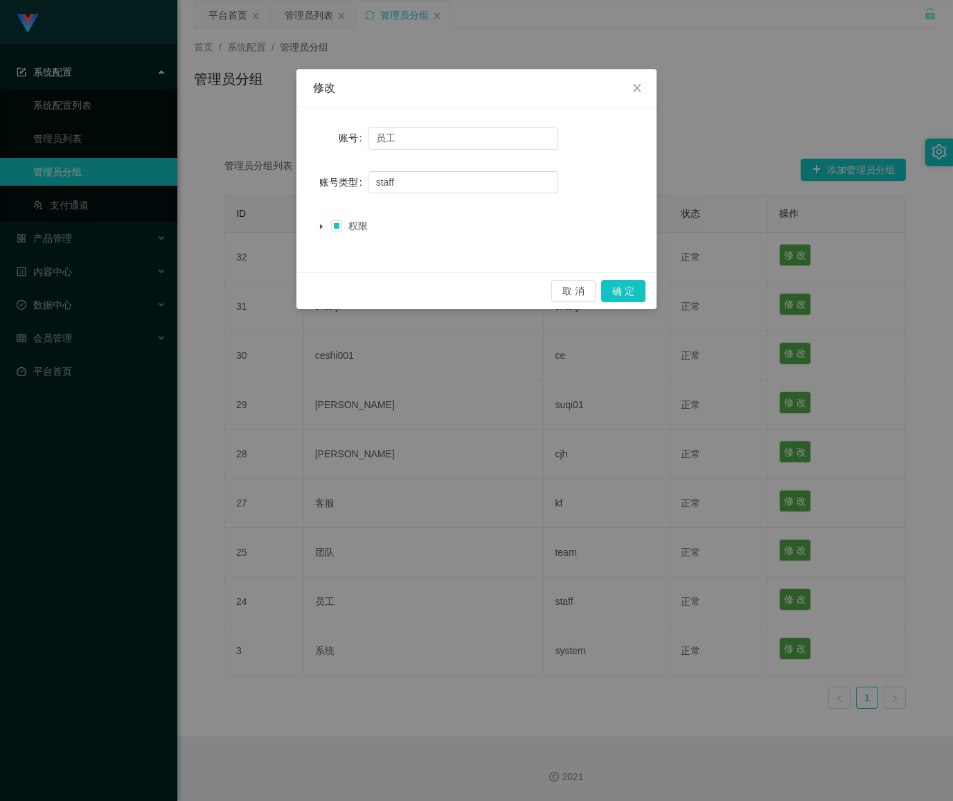
click at [318, 226] on icon "图标: caret-down" at bounding box center [321, 226] width 7 height 7
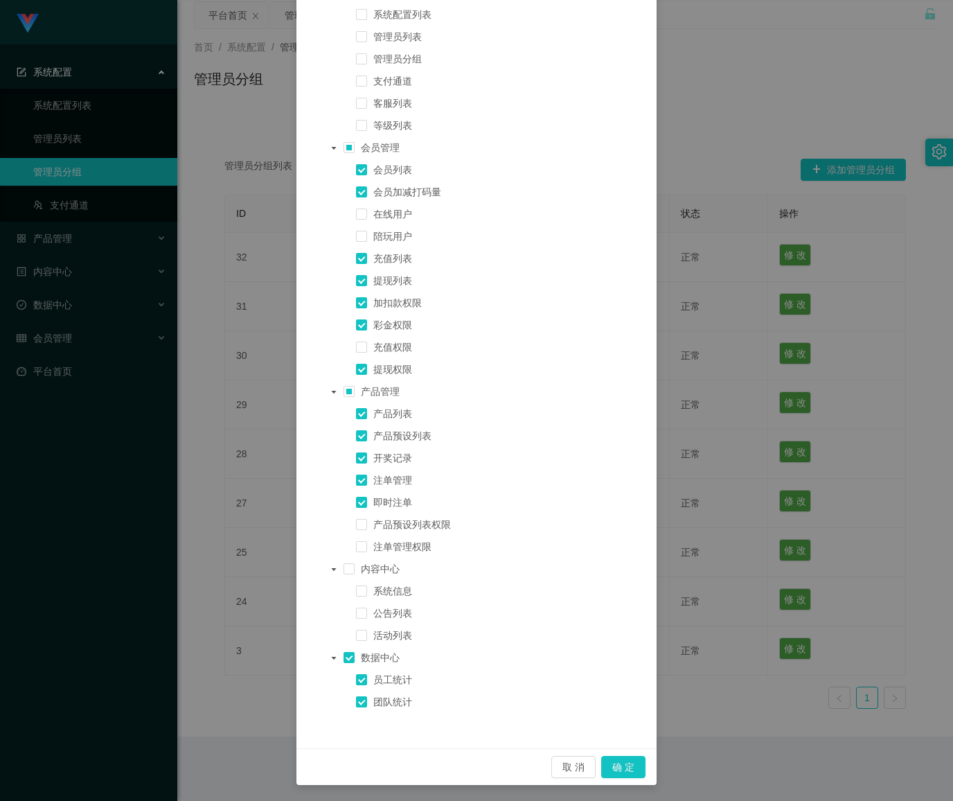
scroll to position [256, 0]
click at [344, 655] on span at bounding box center [349, 656] width 11 height 17
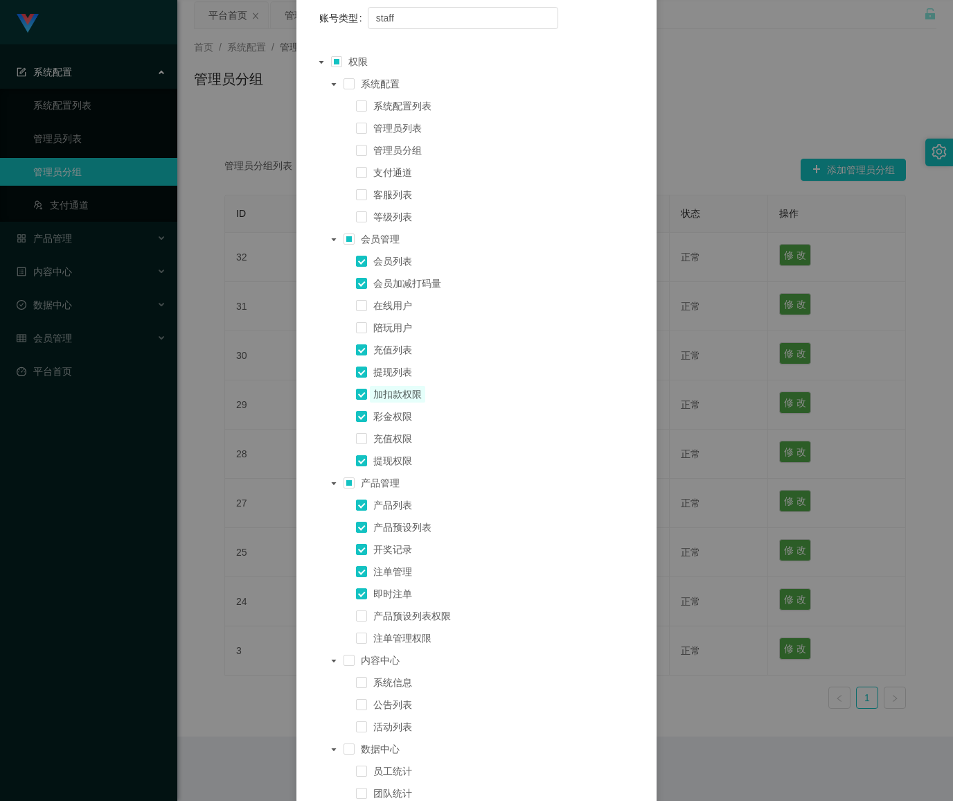
click at [411, 396] on span "加扣款权限" at bounding box center [397, 394] width 48 height 11
click at [345, 393] on span at bounding box center [346, 394] width 17 height 17
click at [356, 393] on span at bounding box center [361, 394] width 11 height 17
click at [356, 284] on span at bounding box center [361, 283] width 11 height 17
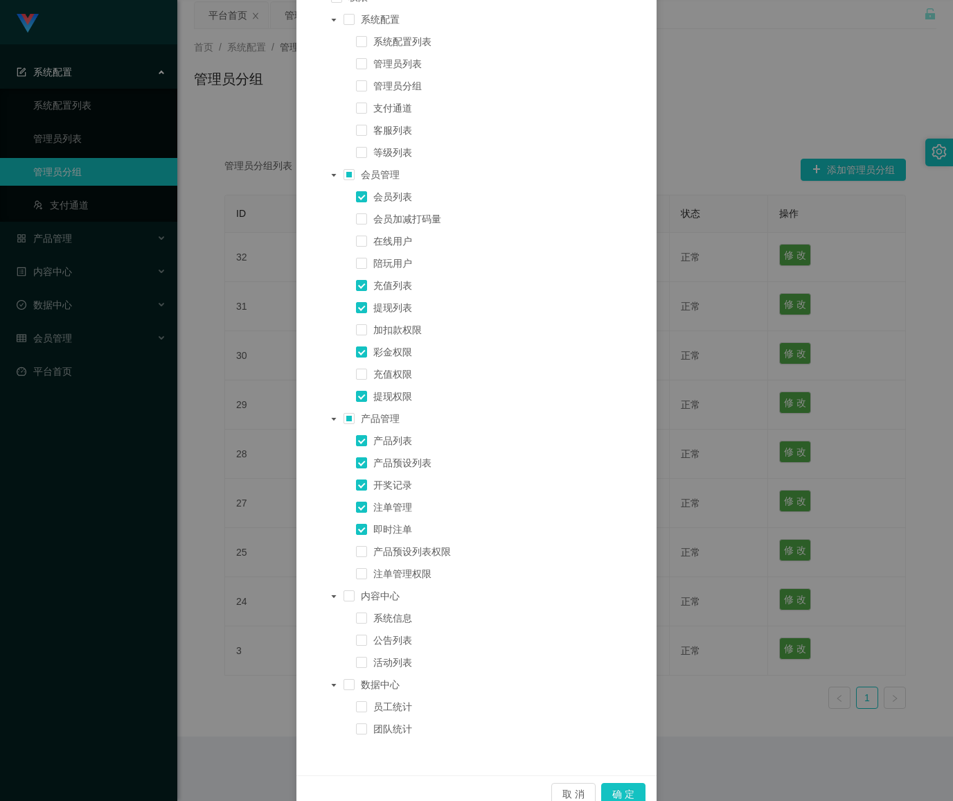
scroll to position [256, 0]
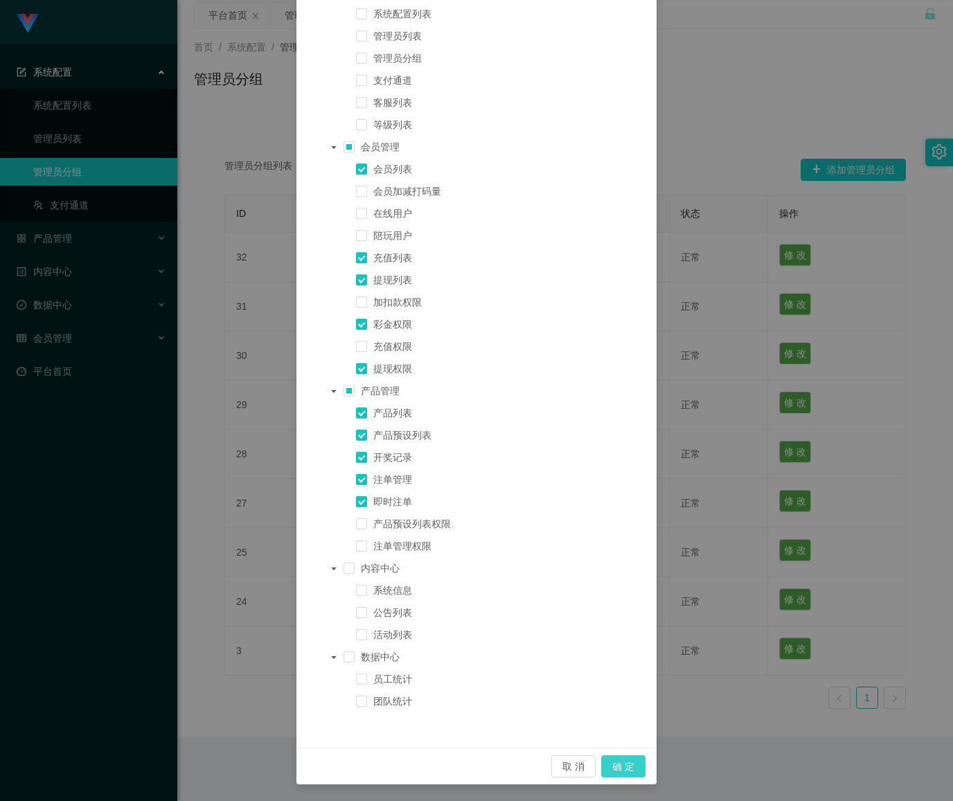
drag, startPoint x: 614, startPoint y: 752, endPoint x: 614, endPoint y: 763, distance: 10.4
click at [614, 754] on div "取 消 确 定" at bounding box center [477, 766] width 360 height 37
drag, startPoint x: 615, startPoint y: 770, endPoint x: 576, endPoint y: 736, distance: 52.0
click at [614, 770] on button "确 定" at bounding box center [623, 766] width 44 height 22
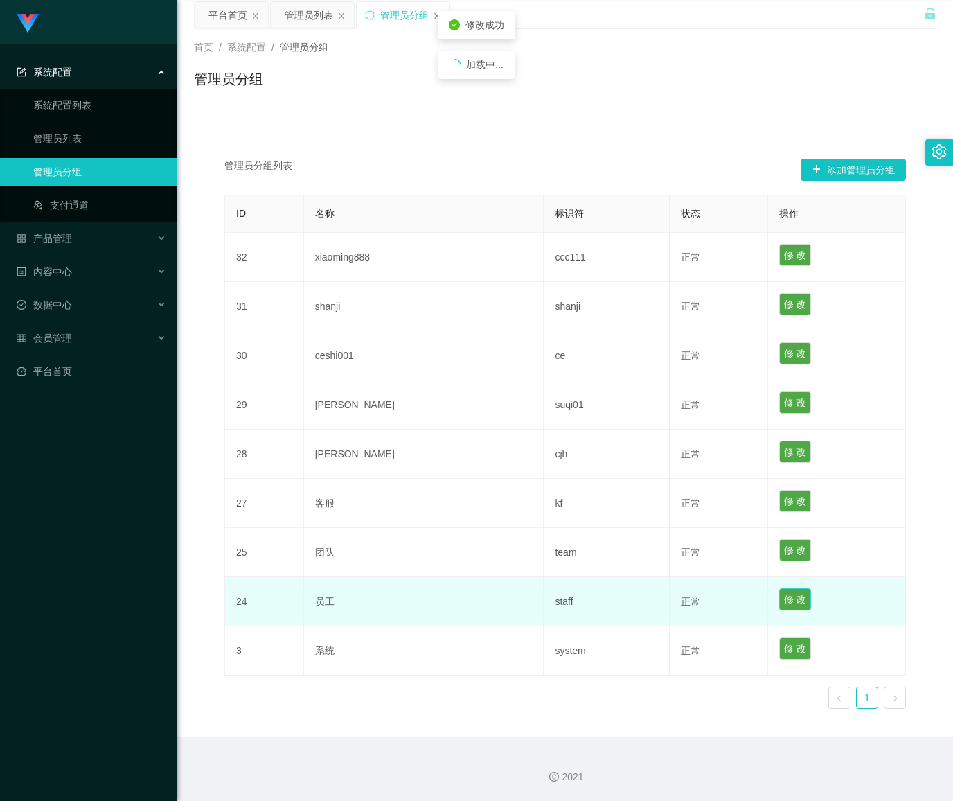
scroll to position [187, 0]
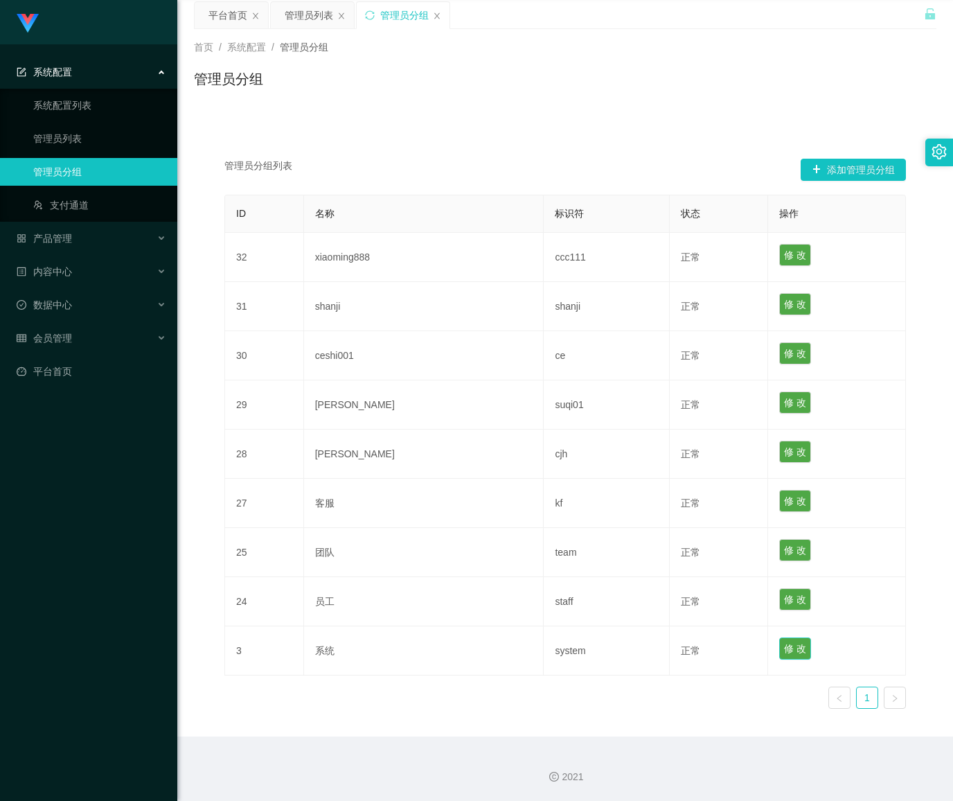
click at [779, 652] on button "修 改" at bounding box center [795, 648] width 32 height 22
type input "系统"
type input "system"
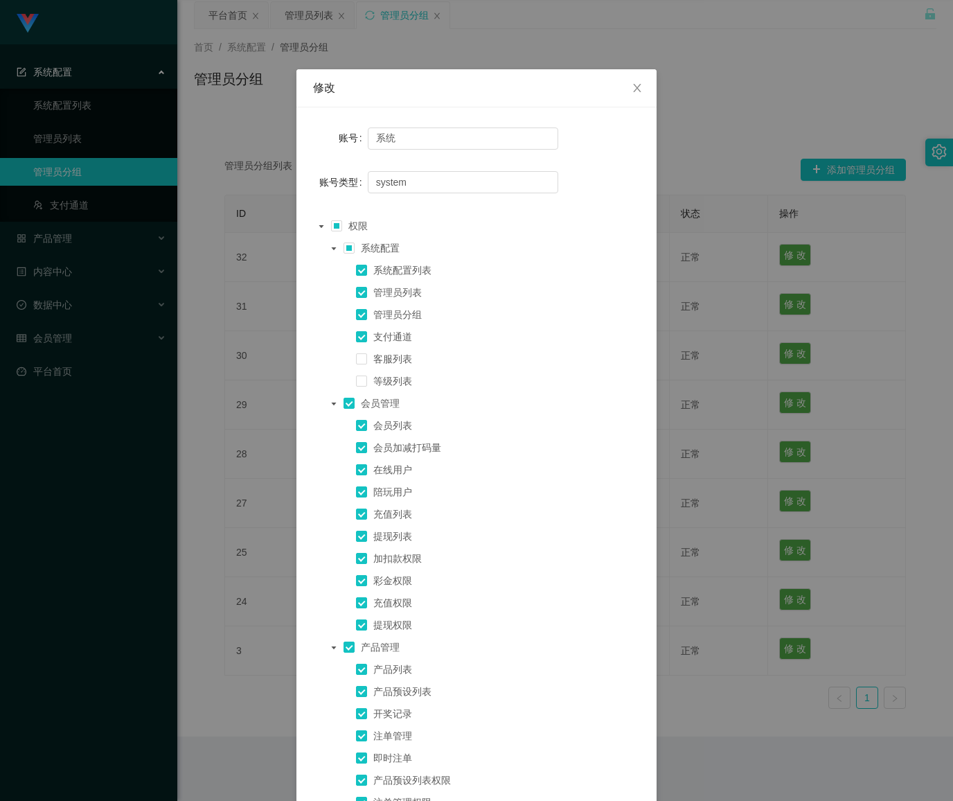
click at [318, 223] on icon "图标: caret-down" at bounding box center [321, 226] width 7 height 7
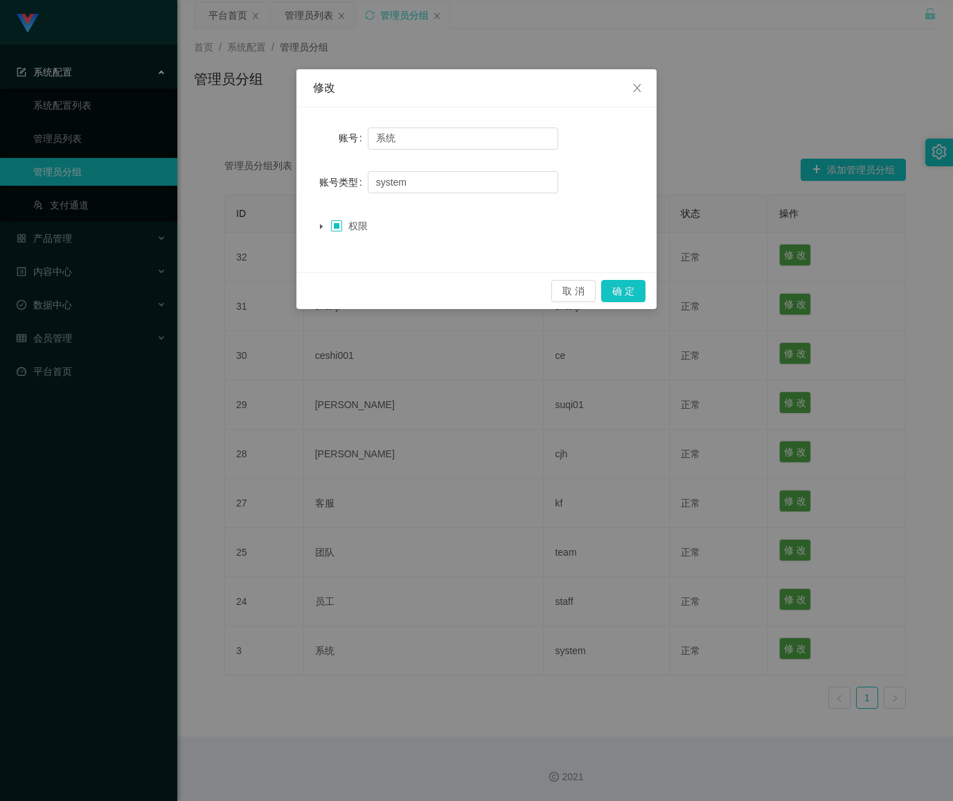
click at [338, 230] on span at bounding box center [336, 225] width 11 height 11
click at [322, 228] on icon "图标: caret-down" at bounding box center [321, 226] width 7 height 7
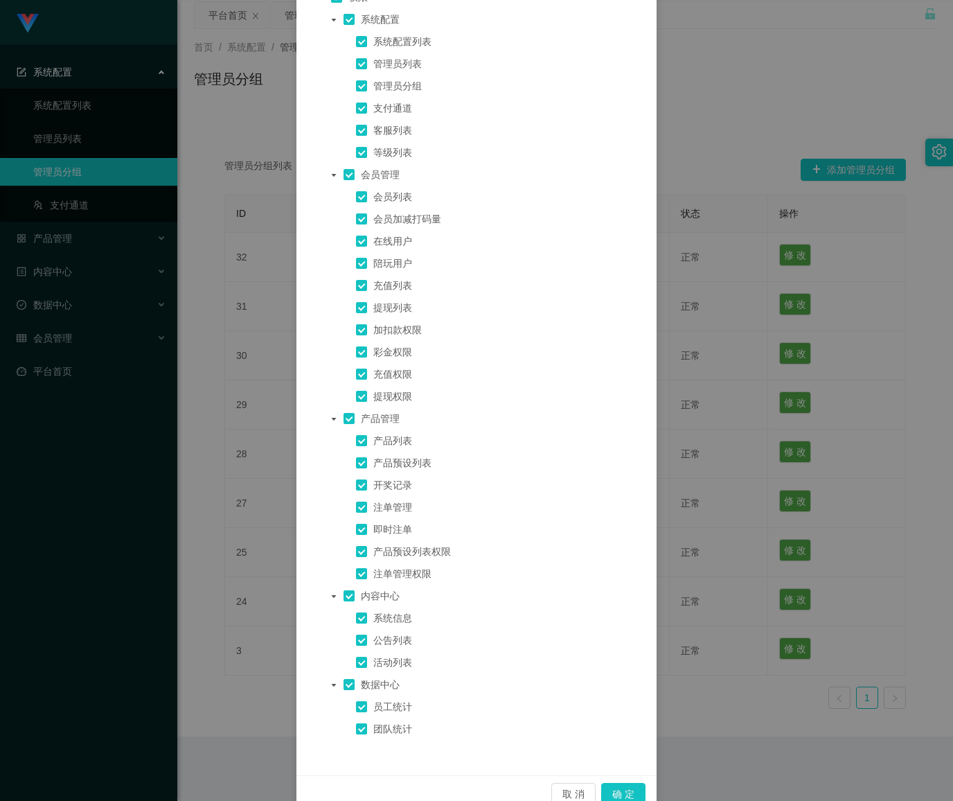
scroll to position [256, 0]
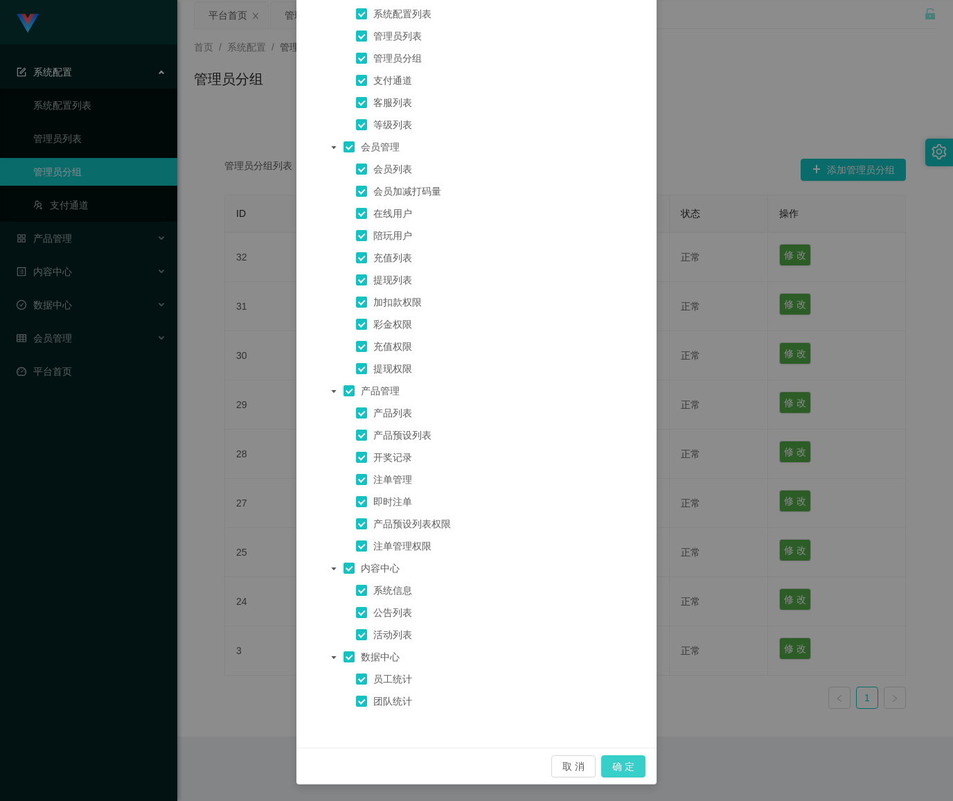
click at [607, 761] on button "确 定" at bounding box center [623, 766] width 44 height 22
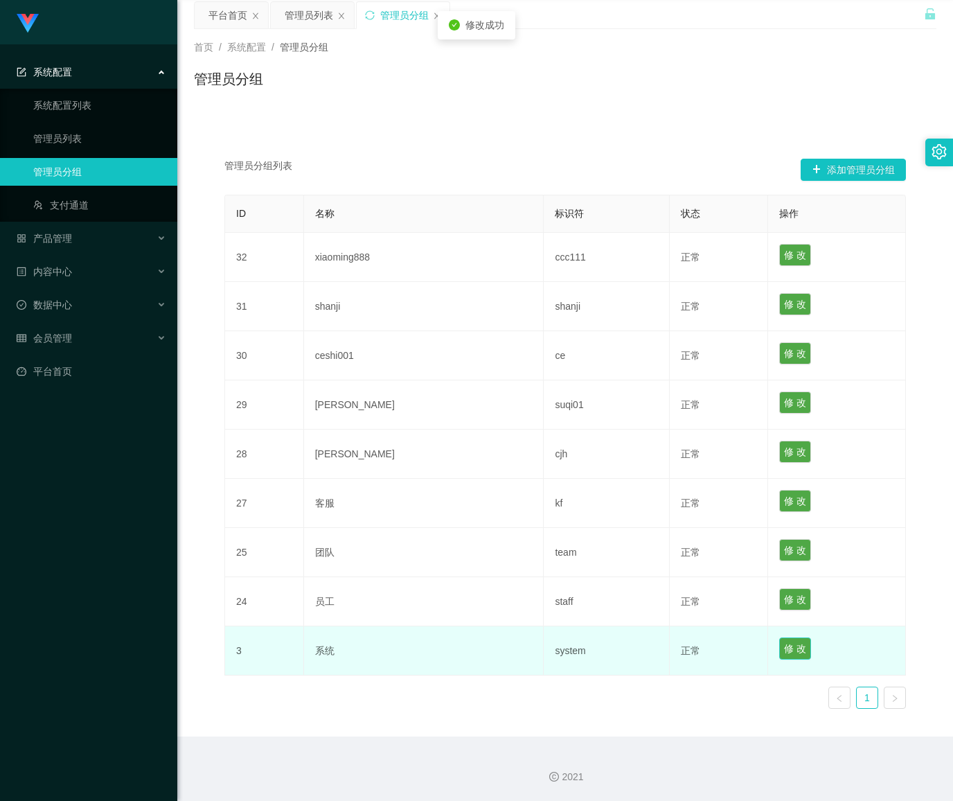
click at [779, 648] on button "修 改" at bounding box center [795, 648] width 32 height 22
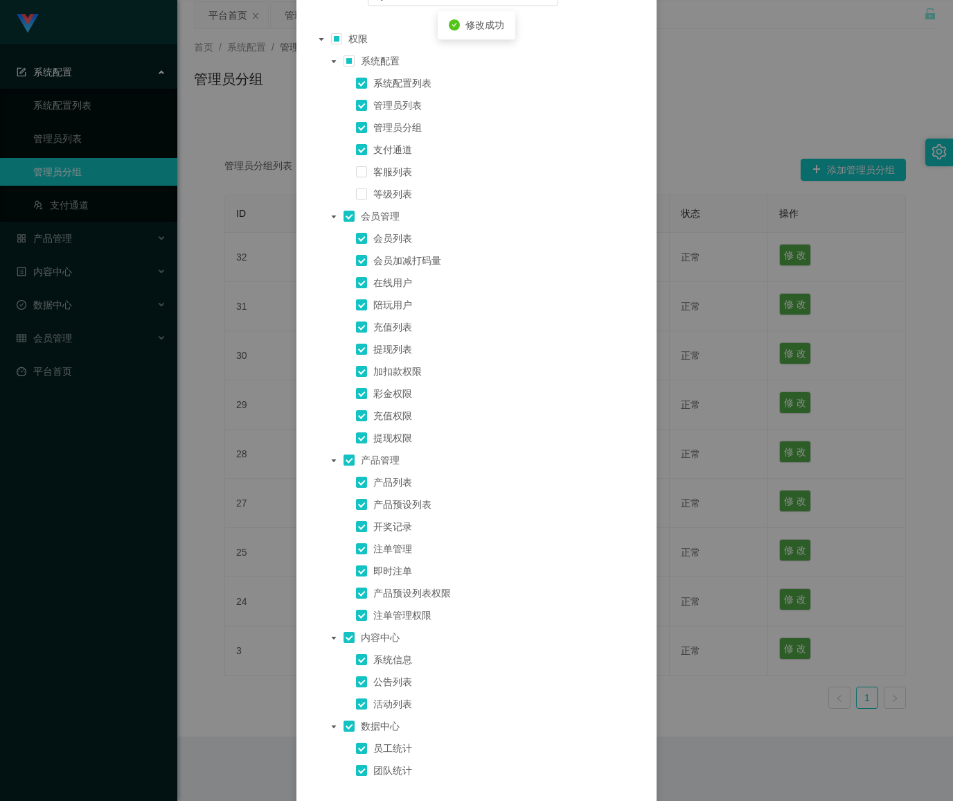
scroll to position [0, 0]
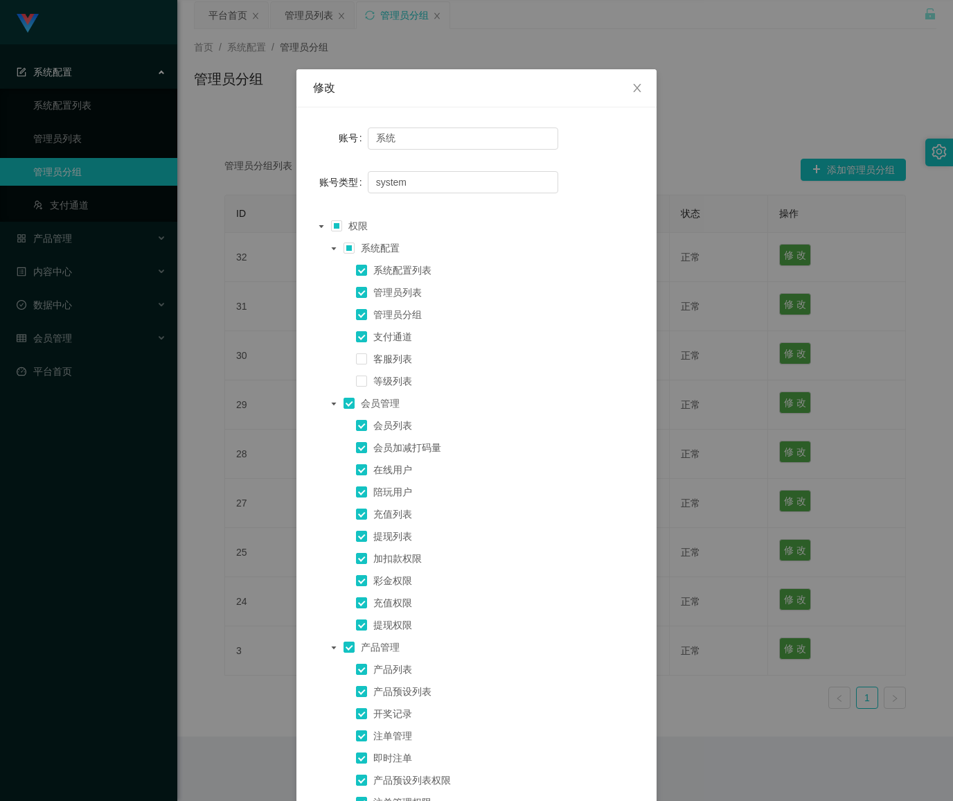
click at [313, 226] on span at bounding box center [321, 226] width 17 height 17
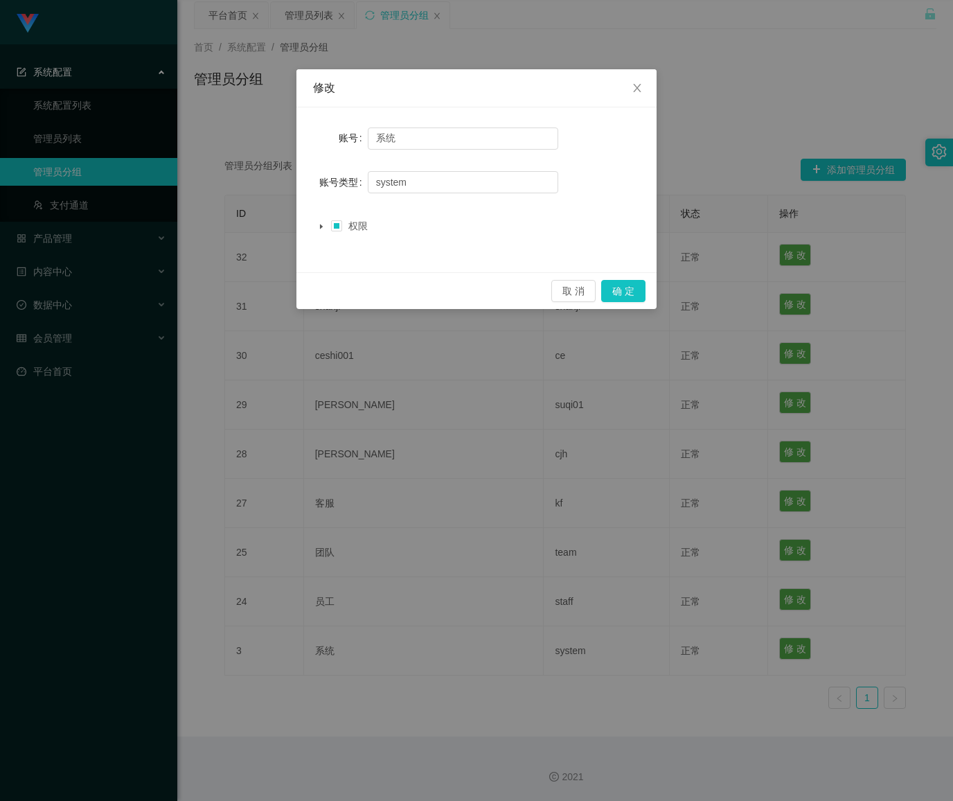
drag, startPoint x: 901, startPoint y: 508, endPoint x: 893, endPoint y: 502, distance: 9.8
click at [898, 506] on div "修改 账号 系统 账号类型 system 权限 取 消 确 定" at bounding box center [476, 400] width 953 height 801
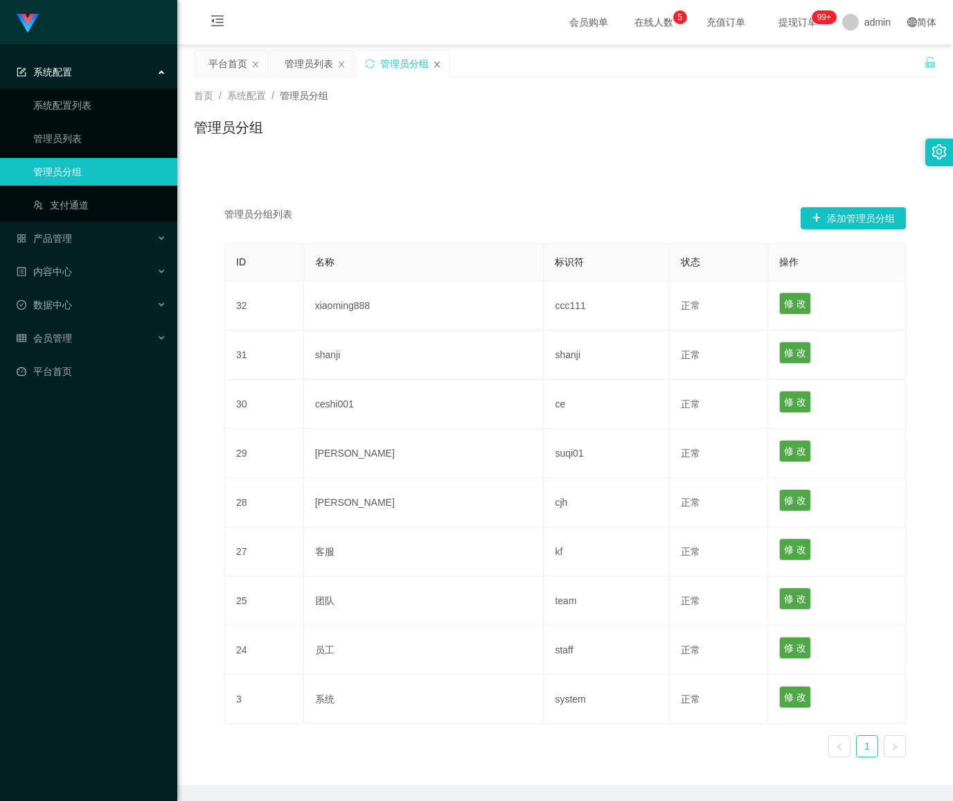
click at [439, 62] on icon "图标: close" at bounding box center [437, 64] width 8 height 8
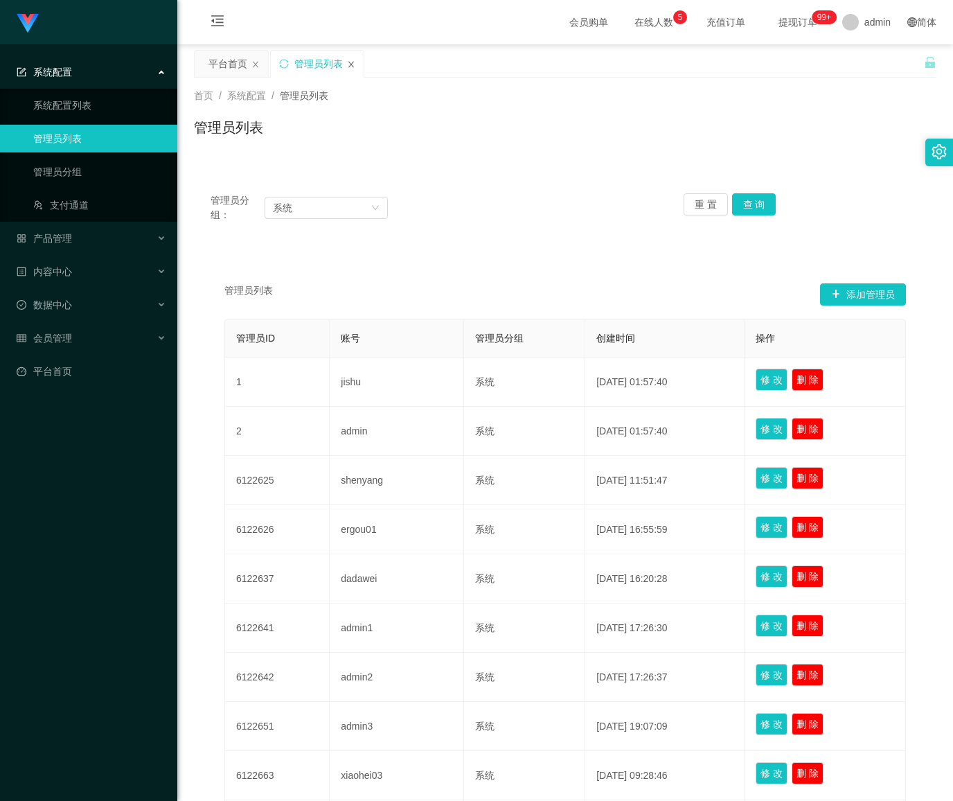
click at [352, 64] on icon "图标: close" at bounding box center [351, 64] width 6 height 6
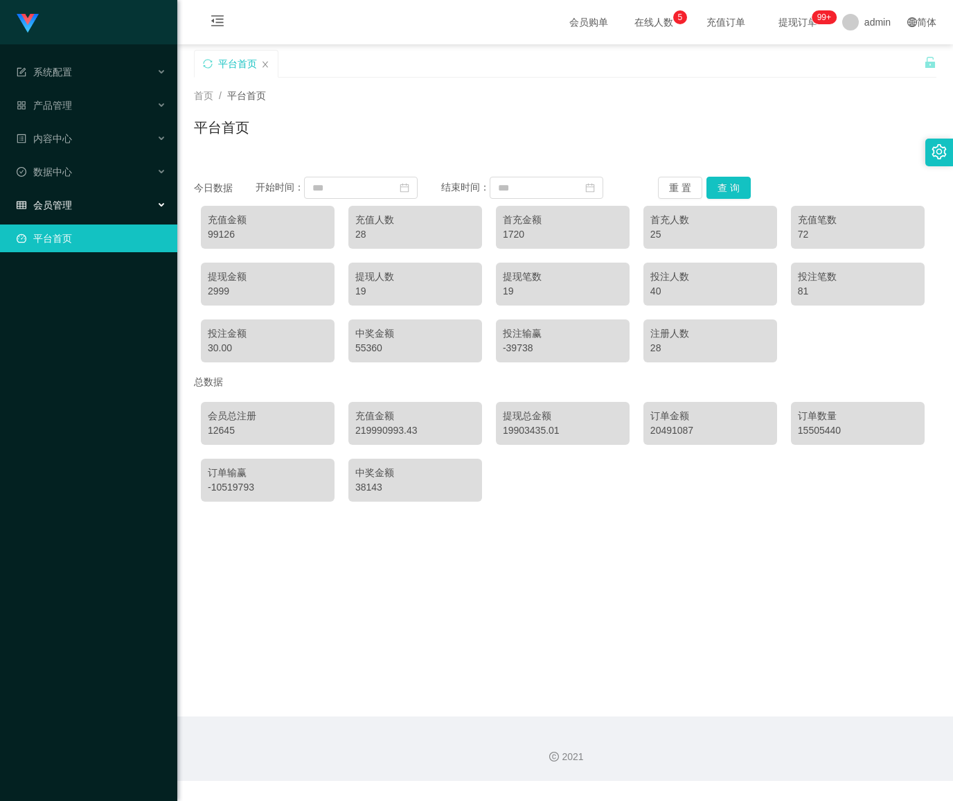
click at [95, 191] on div "会员管理" at bounding box center [88, 205] width 177 height 28
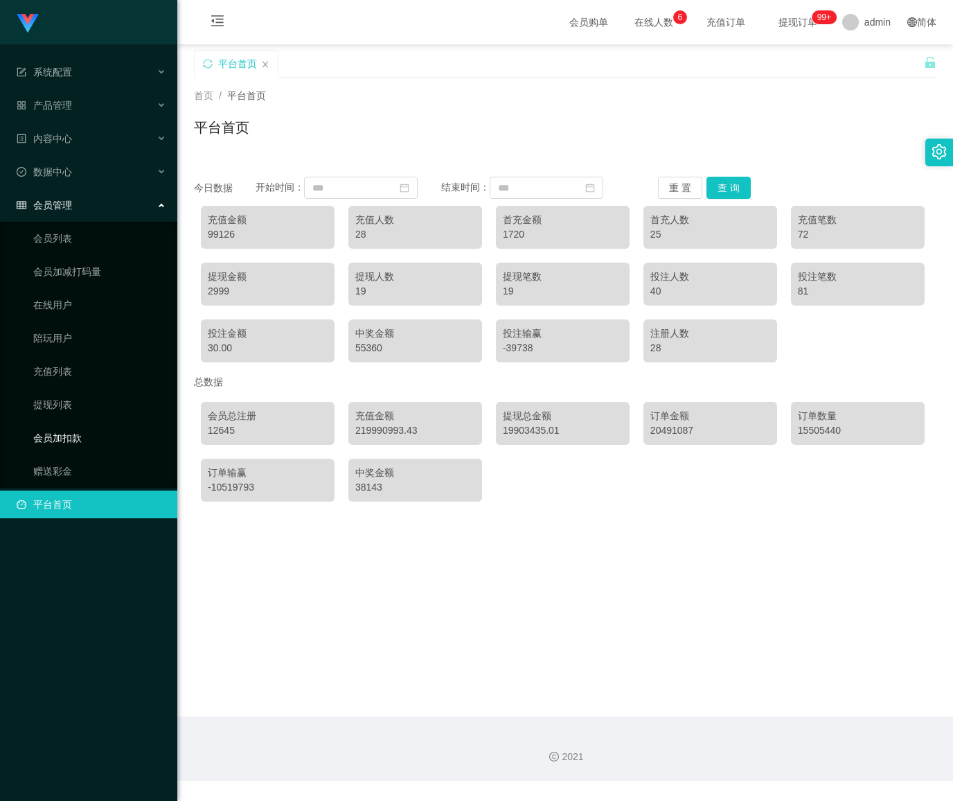
click at [72, 424] on link "会员加扣款" at bounding box center [99, 438] width 133 height 28
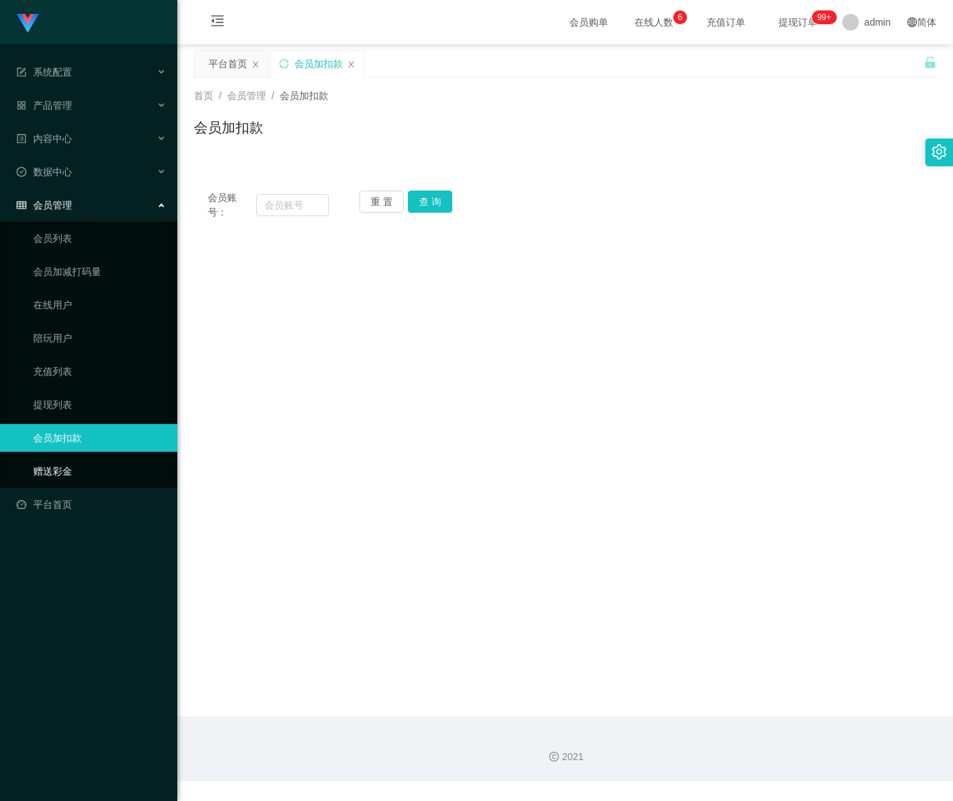
click at [60, 461] on link "赠送彩金" at bounding box center [99, 471] width 133 height 28
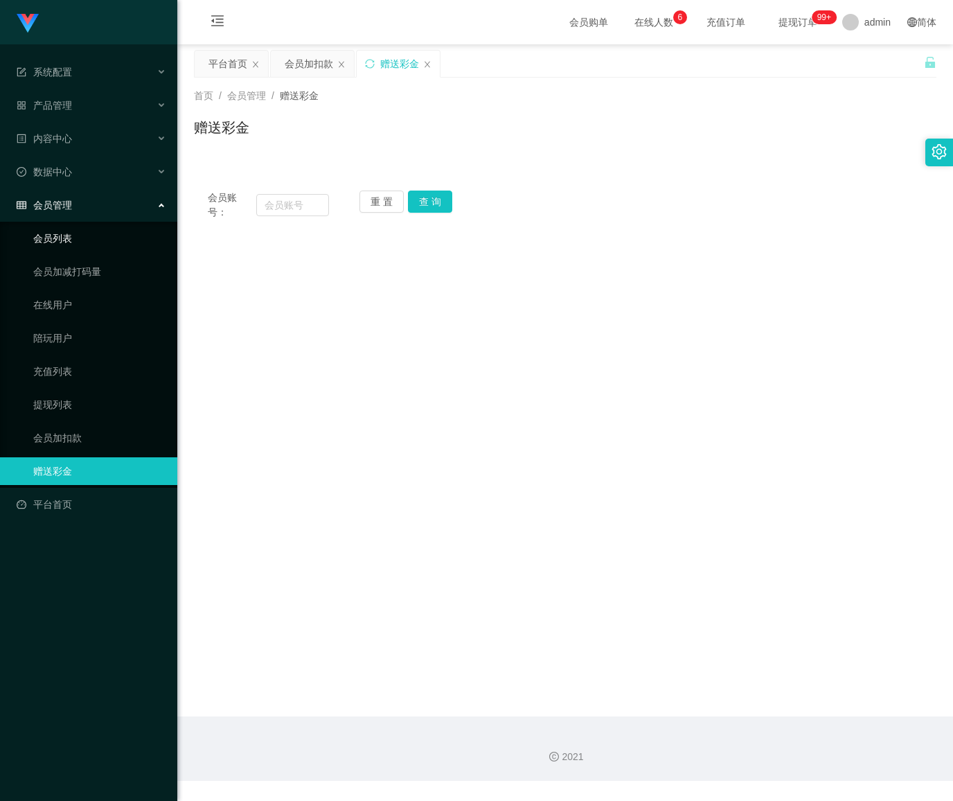
click at [73, 224] on link "会员列表" at bounding box center [99, 238] width 133 height 28
